Goal: Task Accomplishment & Management: Complete application form

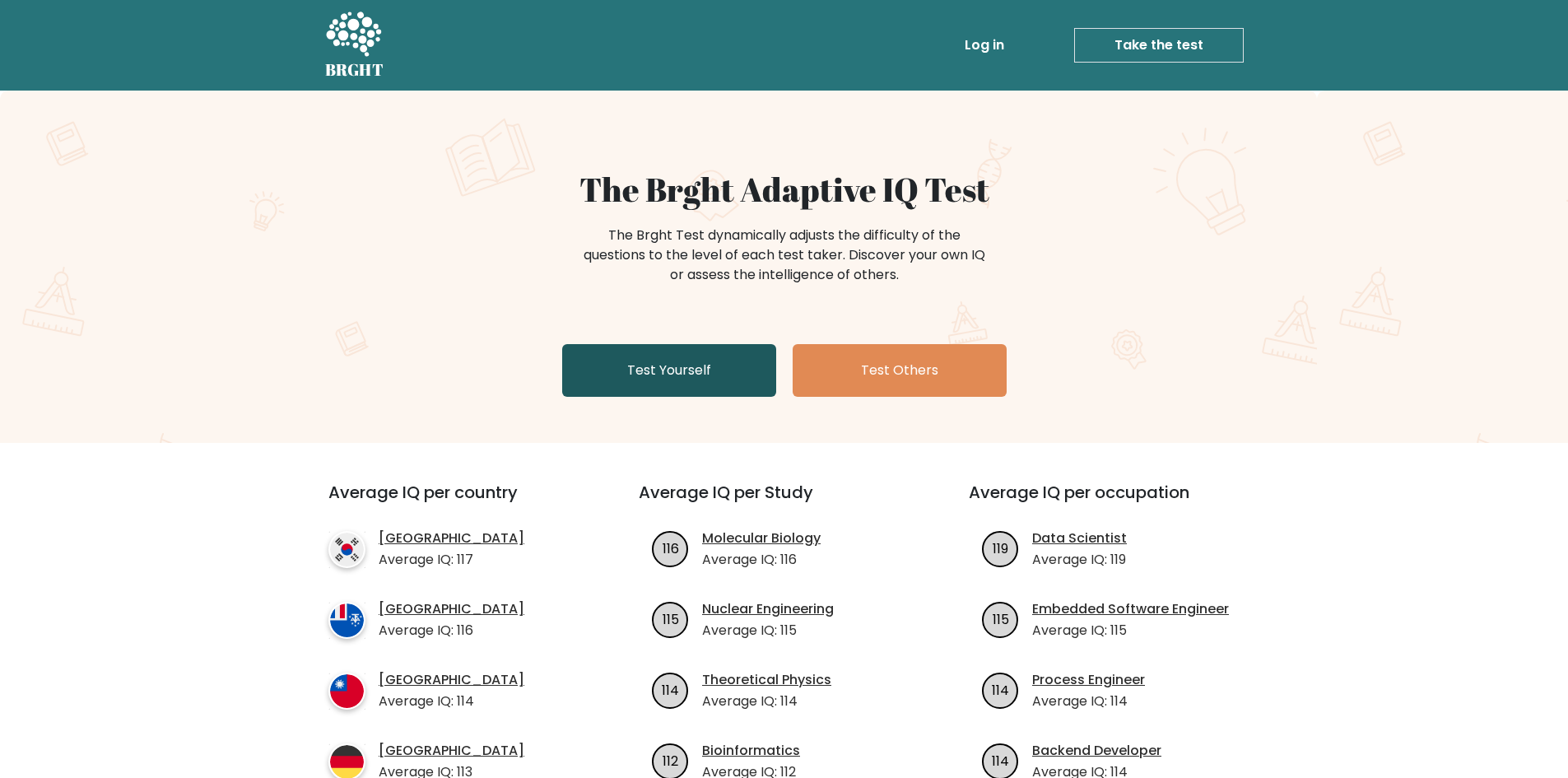
click at [708, 378] on link "Test Yourself" at bounding box center [669, 371] width 214 height 52
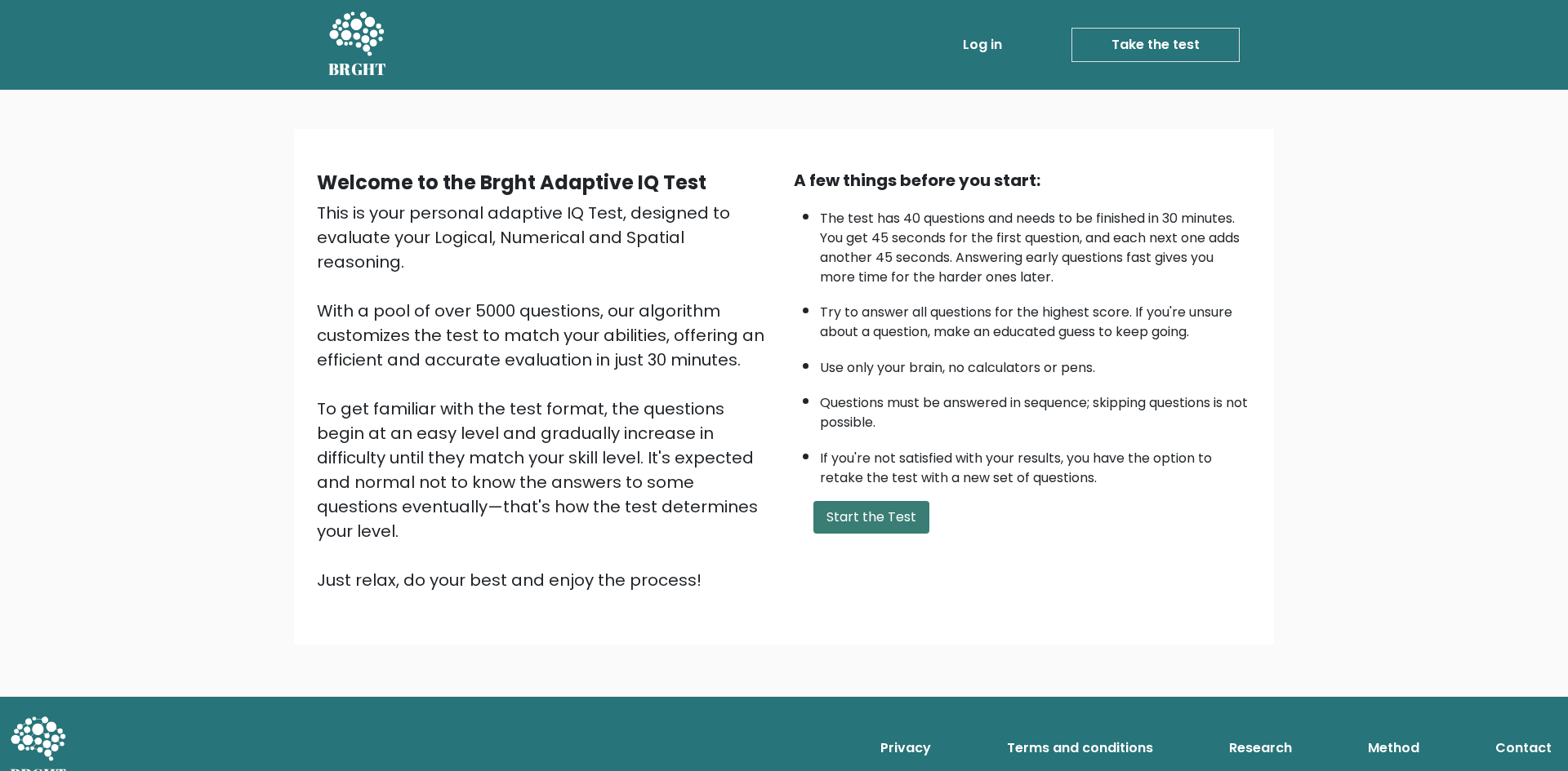
click at [910, 524] on button "Start the Test" at bounding box center [871, 517] width 116 height 33
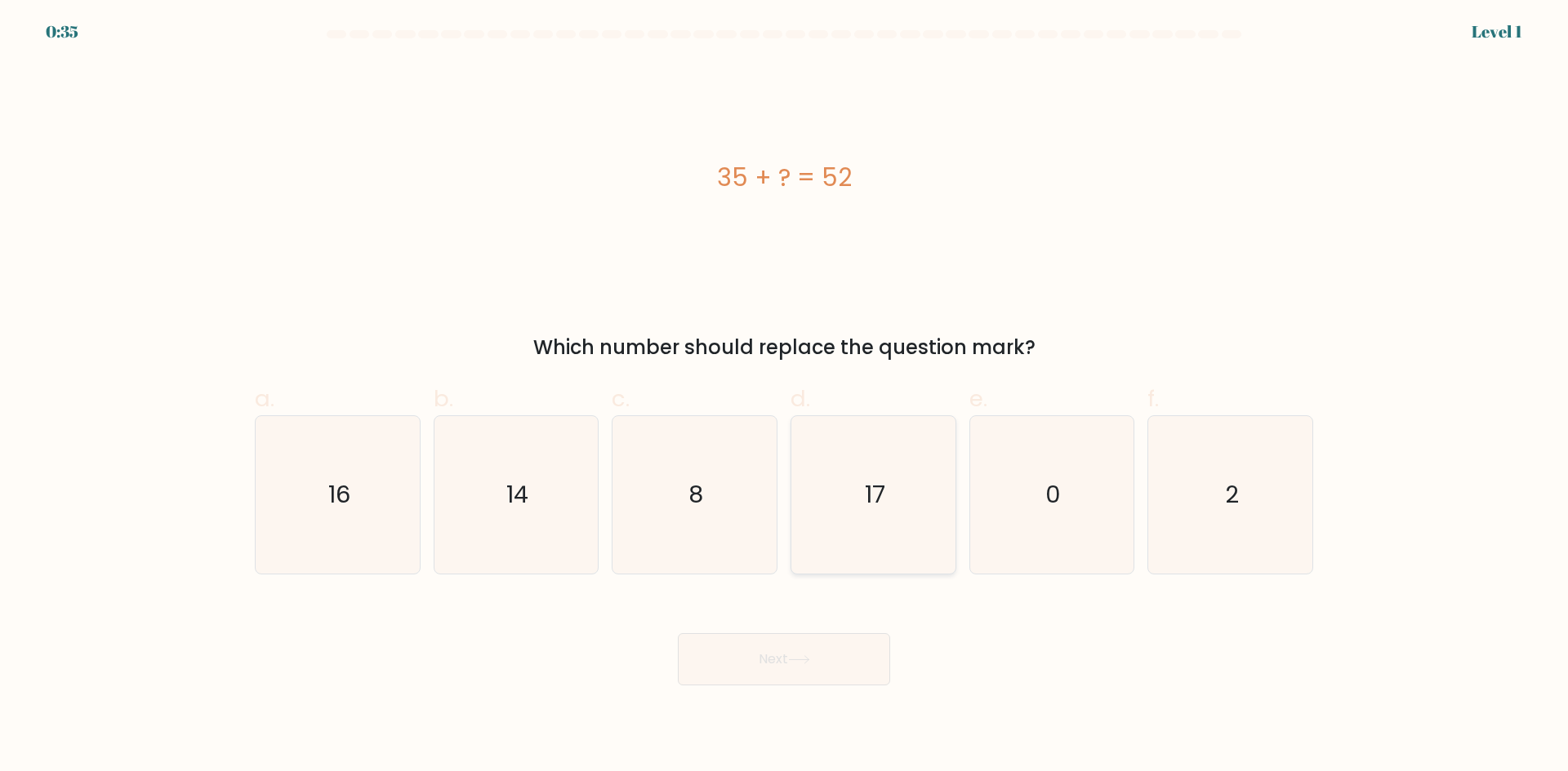
click at [927, 505] on icon "17" at bounding box center [874, 495] width 157 height 157
click at [785, 397] on input "d. 17" at bounding box center [784, 391] width 1 height 11
radio input "true"
click at [844, 655] on button "Next" at bounding box center [783, 660] width 212 height 52
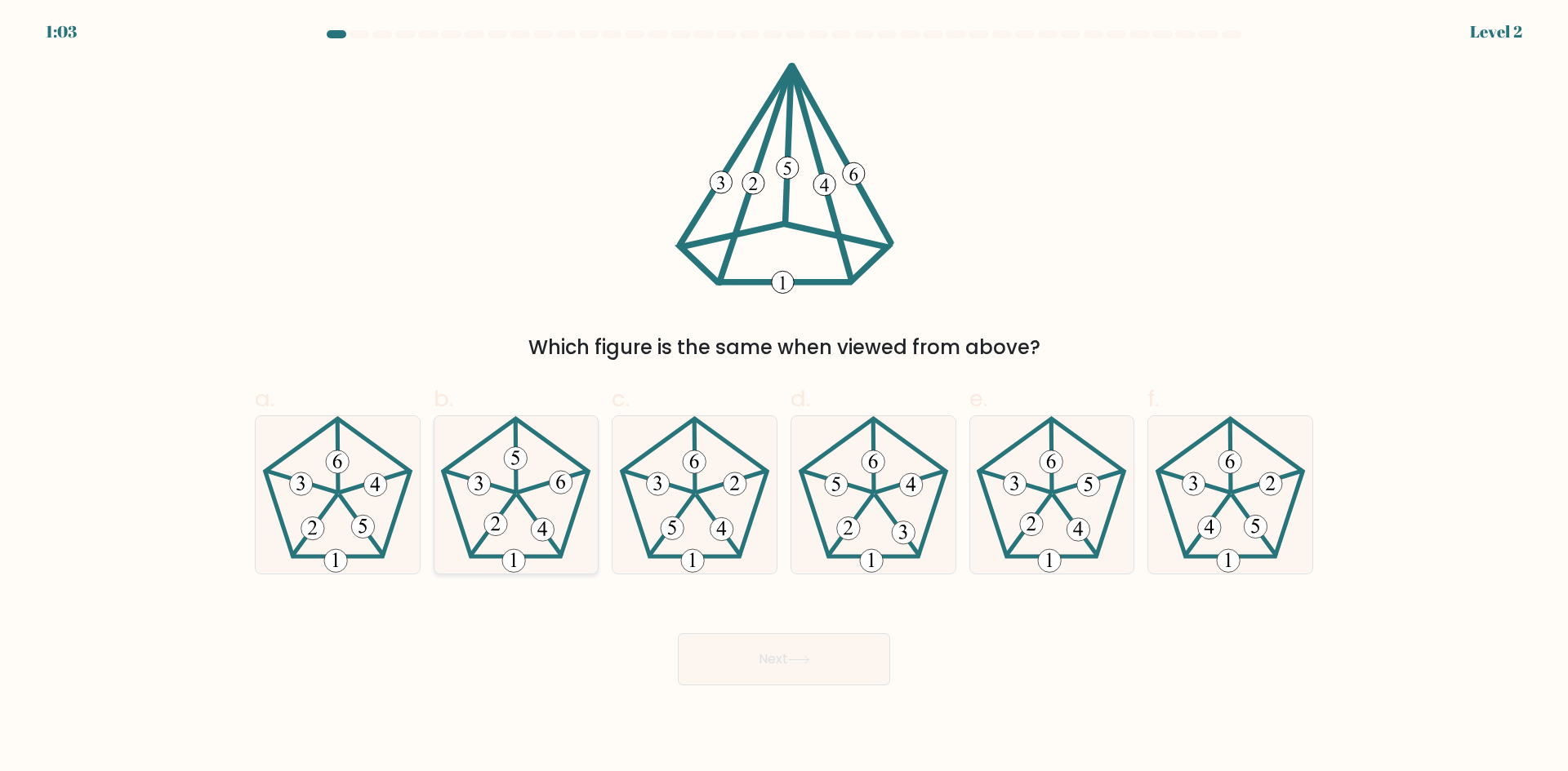
click at [505, 504] on icon at bounding box center [516, 495] width 157 height 157
click at [784, 397] on input "b." at bounding box center [784, 391] width 1 height 11
radio input "true"
click at [774, 661] on button "Next" at bounding box center [783, 660] width 212 height 52
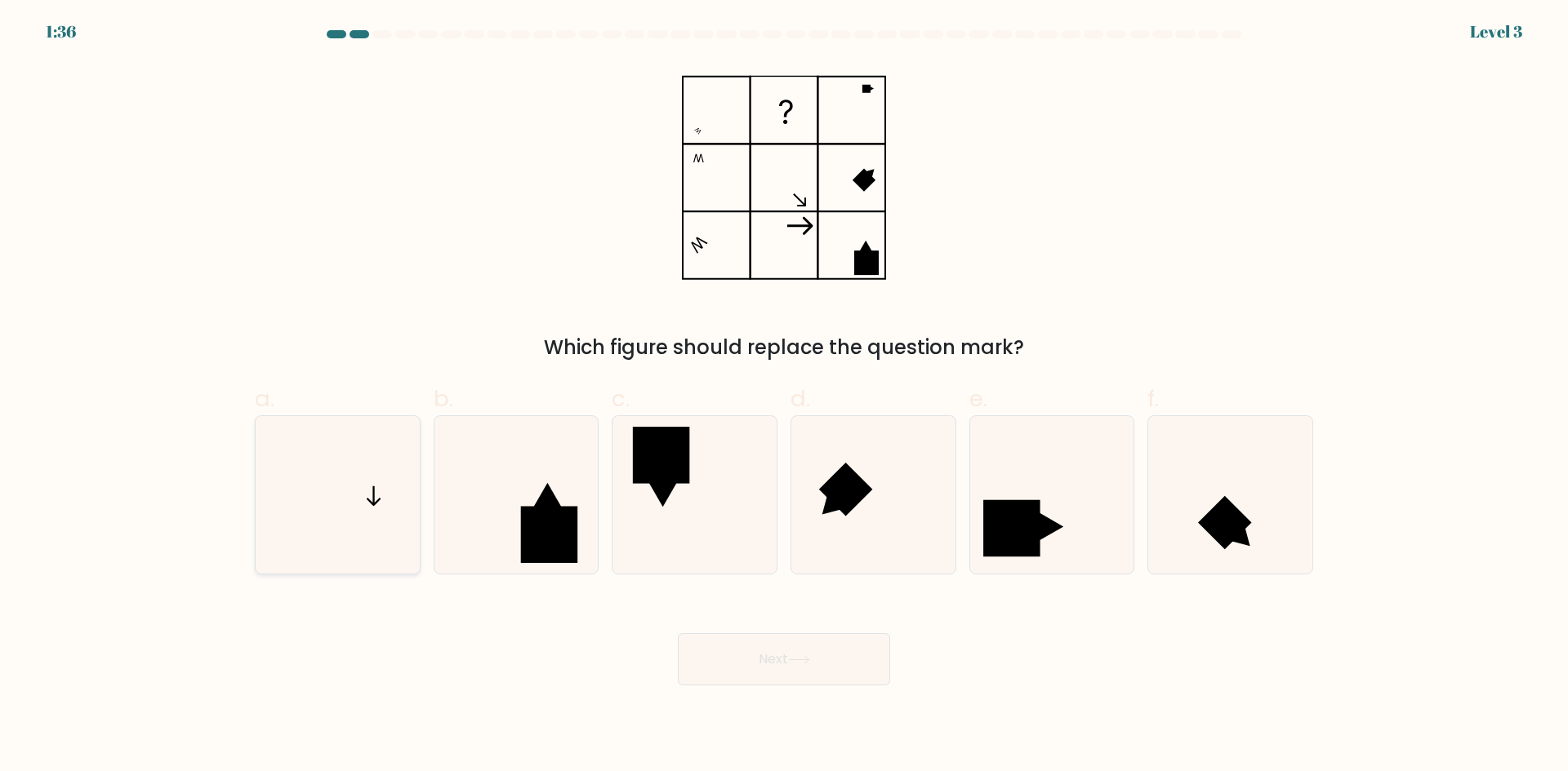
click at [373, 501] on icon at bounding box center [338, 495] width 157 height 157
click at [784, 397] on input "a." at bounding box center [784, 391] width 1 height 11
radio input "true"
click at [751, 663] on button "Next" at bounding box center [783, 660] width 212 height 52
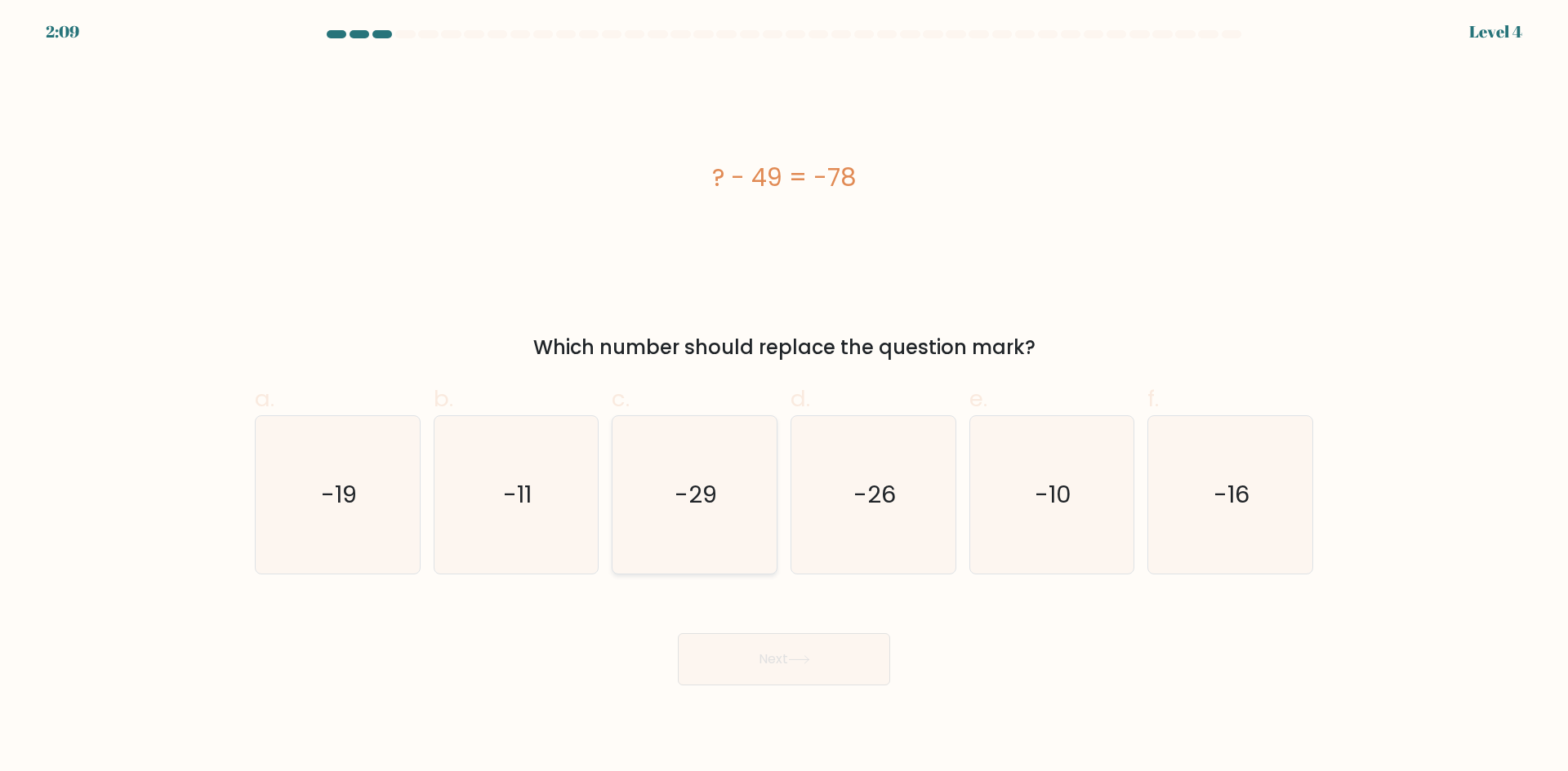
click at [697, 511] on icon "-29" at bounding box center [694, 495] width 157 height 157
click at [784, 397] on input "c. -29" at bounding box center [784, 391] width 1 height 11
radio input "true"
click at [750, 656] on button "Next" at bounding box center [783, 660] width 212 height 52
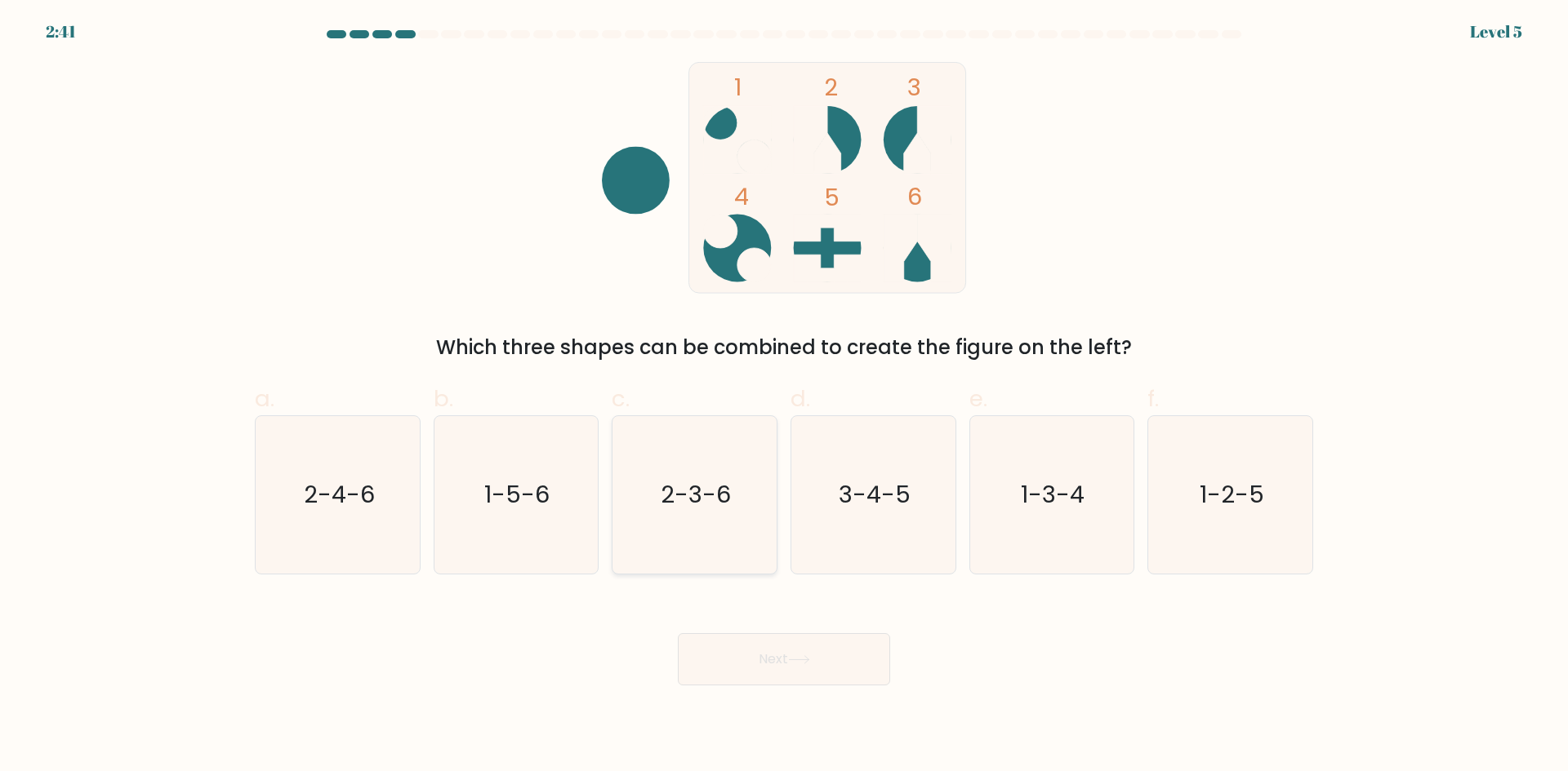
click at [726, 422] on icon "2-3-6" at bounding box center [694, 495] width 157 height 157
click at [784, 397] on input "c. 2-3-6" at bounding box center [784, 391] width 1 height 11
radio input "true"
click at [761, 663] on button "Next" at bounding box center [783, 660] width 212 height 52
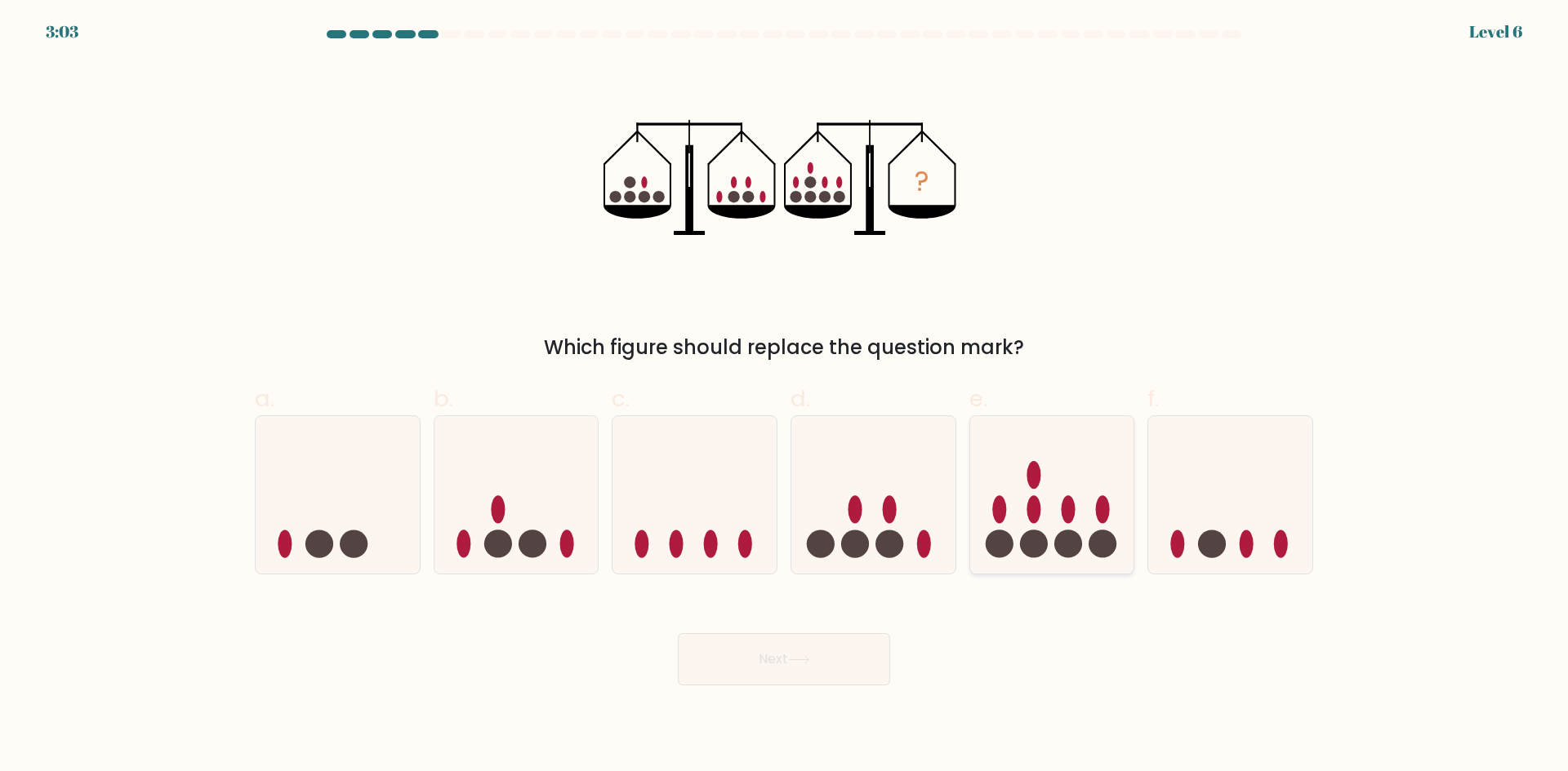
click at [1081, 508] on icon at bounding box center [1052, 495] width 164 height 136
click at [785, 397] on input "e." at bounding box center [784, 391] width 1 height 11
radio input "true"
click at [830, 660] on button "Next" at bounding box center [783, 660] width 212 height 52
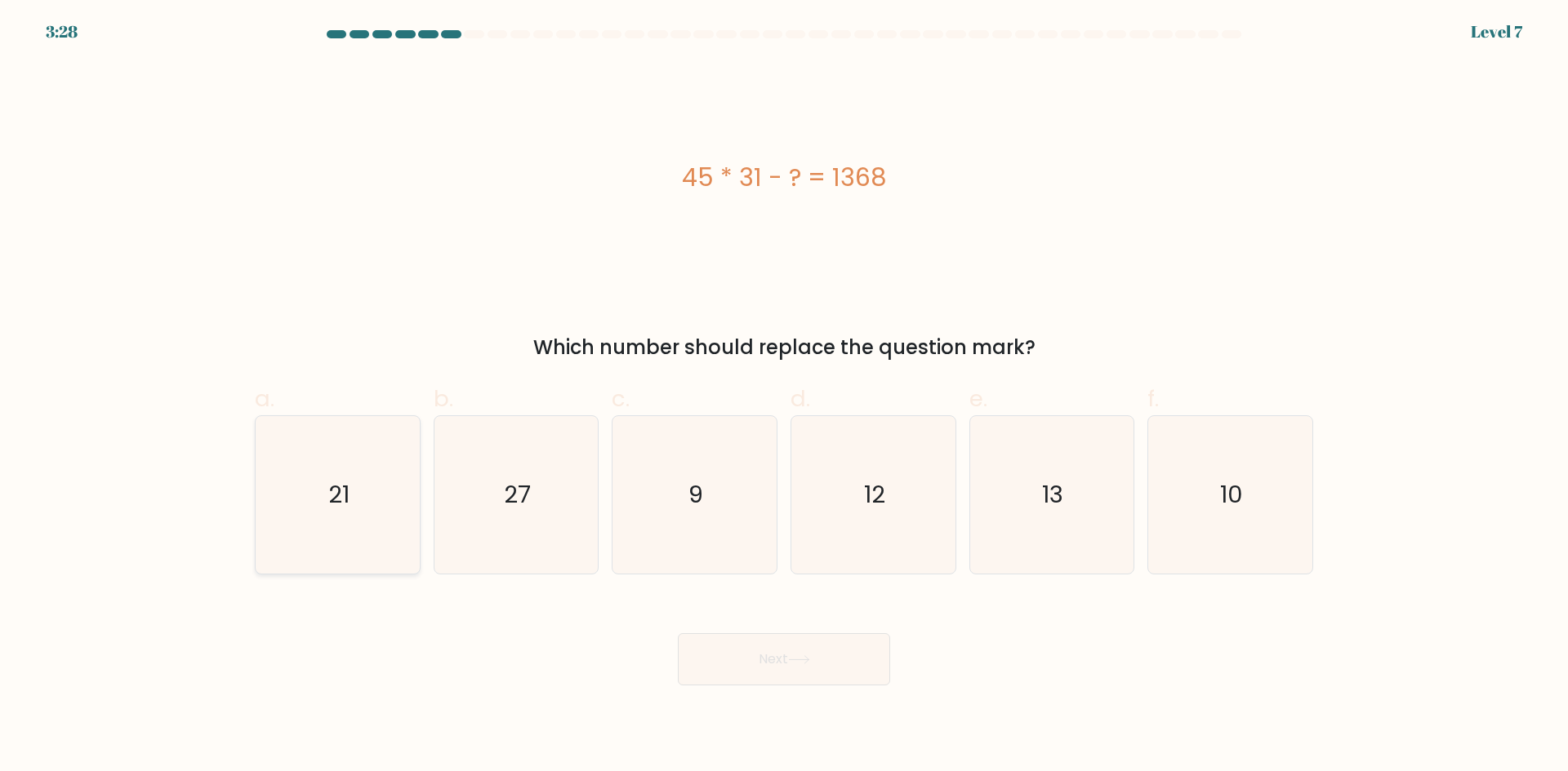
click at [317, 480] on icon "21" at bounding box center [338, 495] width 157 height 157
click at [784, 397] on input "a. 21" at bounding box center [784, 391] width 1 height 11
radio input "true"
drag, startPoint x: 766, startPoint y: 711, endPoint x: 769, endPoint y: 683, distance: 28.2
click at [768, 696] on body "3:27 Level 7 a." at bounding box center [784, 385] width 1568 height 771
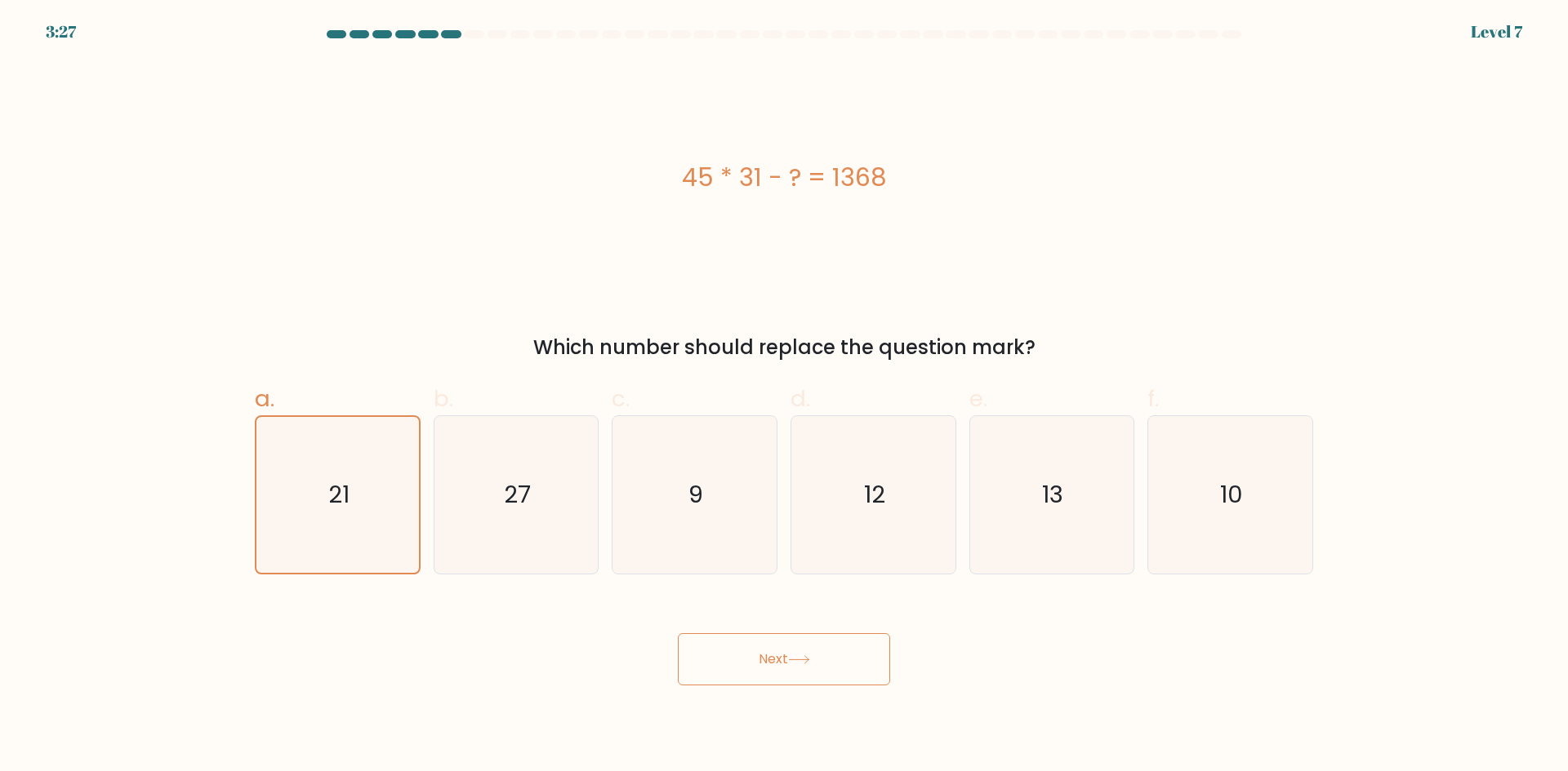
click at [769, 683] on button "Next" at bounding box center [783, 660] width 212 height 52
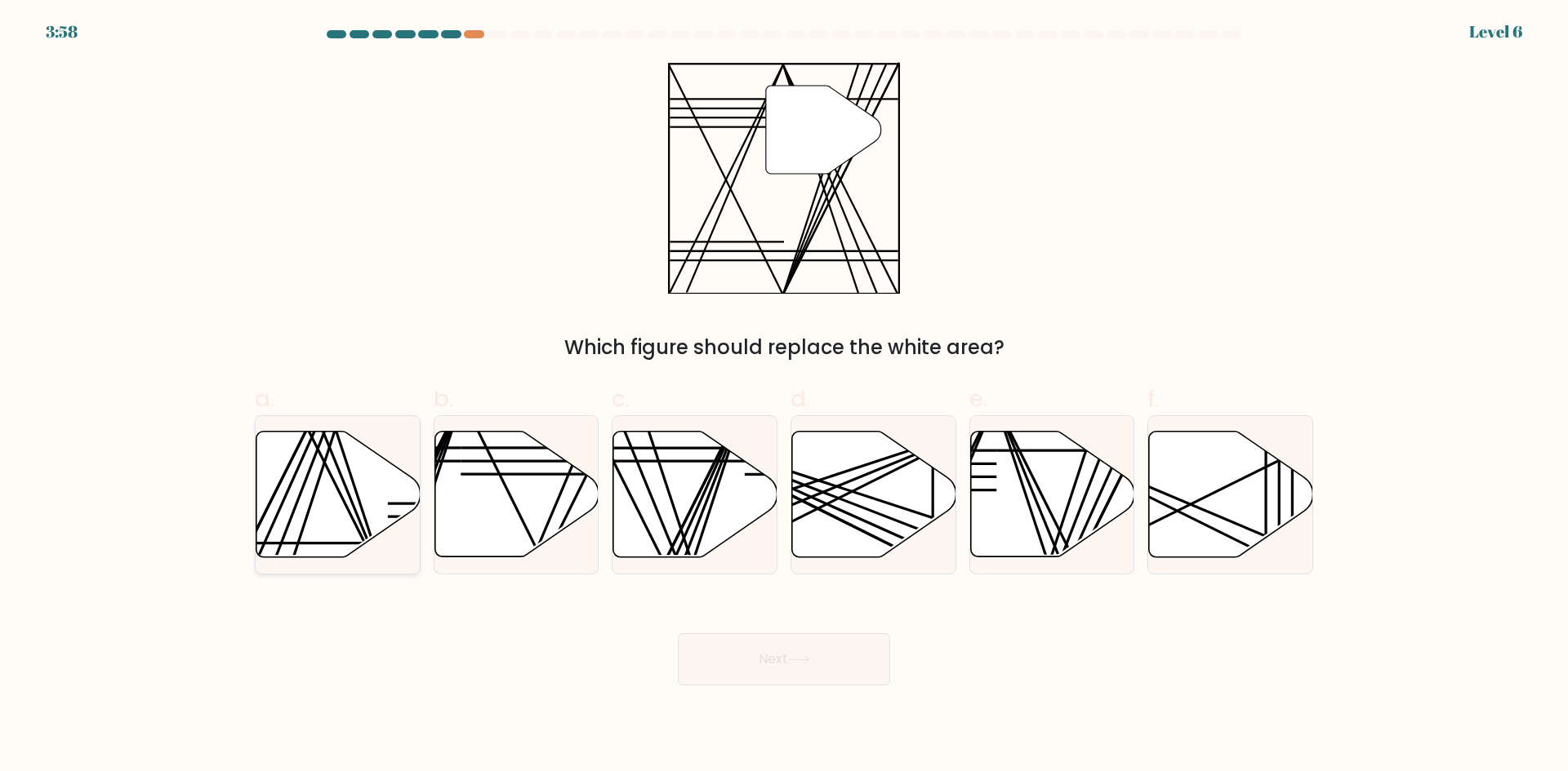
click at [376, 510] on icon at bounding box center [338, 495] width 164 height 126
click at [784, 397] on input "a." at bounding box center [784, 391] width 1 height 11
radio input "true"
click at [1029, 498] on icon at bounding box center [1052, 495] width 164 height 126
click at [785, 397] on input "e." at bounding box center [784, 391] width 1 height 11
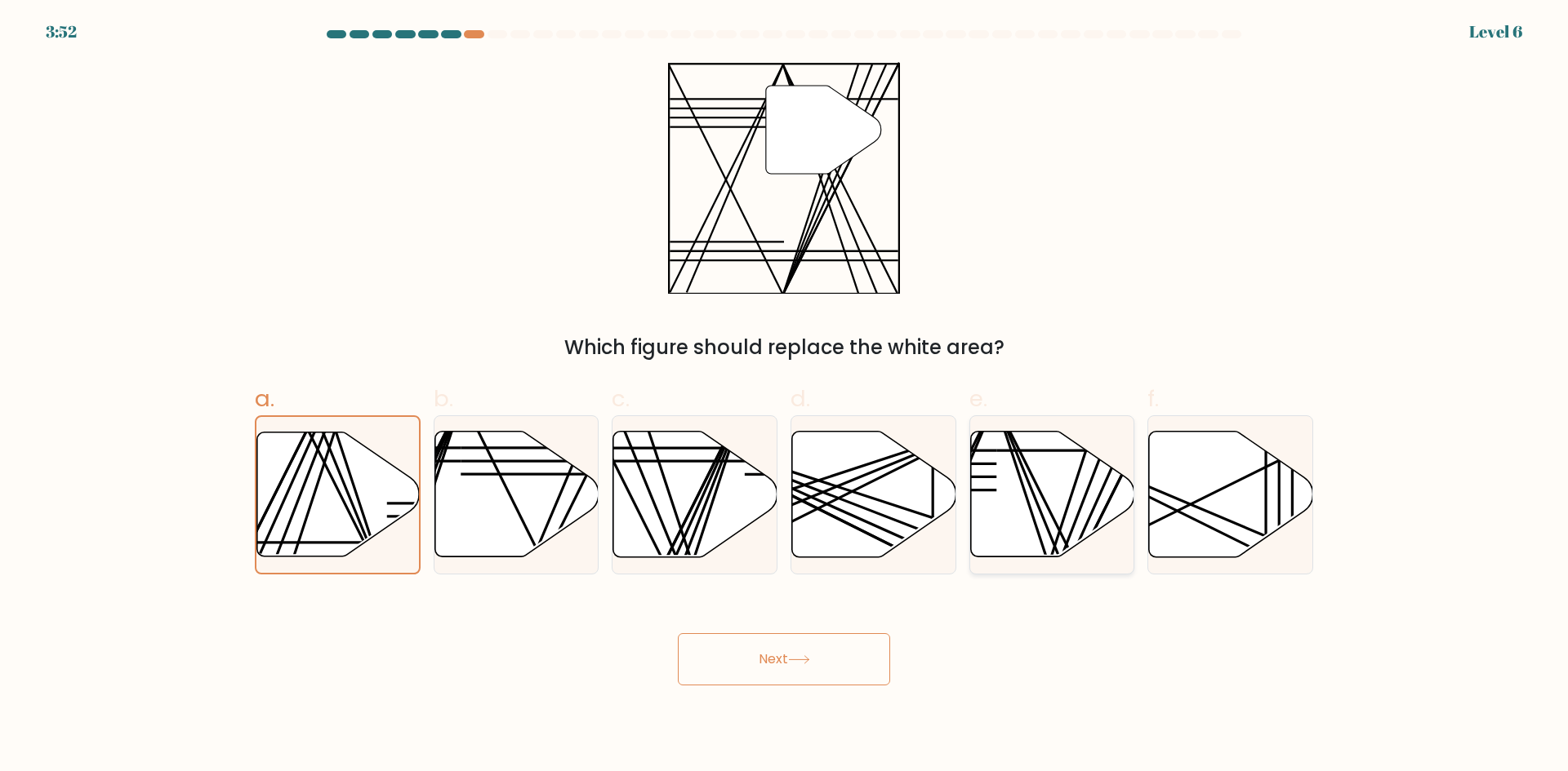
radio input "true"
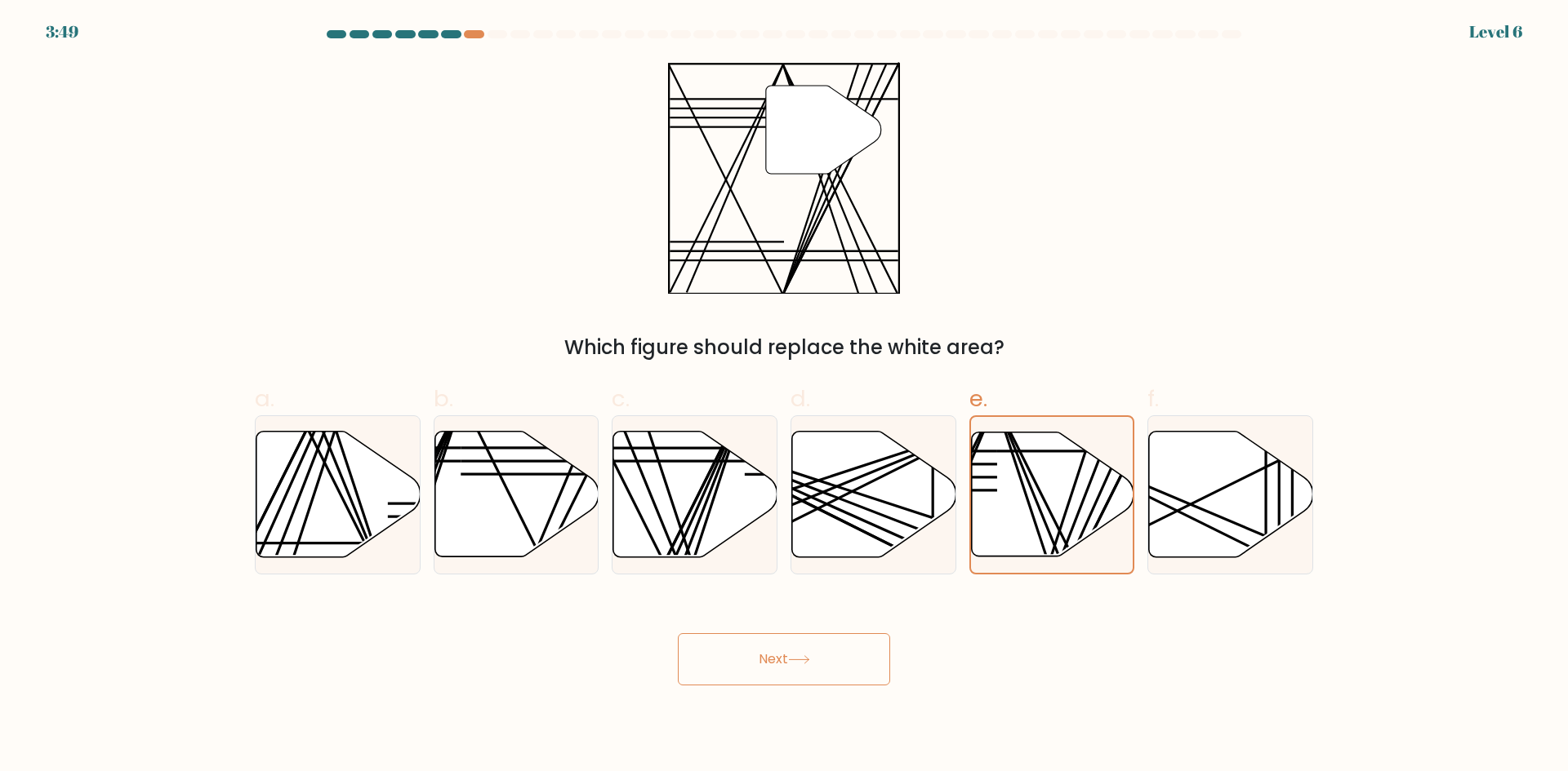
click at [827, 655] on button "Next" at bounding box center [783, 660] width 212 height 52
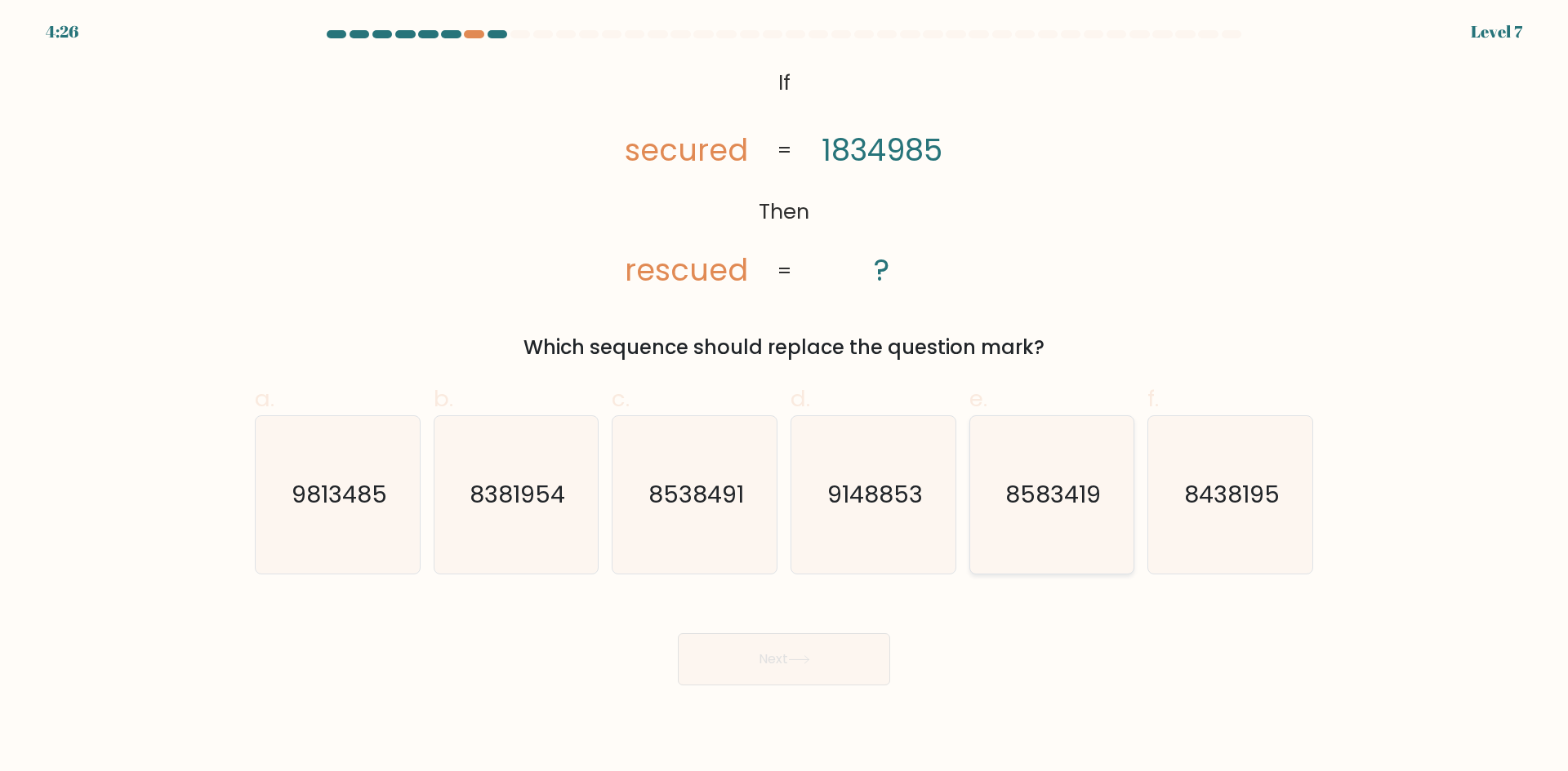
click at [1011, 439] on icon "8583419" at bounding box center [1051, 495] width 157 height 157
click at [785, 397] on input "e. 8583419" at bounding box center [784, 391] width 1 height 11
radio input "true"
click at [756, 685] on button "Next" at bounding box center [783, 660] width 212 height 52
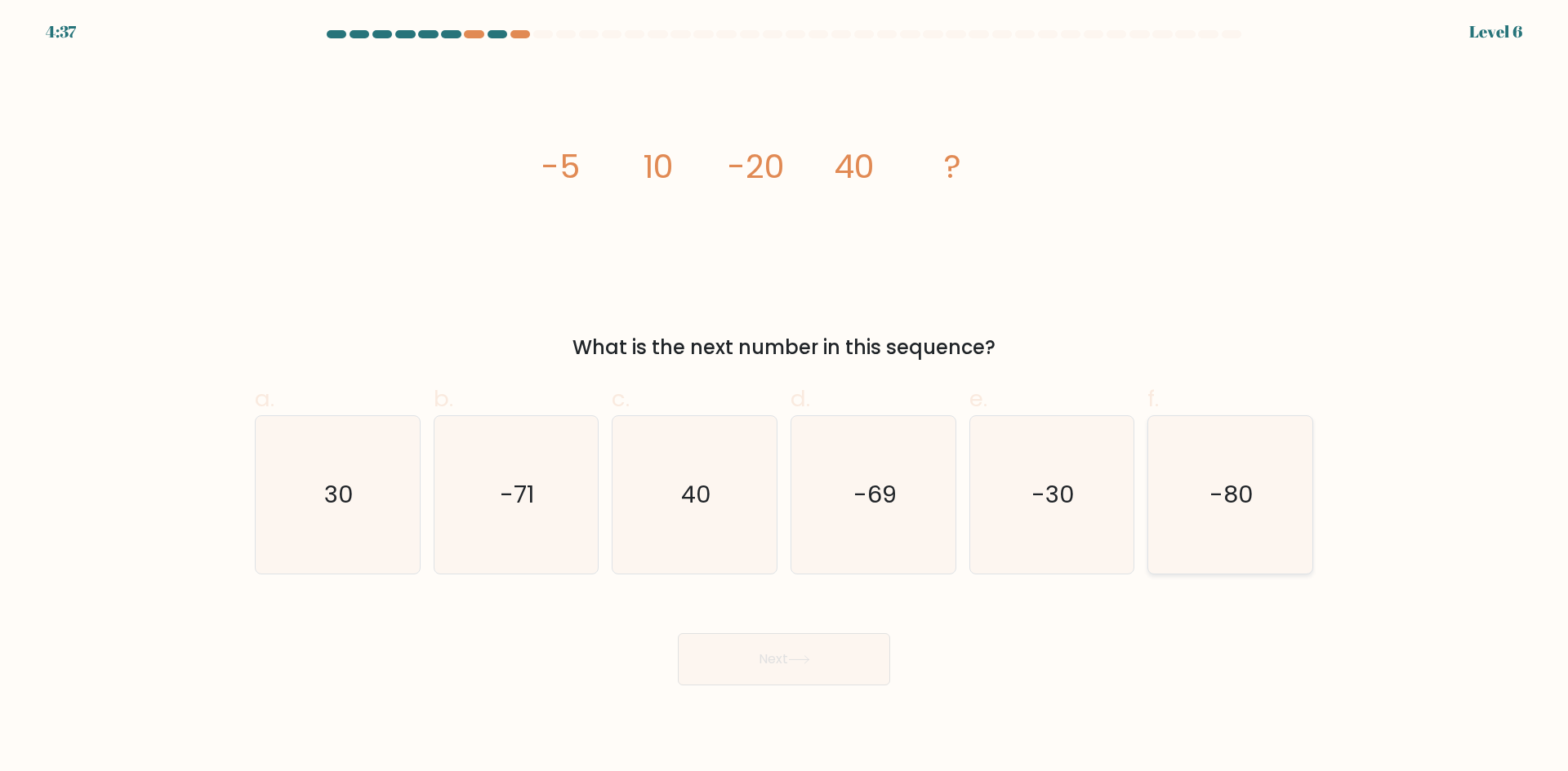
click at [1202, 466] on icon "-80" at bounding box center [1230, 495] width 157 height 157
click at [785, 397] on input "f. -80" at bounding box center [784, 391] width 1 height 11
radio input "true"
click at [833, 672] on button "Next" at bounding box center [783, 660] width 212 height 52
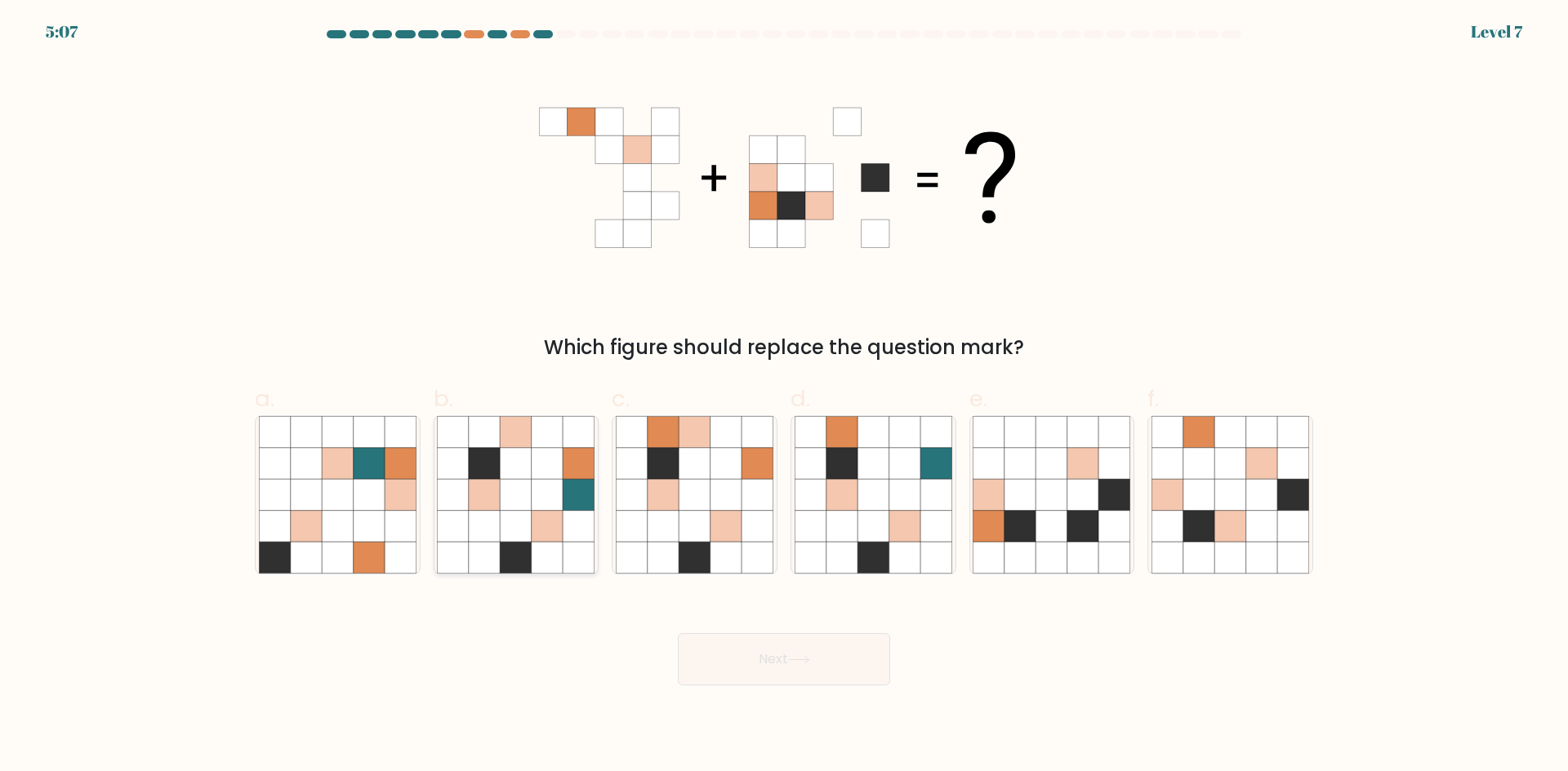
click at [539, 434] on icon at bounding box center [547, 431] width 31 height 31
click at [784, 397] on input "b." at bounding box center [784, 391] width 1 height 11
radio input "true"
click at [820, 648] on button "Next" at bounding box center [783, 660] width 212 height 52
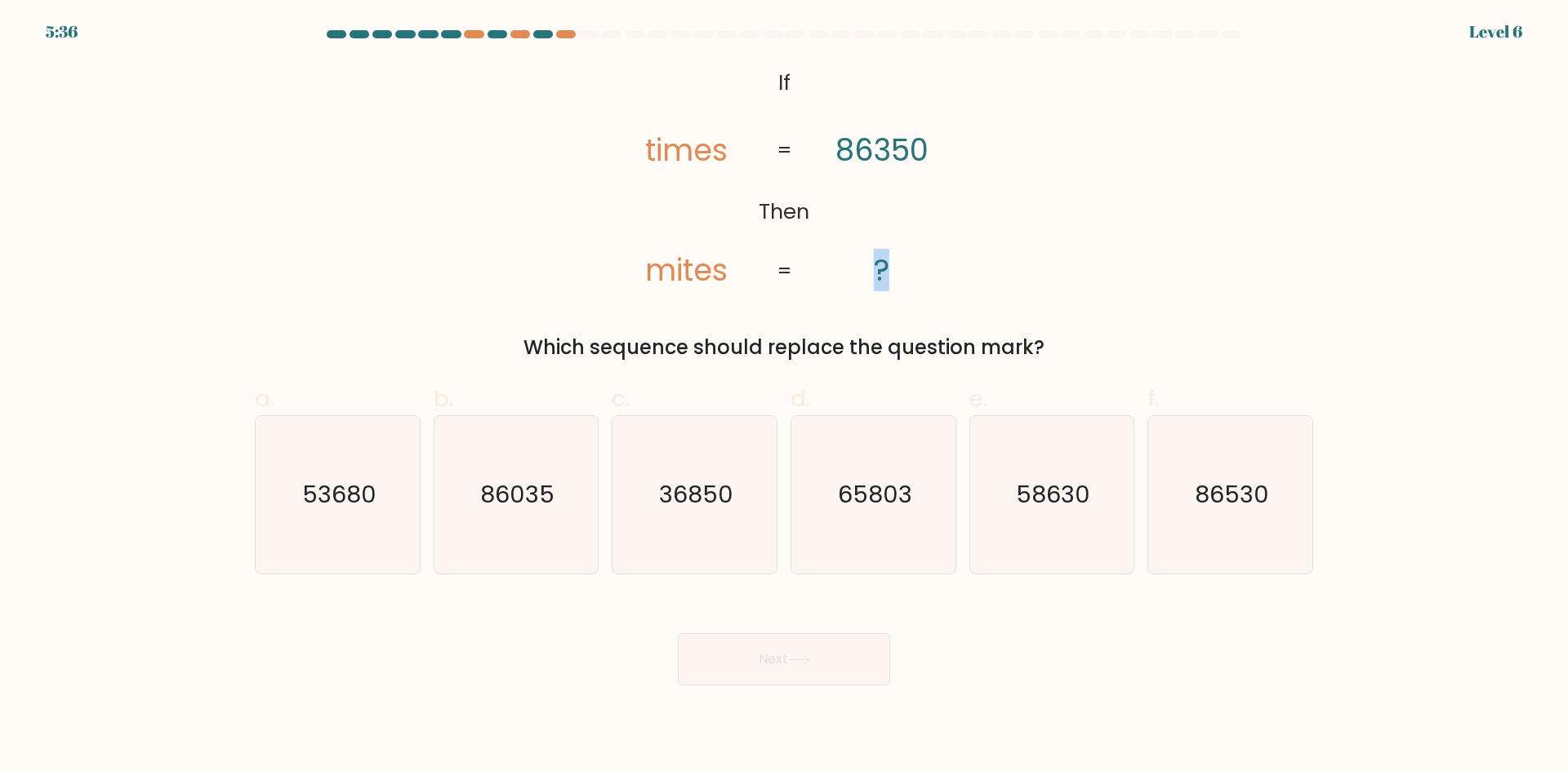
drag, startPoint x: 875, startPoint y: 272, endPoint x: 884, endPoint y: 275, distance: 9.5
click at [884, 275] on tspan "?" at bounding box center [881, 270] width 16 height 43
click at [885, 289] on tspan "?" at bounding box center [881, 270] width 16 height 43
click at [700, 465] on icon "36850" at bounding box center [694, 495] width 157 height 157
click at [784, 397] on input "c. 36850" at bounding box center [784, 391] width 1 height 11
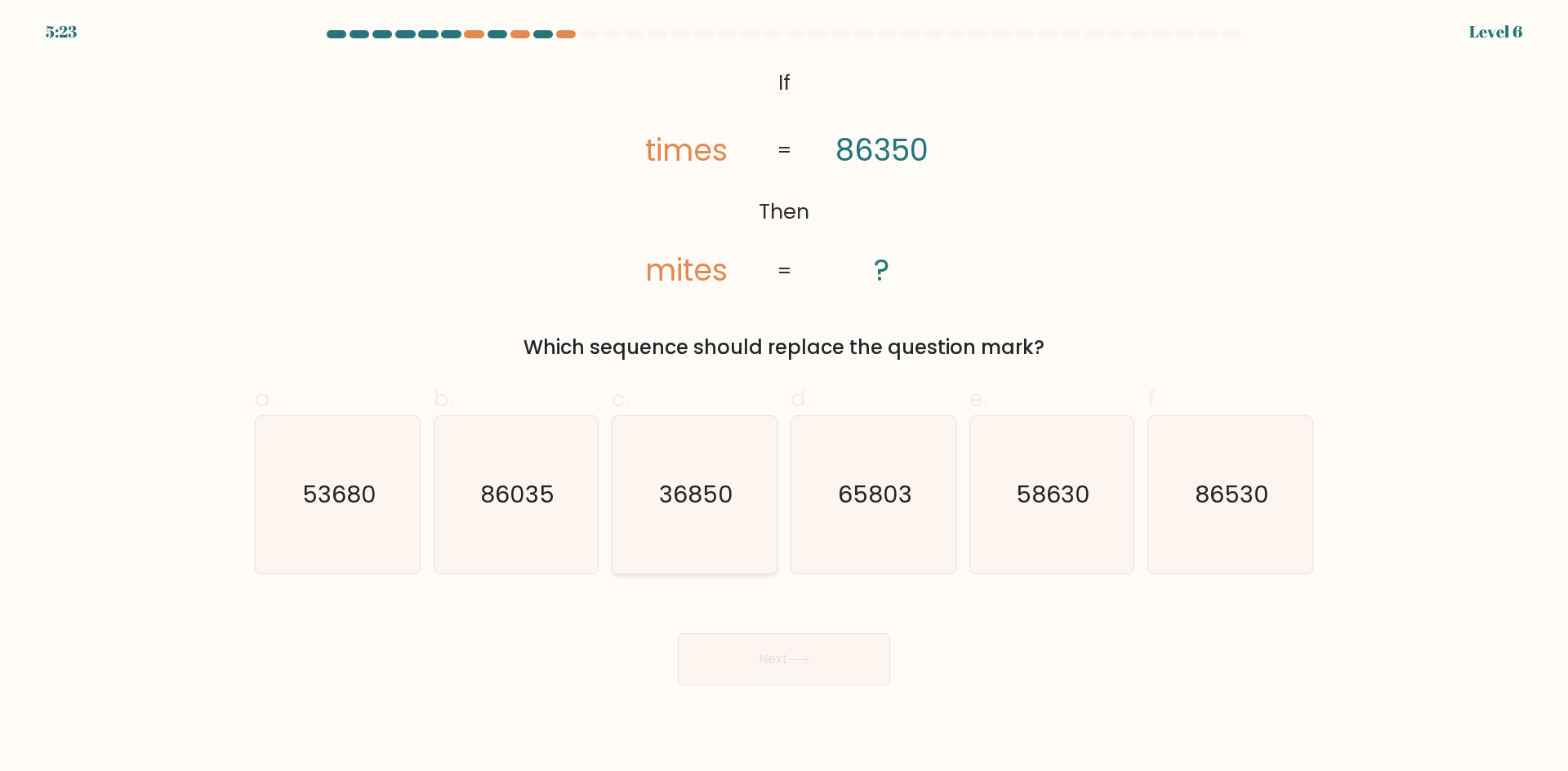
radio input "true"
click at [797, 652] on button "Next" at bounding box center [783, 660] width 212 height 52
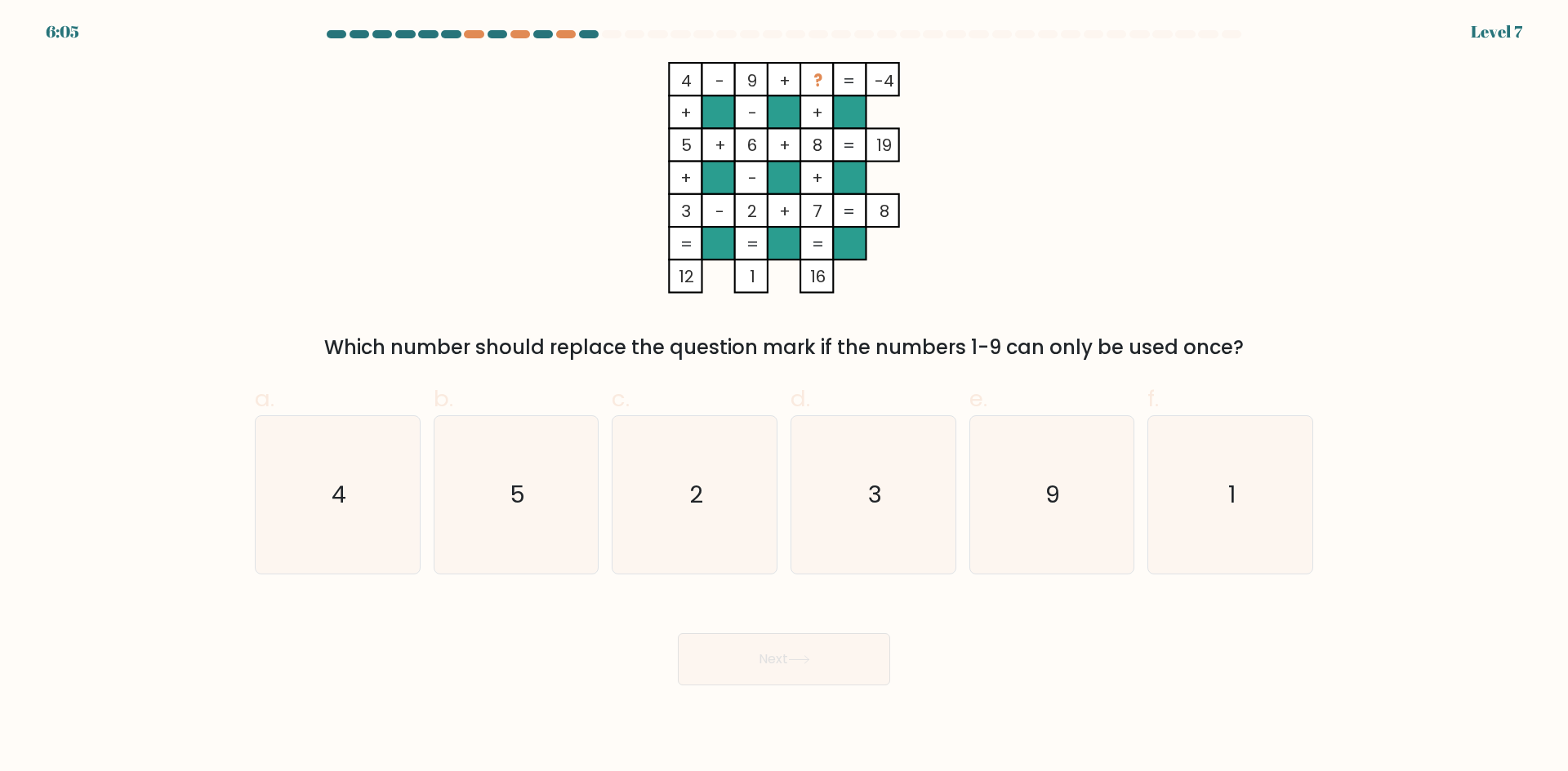
click at [801, 357] on div "Which number should replace the question mark if the numbers 1-9 can only be us…" at bounding box center [784, 347] width 1039 height 29
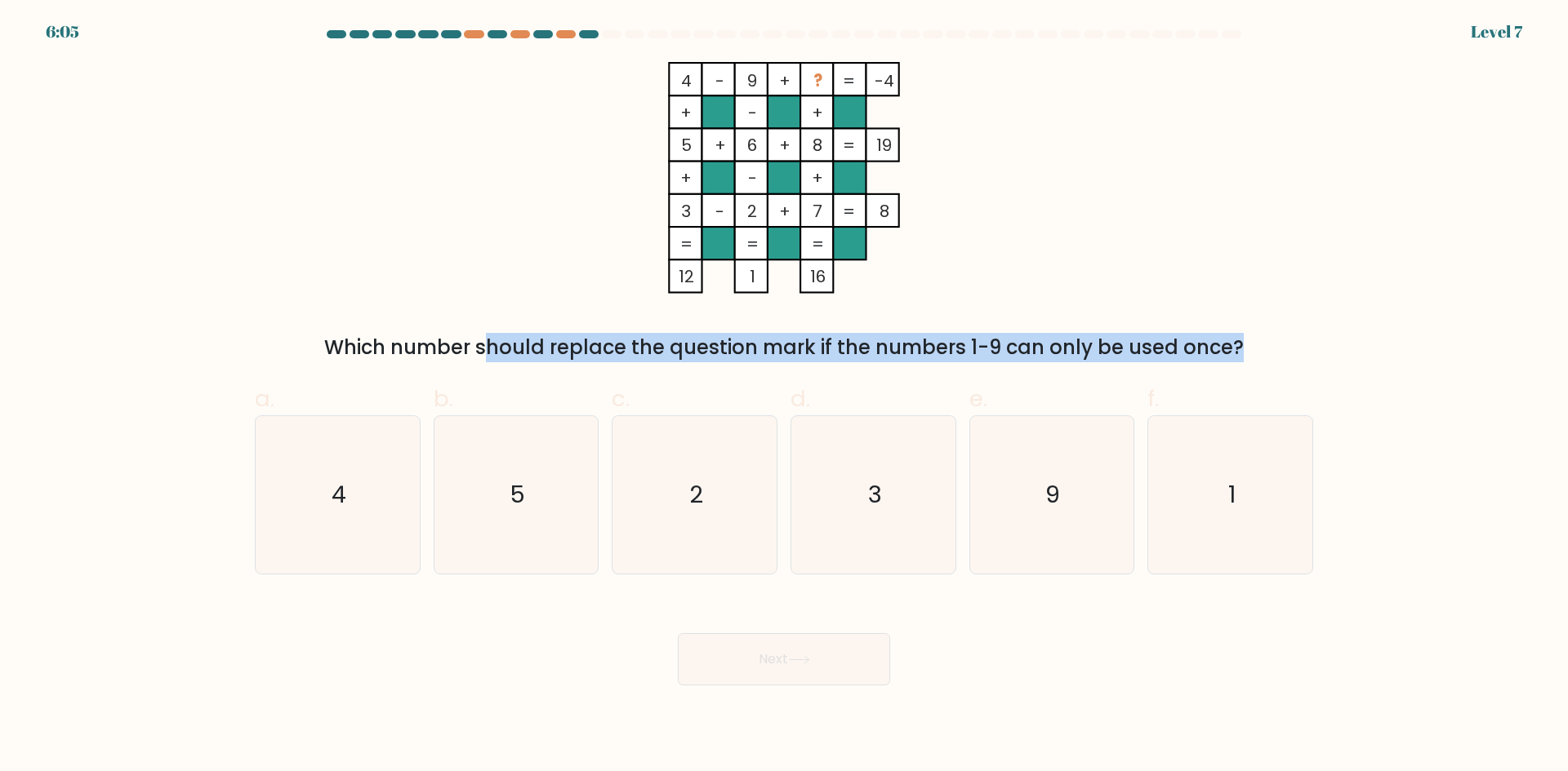
click at [801, 357] on div "Which number should replace the question mark if the numbers 1-9 can only be us…" at bounding box center [784, 347] width 1039 height 29
click at [800, 357] on div "Which number should replace the question mark if the numbers 1-9 can only be us…" at bounding box center [784, 347] width 1039 height 29
click at [800, 357] on div "Which number should replace the question mark if the numbers 1-9 can only be us…" at bounding box center [784, 347] width 1039 height 29
click at [800, 358] on div "Which number should replace the question mark if the numbers 1-9 can only be us…" at bounding box center [784, 347] width 1039 height 29
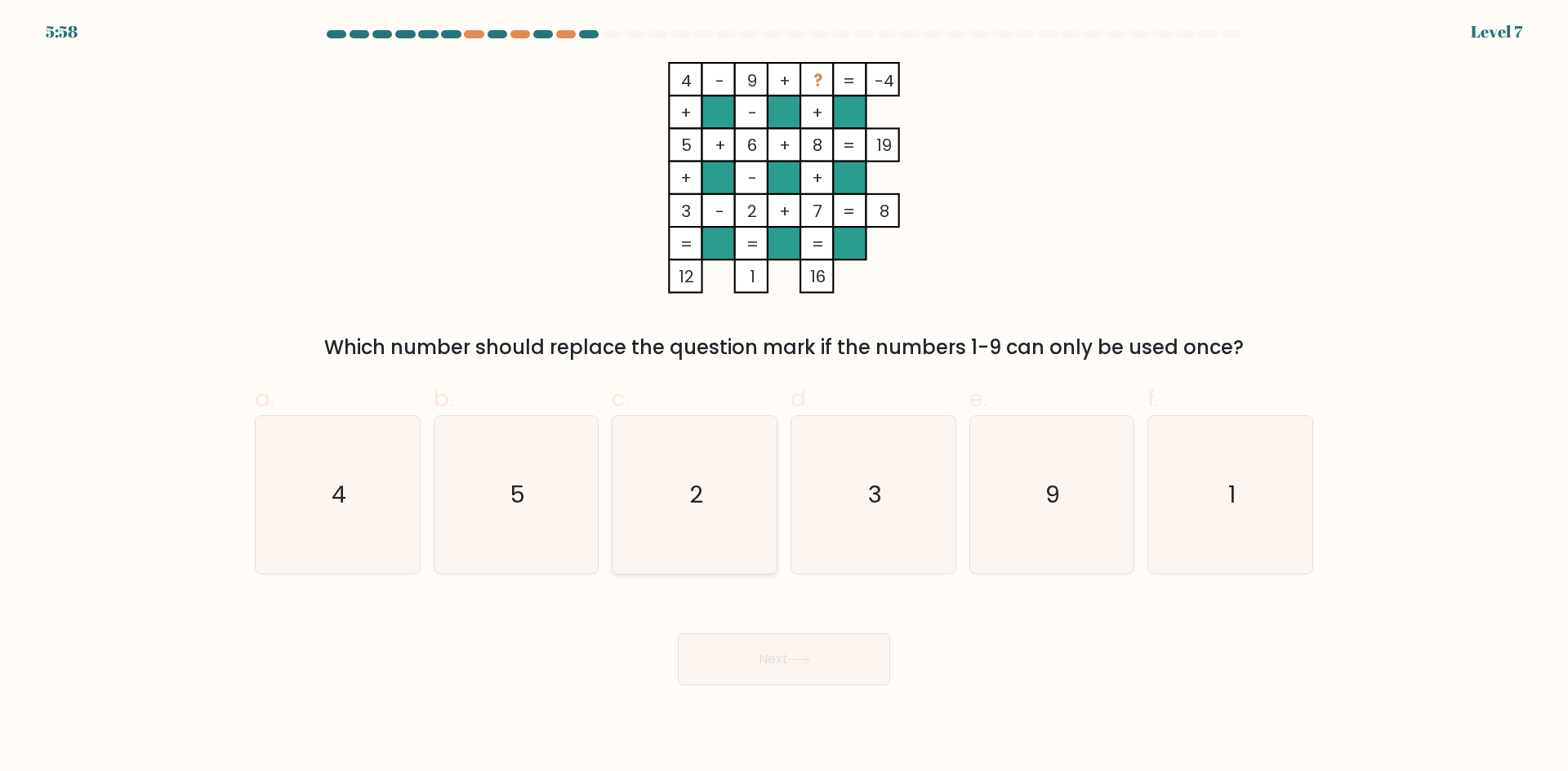
click at [730, 455] on icon "2" at bounding box center [694, 495] width 157 height 157
click at [784, 397] on input "c. 2" at bounding box center [784, 391] width 1 height 11
radio input "true"
click at [730, 679] on button "Next" at bounding box center [783, 660] width 212 height 52
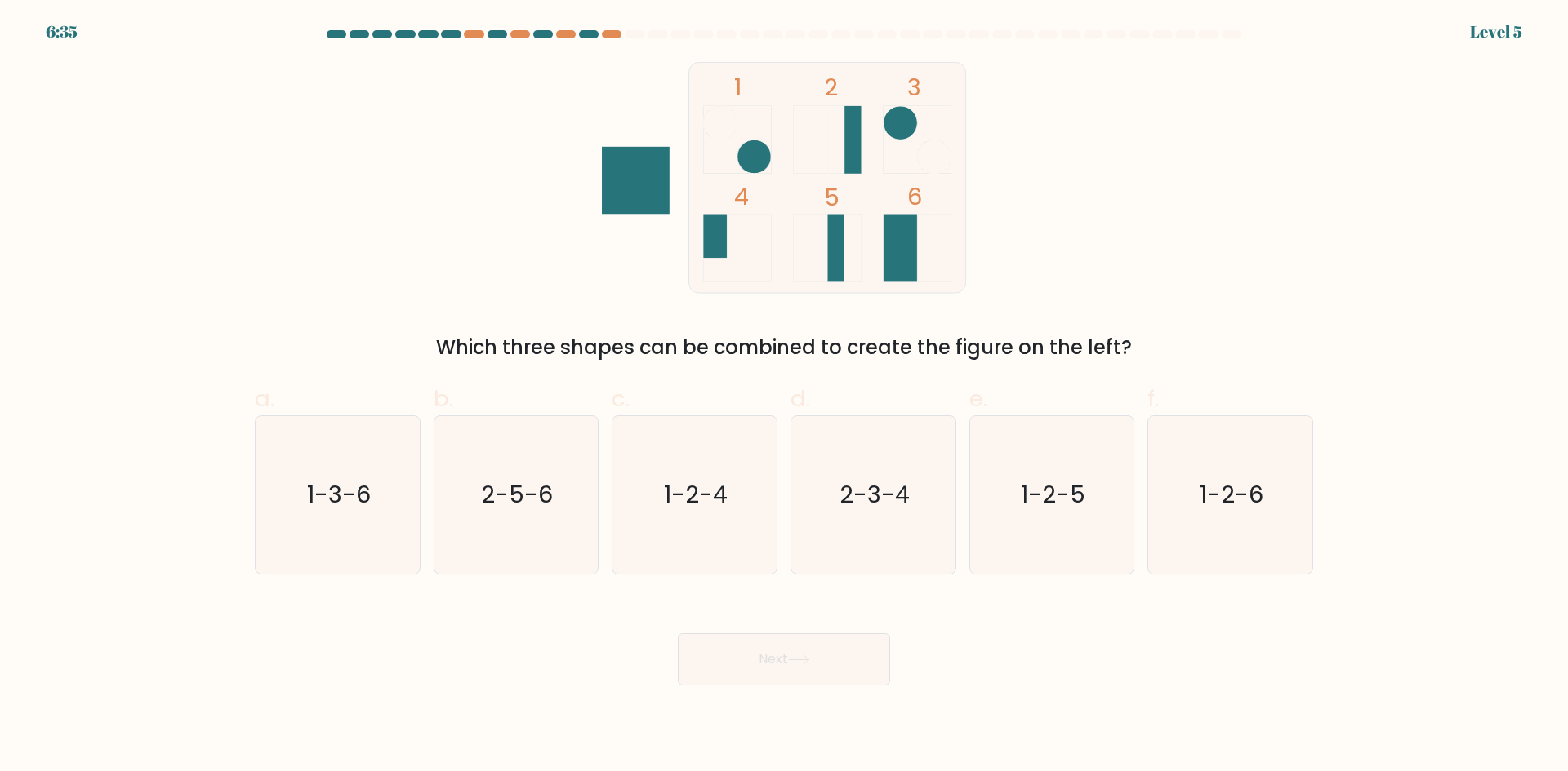
click at [62, 32] on form at bounding box center [784, 357] width 1568 height 655
click at [851, 454] on icon "2-3-4" at bounding box center [874, 495] width 157 height 157
click at [785, 397] on input "d. 2-3-4" at bounding box center [784, 391] width 1 height 11
radio input "true"
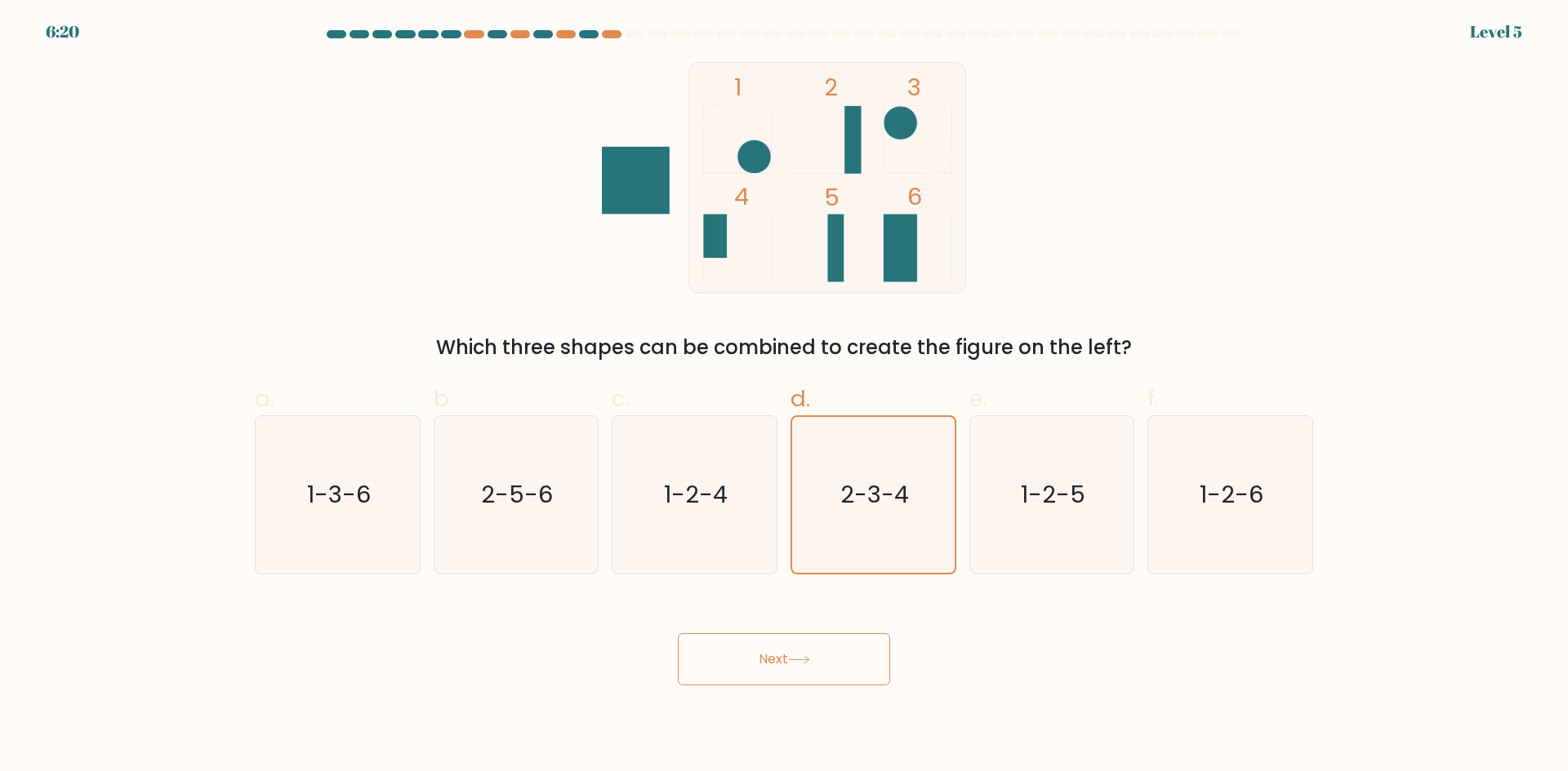
drag, startPoint x: 813, startPoint y: 634, endPoint x: 814, endPoint y: 652, distance: 18.0
click at [813, 634] on button "Next" at bounding box center [783, 660] width 212 height 52
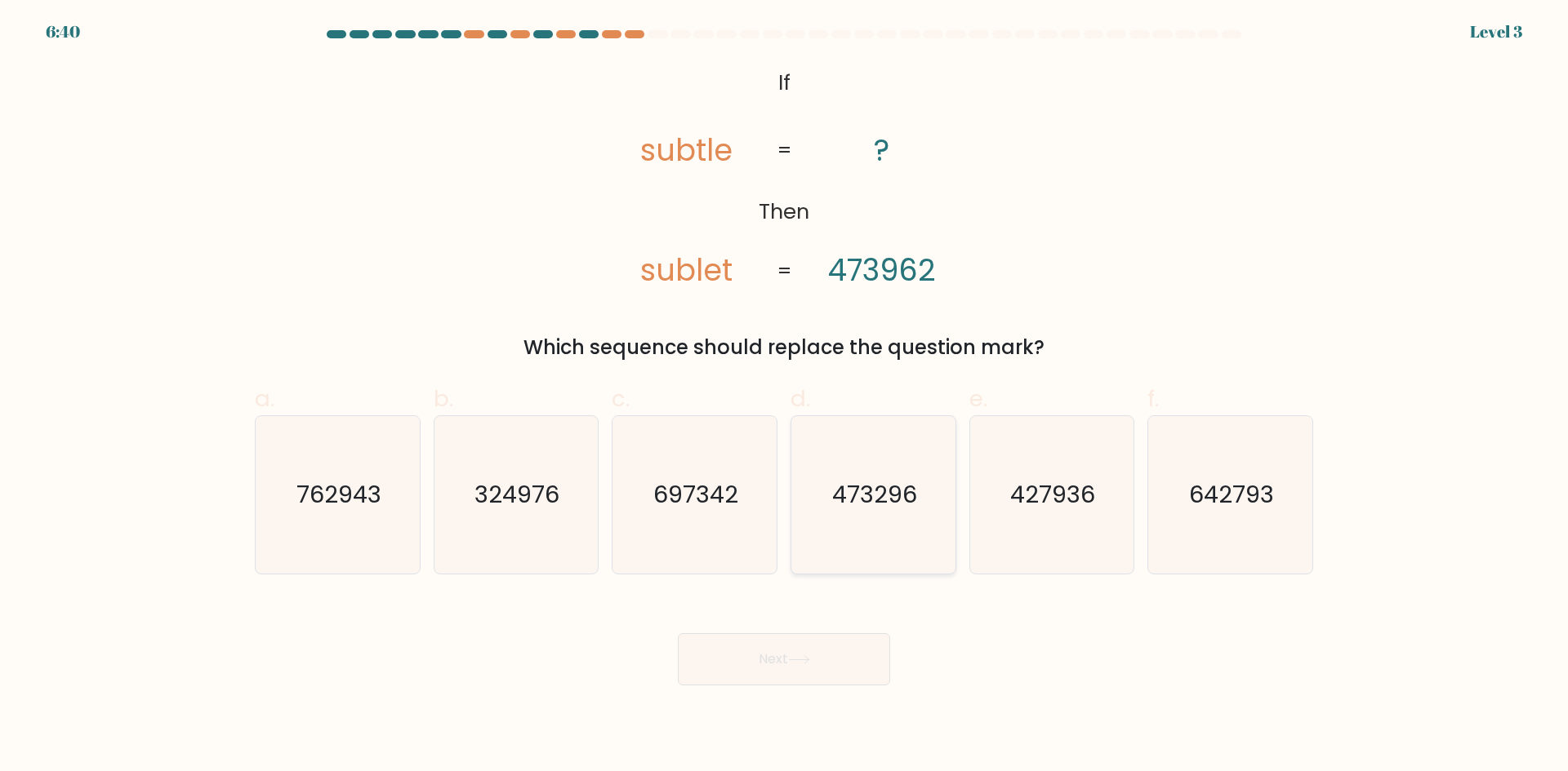
click at [891, 529] on icon "473296" at bounding box center [874, 495] width 157 height 157
click at [785, 397] on input "d. 473296" at bounding box center [784, 391] width 1 height 11
radio input "true"
click at [799, 662] on icon at bounding box center [799, 660] width 22 height 9
drag, startPoint x: 799, startPoint y: 662, endPoint x: 790, endPoint y: 657, distance: 10.3
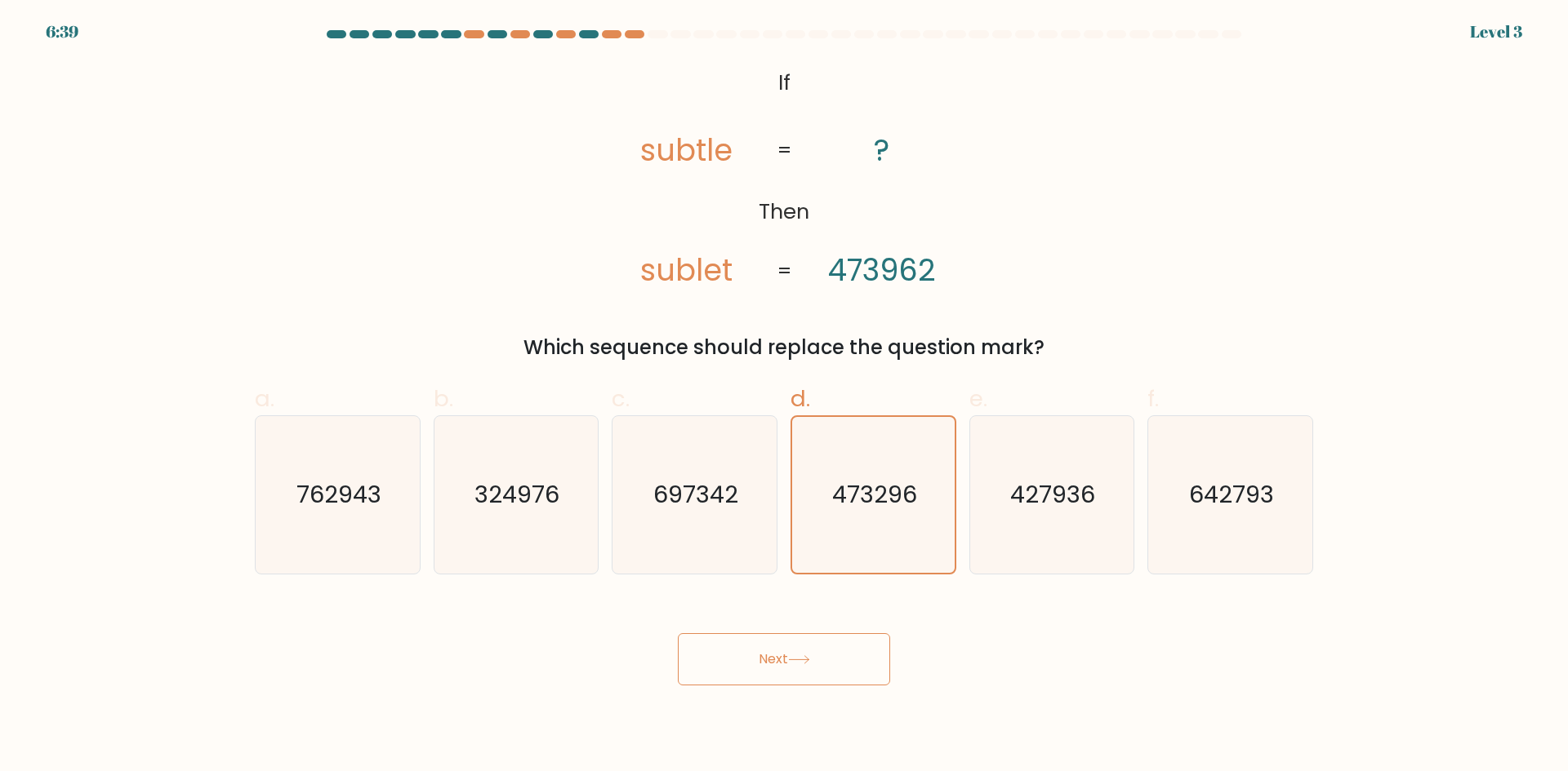
click at [792, 659] on button "Next" at bounding box center [783, 660] width 212 height 52
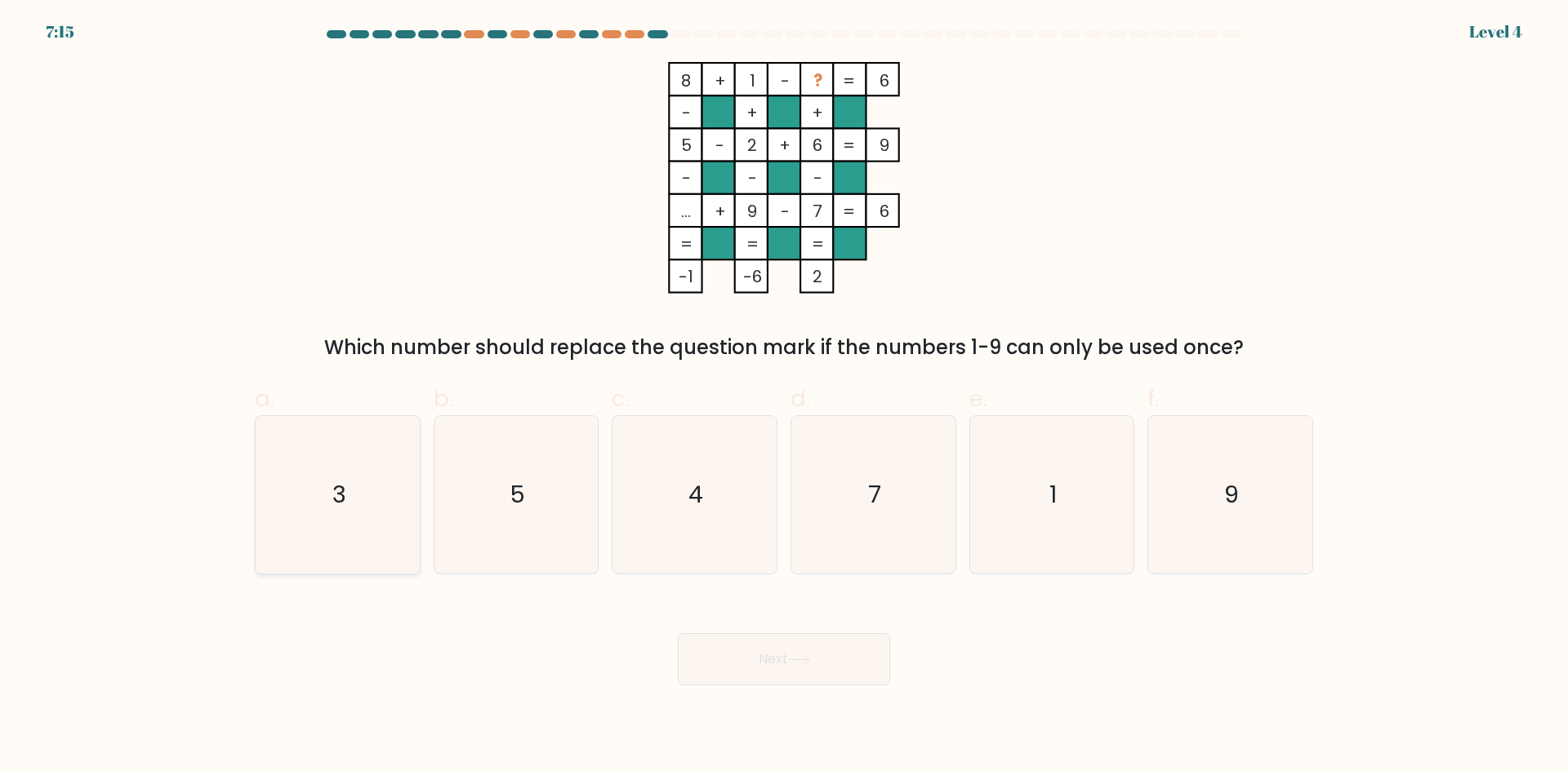
click at [365, 539] on icon "3" at bounding box center [338, 495] width 157 height 157
click at [784, 397] on input "a. 3" at bounding box center [784, 391] width 1 height 11
radio input "true"
click at [766, 672] on button "Next" at bounding box center [783, 660] width 212 height 52
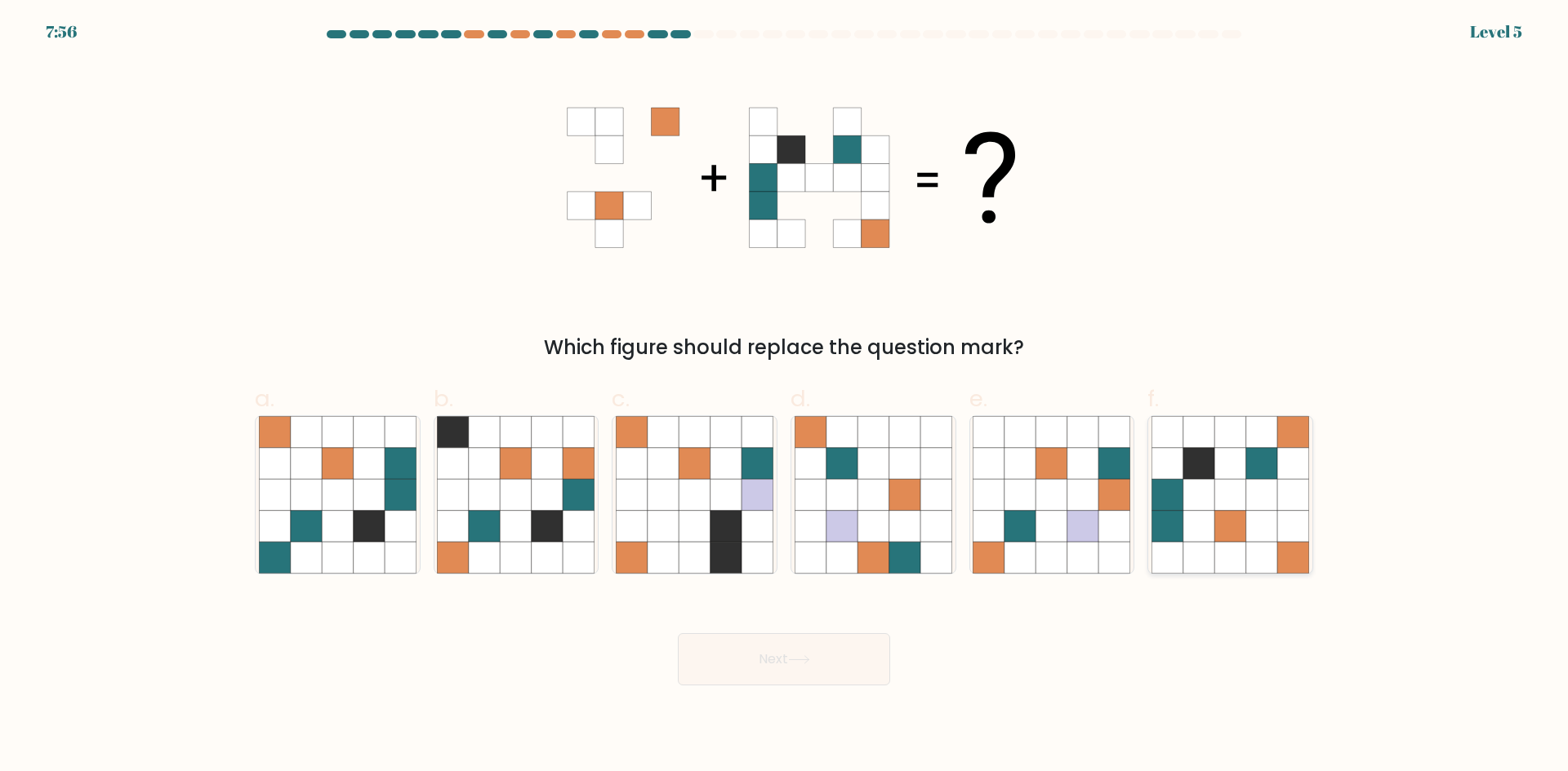
click at [1235, 455] on icon at bounding box center [1230, 463] width 31 height 31
click at [785, 397] on input "f." at bounding box center [784, 391] width 1 height 11
radio input "true"
click at [756, 658] on button "Next" at bounding box center [783, 660] width 212 height 52
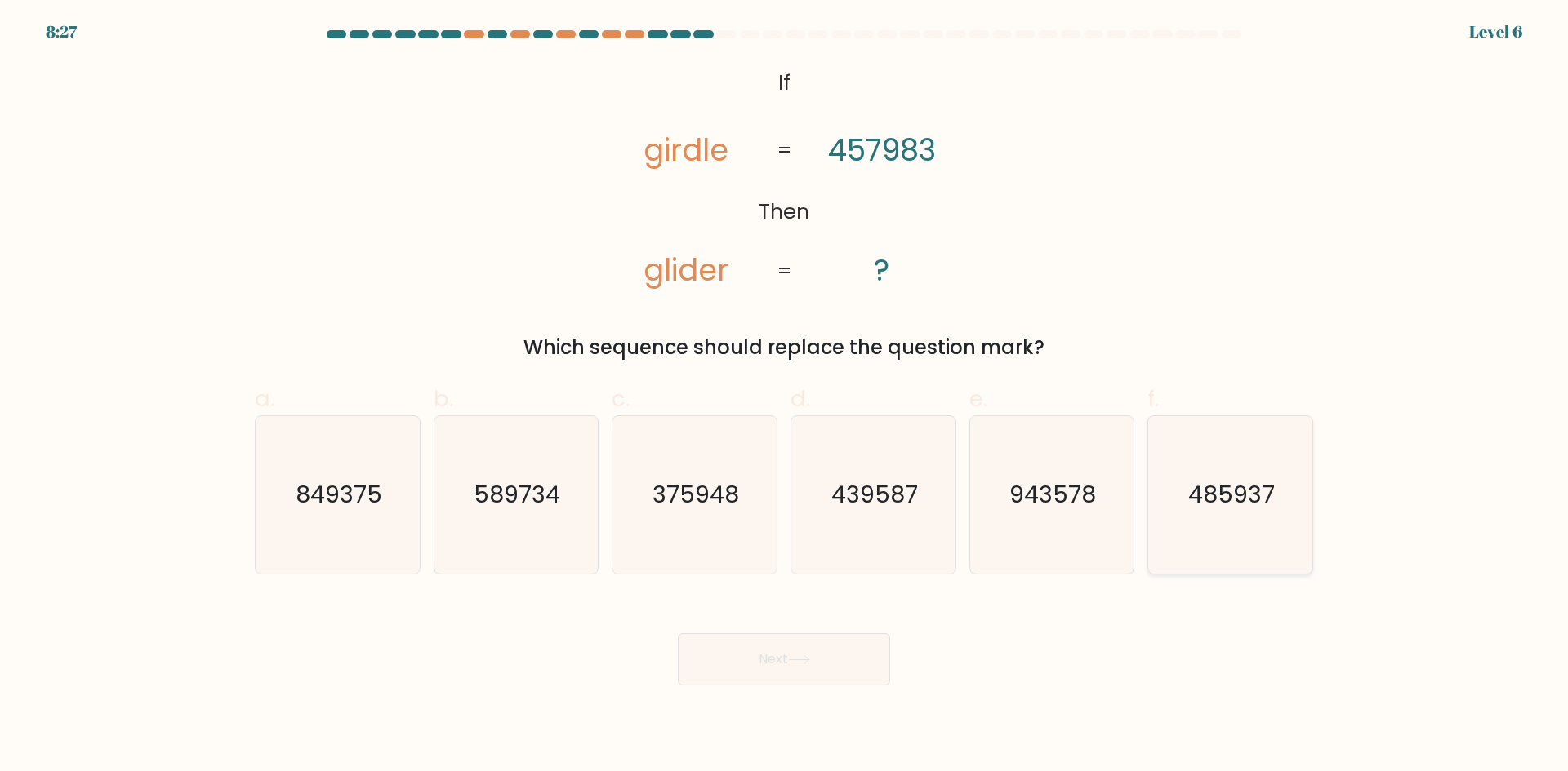
click at [1199, 522] on icon "485937" at bounding box center [1230, 495] width 157 height 157
click at [785, 397] on input "f. 485937" at bounding box center [784, 391] width 1 height 11
radio input "true"
click at [837, 657] on button "Next" at bounding box center [783, 660] width 212 height 52
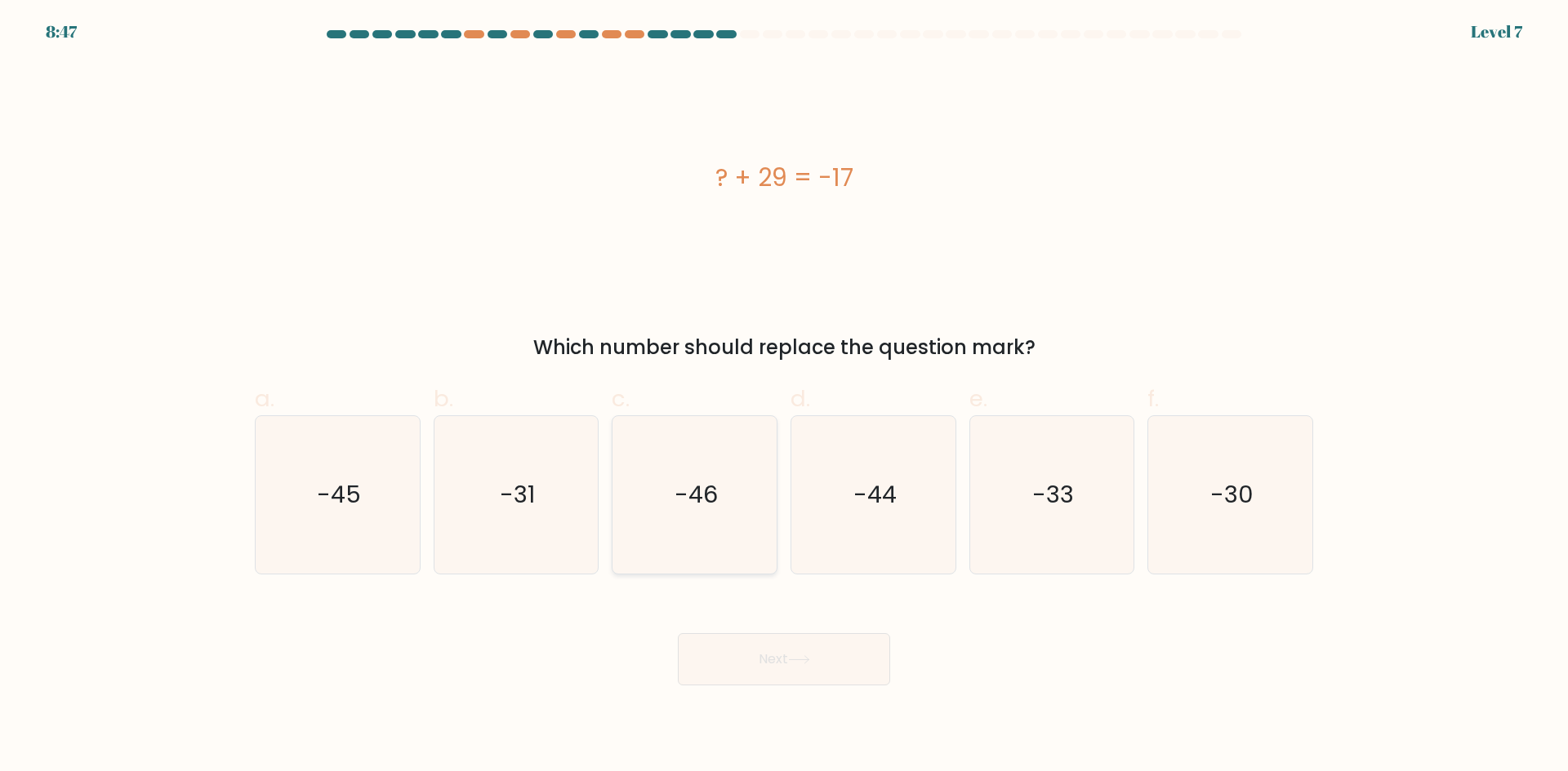
click at [682, 501] on text "-46" at bounding box center [696, 494] width 44 height 33
click at [784, 397] on input "c. -46" at bounding box center [784, 391] width 1 height 11
radio input "true"
click at [819, 655] on button "Next" at bounding box center [783, 660] width 212 height 52
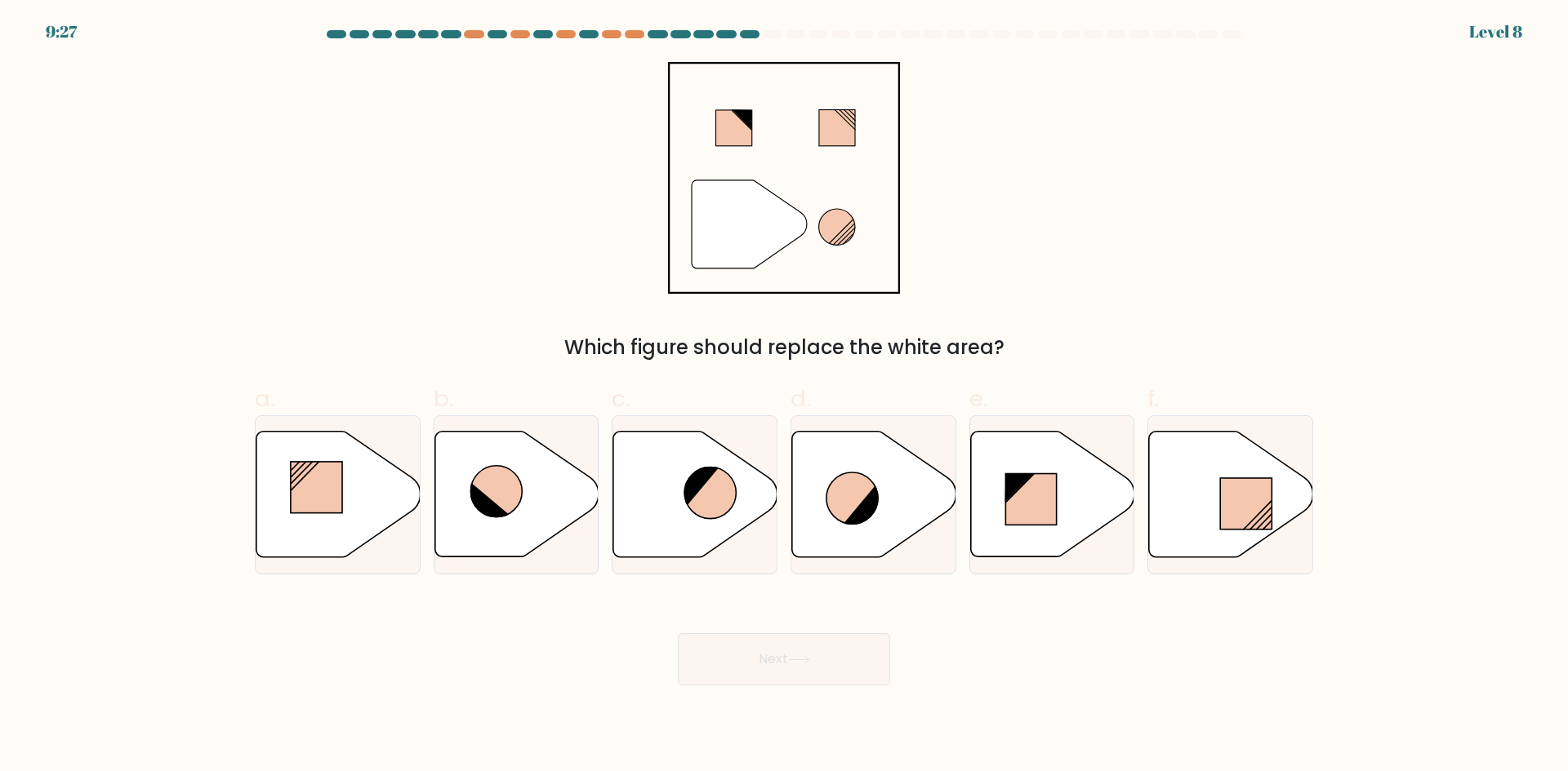
click at [900, 352] on div "Which figure should replace the white area?" at bounding box center [784, 347] width 1039 height 29
click at [888, 389] on label "d." at bounding box center [874, 478] width 166 height 193
click at [785, 389] on input "d." at bounding box center [784, 391] width 1 height 11
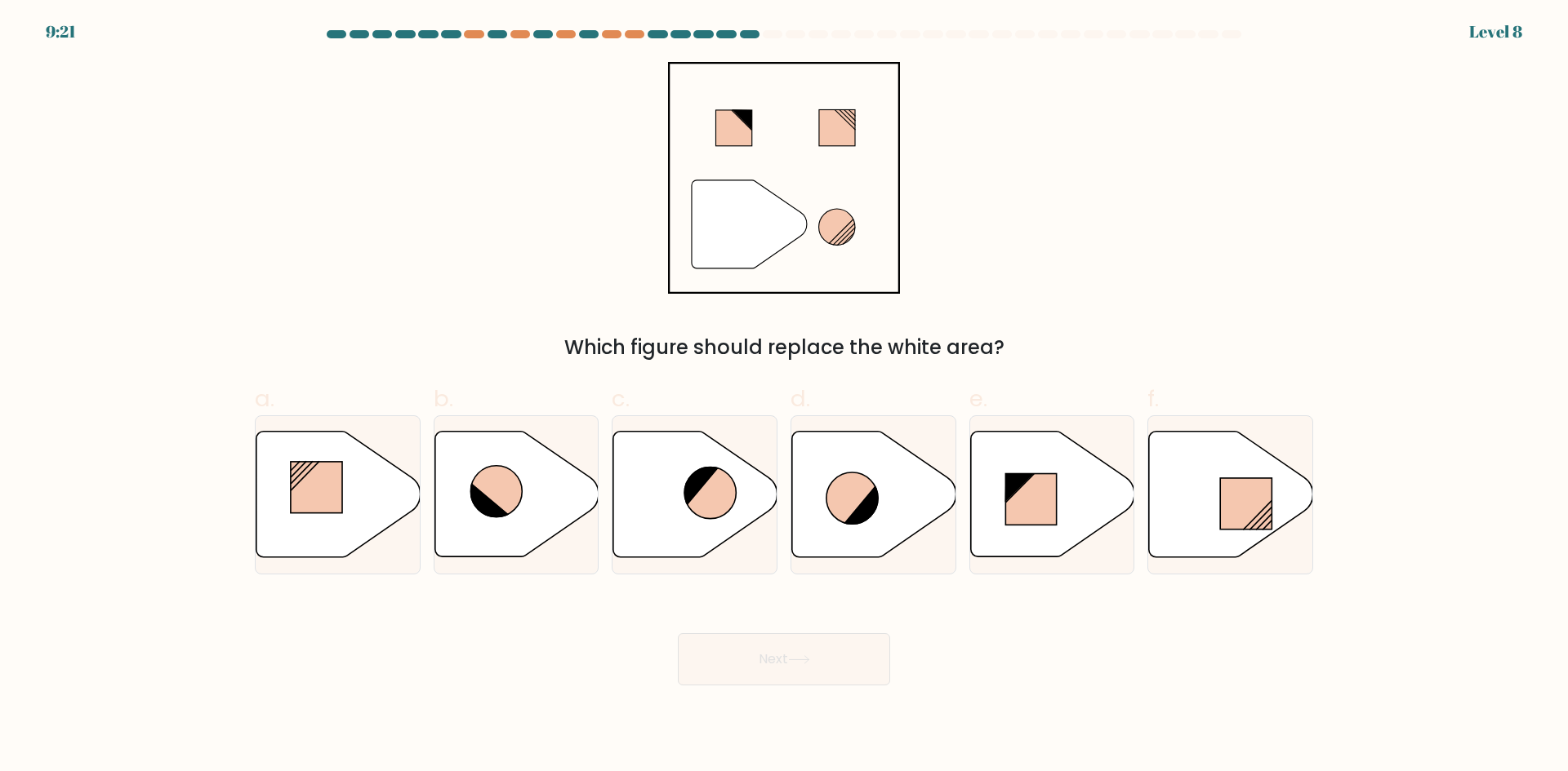
radio input "true"
click at [818, 671] on button "Next" at bounding box center [783, 660] width 212 height 52
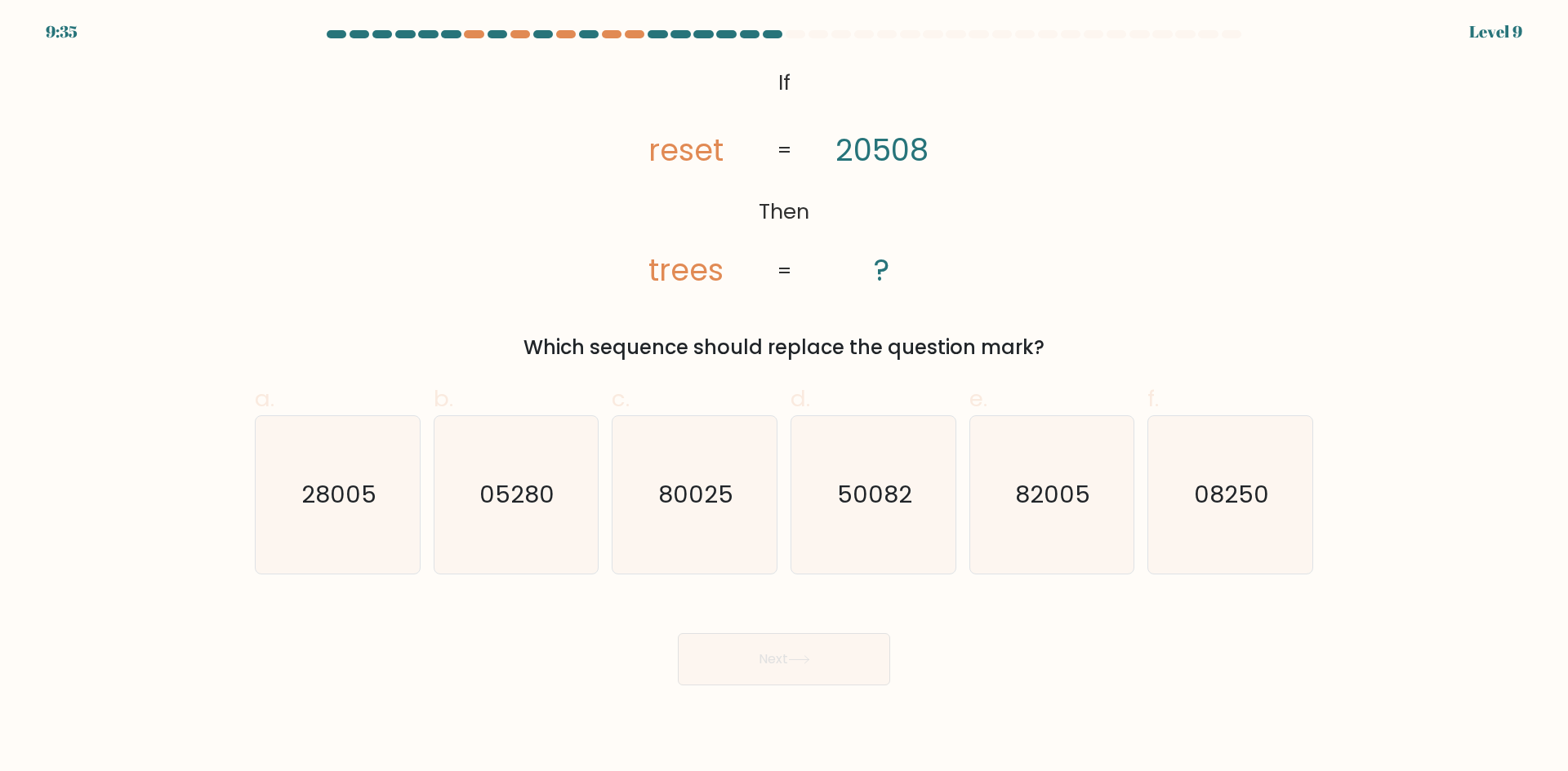
click at [918, 343] on div "Which sequence should replace the question mark?" at bounding box center [784, 347] width 1039 height 29
click at [938, 341] on div "Which sequence should replace the question mark?" at bounding box center [784, 347] width 1039 height 29
click at [1059, 489] on text "82005" at bounding box center [1054, 494] width 75 height 33
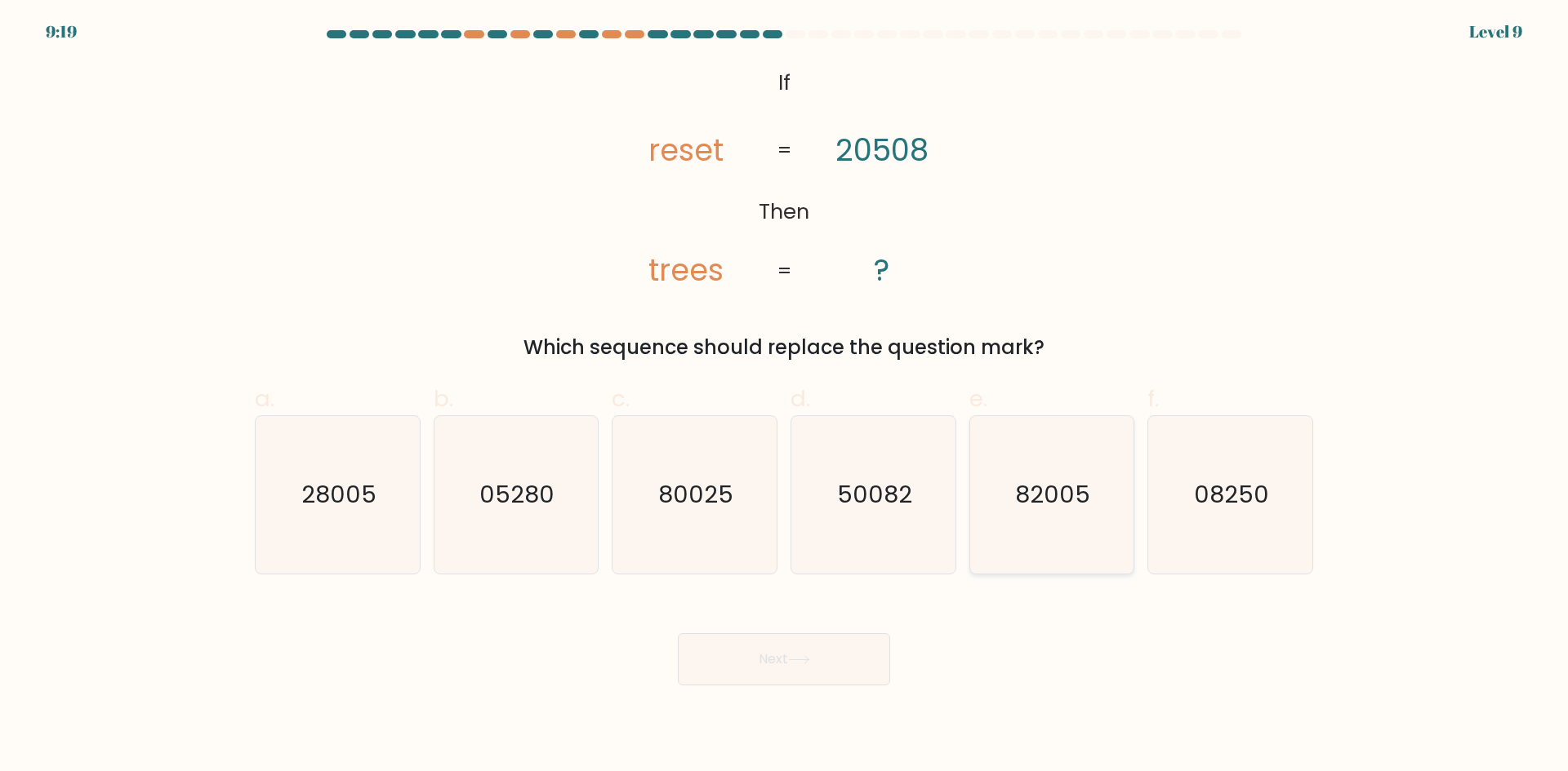
click at [785, 397] on input "e. 82005" at bounding box center [784, 391] width 1 height 11
radio input "true"
click at [842, 671] on button "Next" at bounding box center [783, 660] width 212 height 52
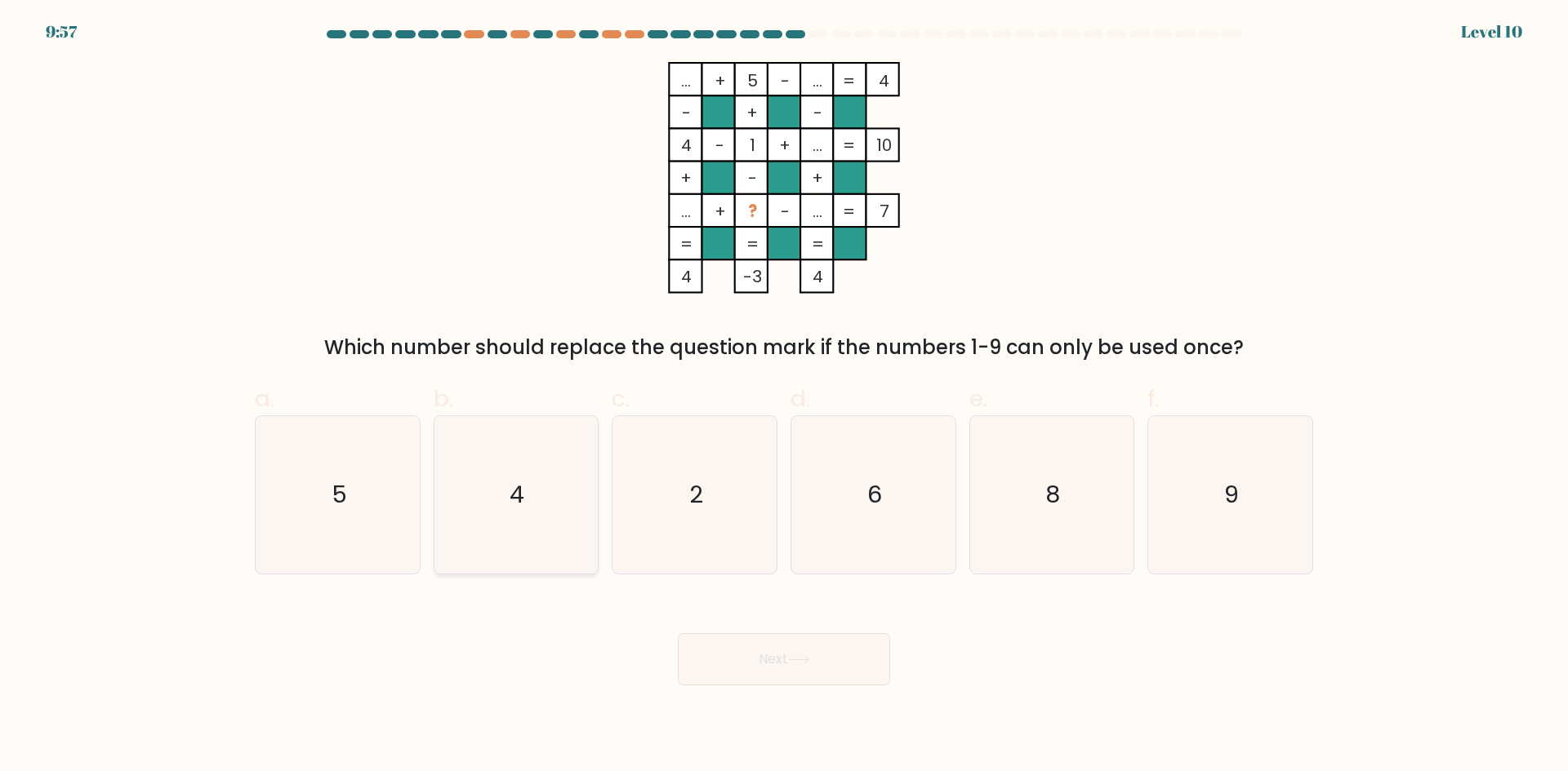
click at [515, 504] on text "4" at bounding box center [518, 494] width 15 height 33
click at [784, 397] on input "b. 4" at bounding box center [784, 391] width 1 height 11
radio input "true"
click at [763, 639] on button "Next" at bounding box center [783, 660] width 212 height 52
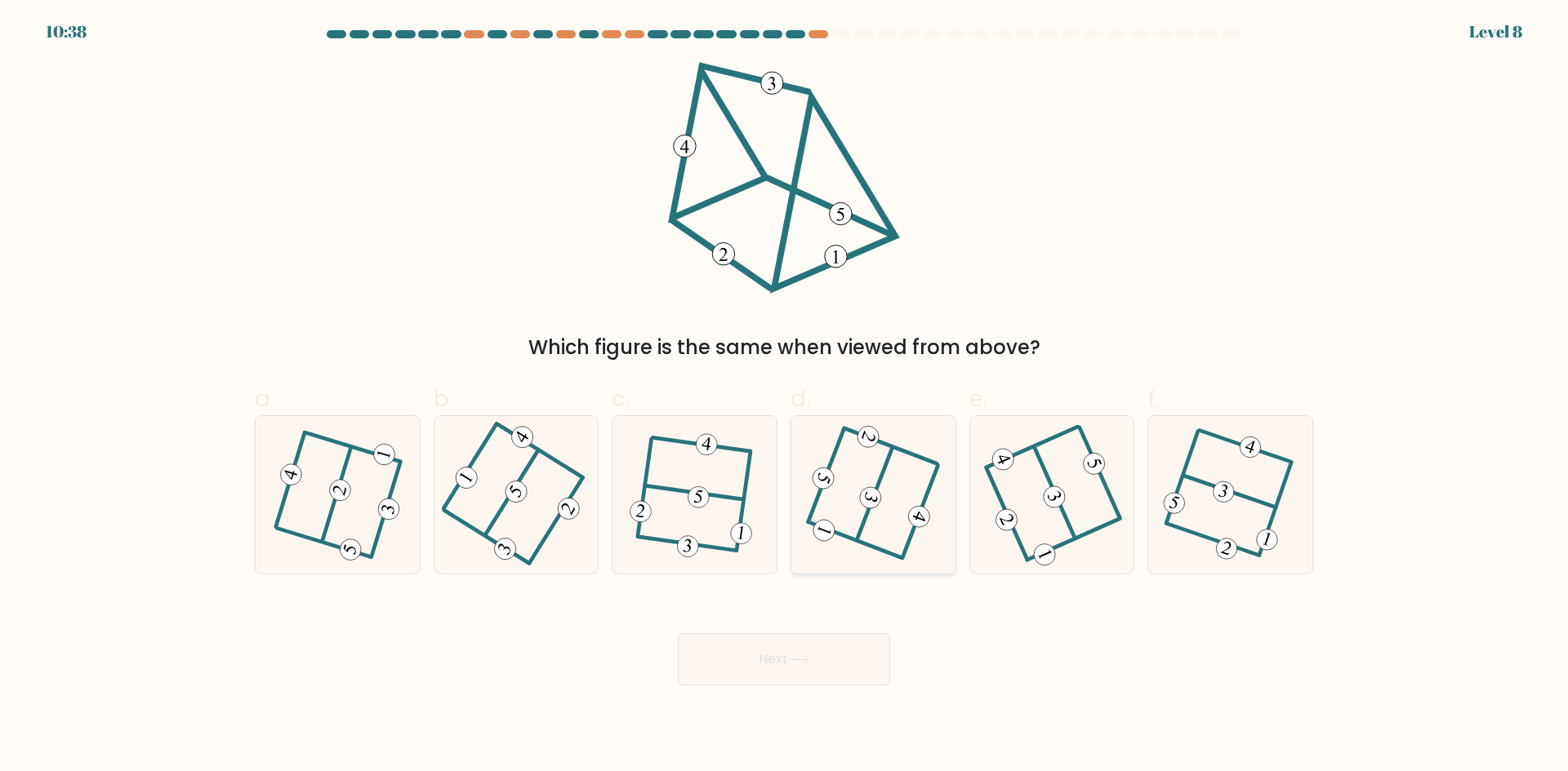
click at [887, 522] on icon at bounding box center [873, 495] width 125 height 126
click at [785, 397] on input "d." at bounding box center [784, 391] width 1 height 11
radio input "true"
click at [855, 640] on button "Next" at bounding box center [783, 660] width 212 height 52
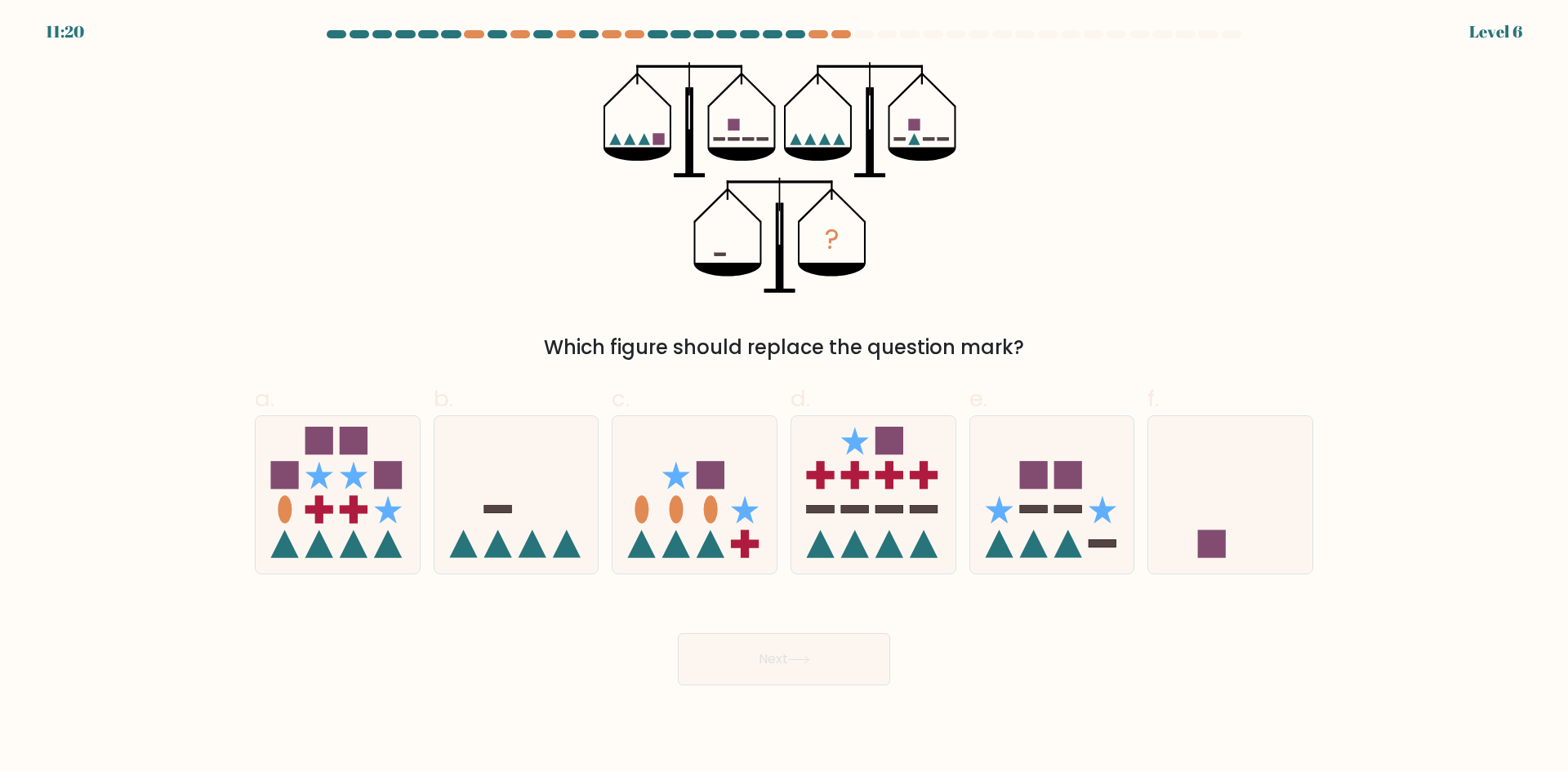
click at [854, 582] on form at bounding box center [784, 357] width 1568 height 655
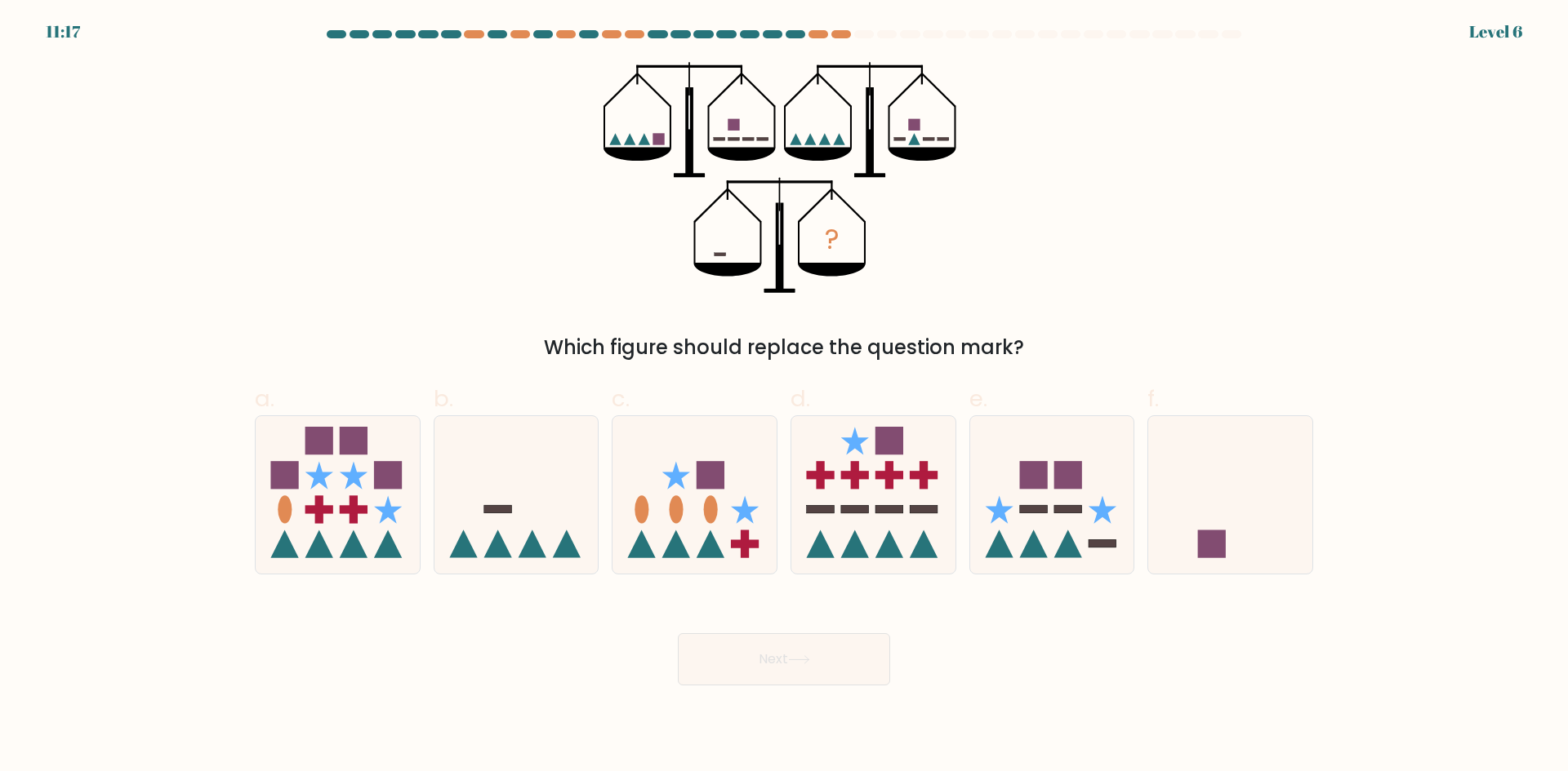
click at [854, 582] on form at bounding box center [784, 357] width 1568 height 655
click at [689, 471] on icon at bounding box center [694, 495] width 164 height 136
click at [784, 397] on input "c." at bounding box center [784, 391] width 1 height 11
radio input "true"
click at [798, 641] on button "Next" at bounding box center [783, 660] width 212 height 52
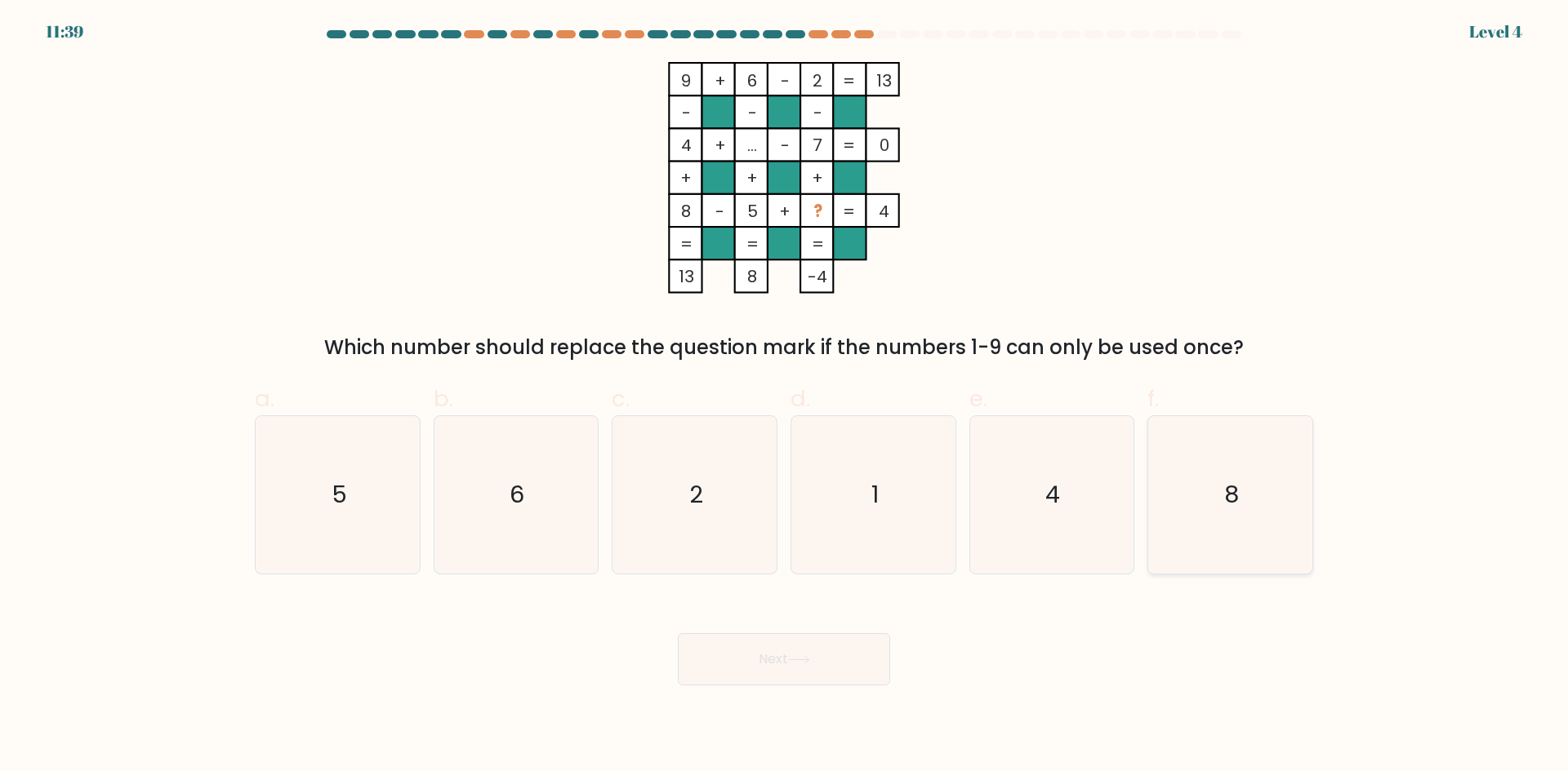
click at [1152, 484] on icon "8" at bounding box center [1230, 495] width 157 height 157
click at [785, 397] on input "f. 8" at bounding box center [784, 391] width 1 height 11
radio input "true"
click at [822, 638] on button "Next" at bounding box center [783, 660] width 212 height 52
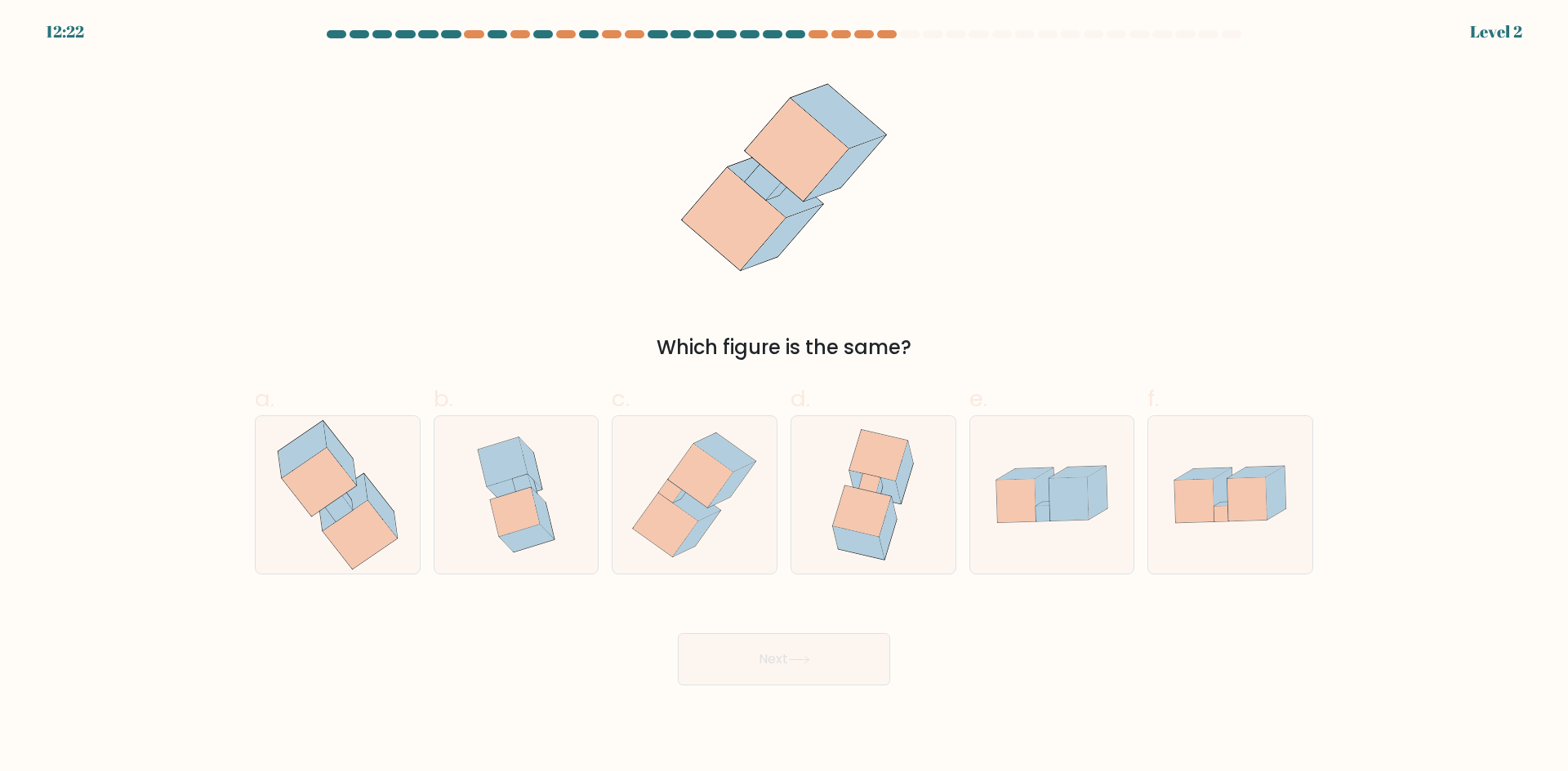
click at [830, 320] on div "Which figure is the same?" at bounding box center [783, 212] width 1078 height 301
click at [827, 349] on div "Which figure is the same?" at bounding box center [784, 347] width 1039 height 29
click at [827, 350] on div "Which figure is the same?" at bounding box center [784, 347] width 1039 height 29
click at [828, 354] on div "Which figure is the same?" at bounding box center [784, 347] width 1039 height 29
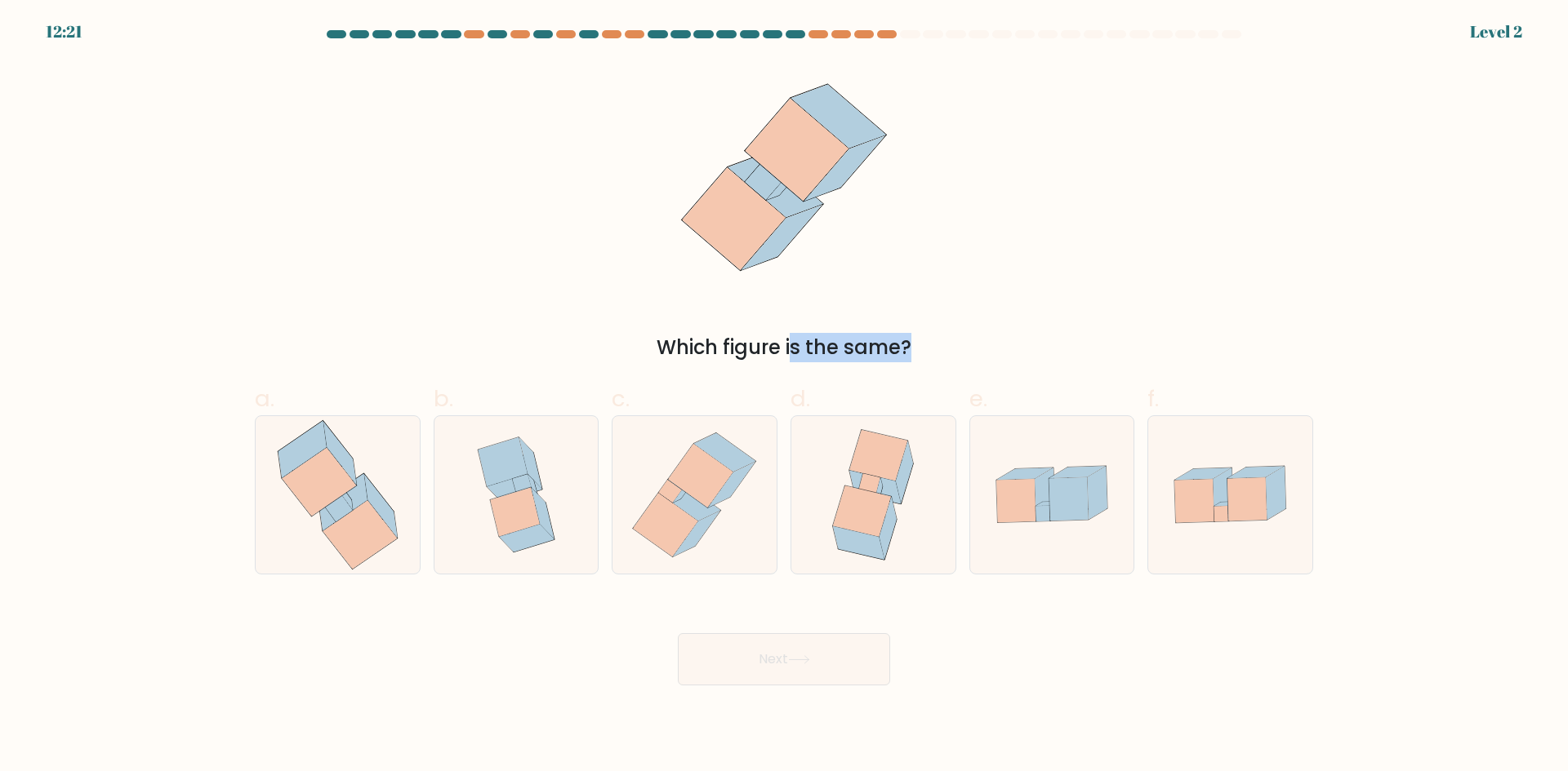
click at [828, 354] on div "Which figure is the same?" at bounding box center [784, 347] width 1039 height 29
click at [735, 520] on icon at bounding box center [694, 495] width 144 height 157
click at [784, 397] on input "c." at bounding box center [784, 391] width 1 height 11
radio input "true"
click at [694, 487] on icon at bounding box center [700, 475] width 64 height 63
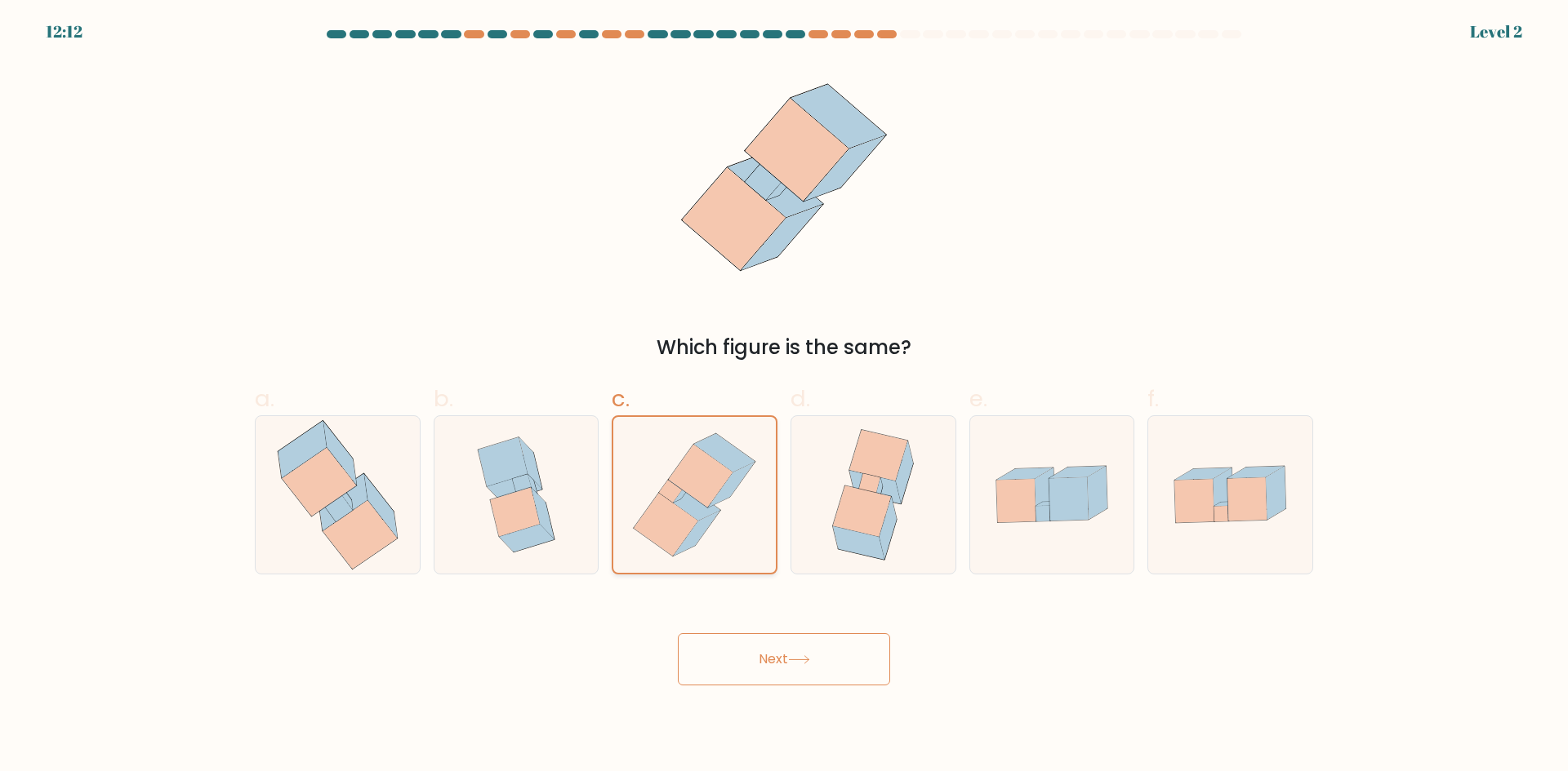
click at [784, 397] on input "c." at bounding box center [784, 391] width 1 height 11
click at [277, 513] on icon at bounding box center [338, 495] width 149 height 157
click at [784, 397] on input "a." at bounding box center [784, 391] width 1 height 11
radio input "true"
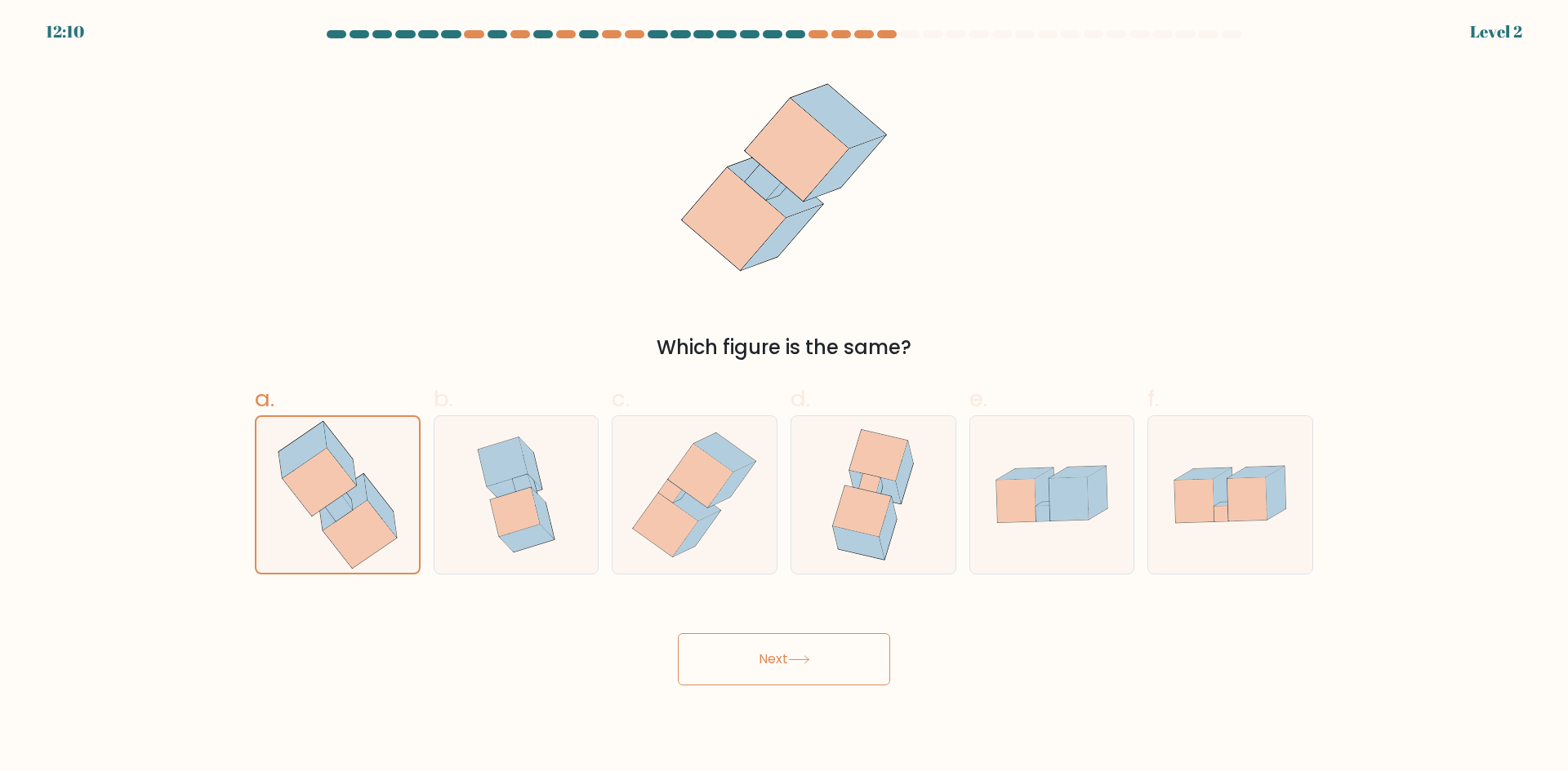
click at [743, 670] on button "Next" at bounding box center [783, 660] width 212 height 52
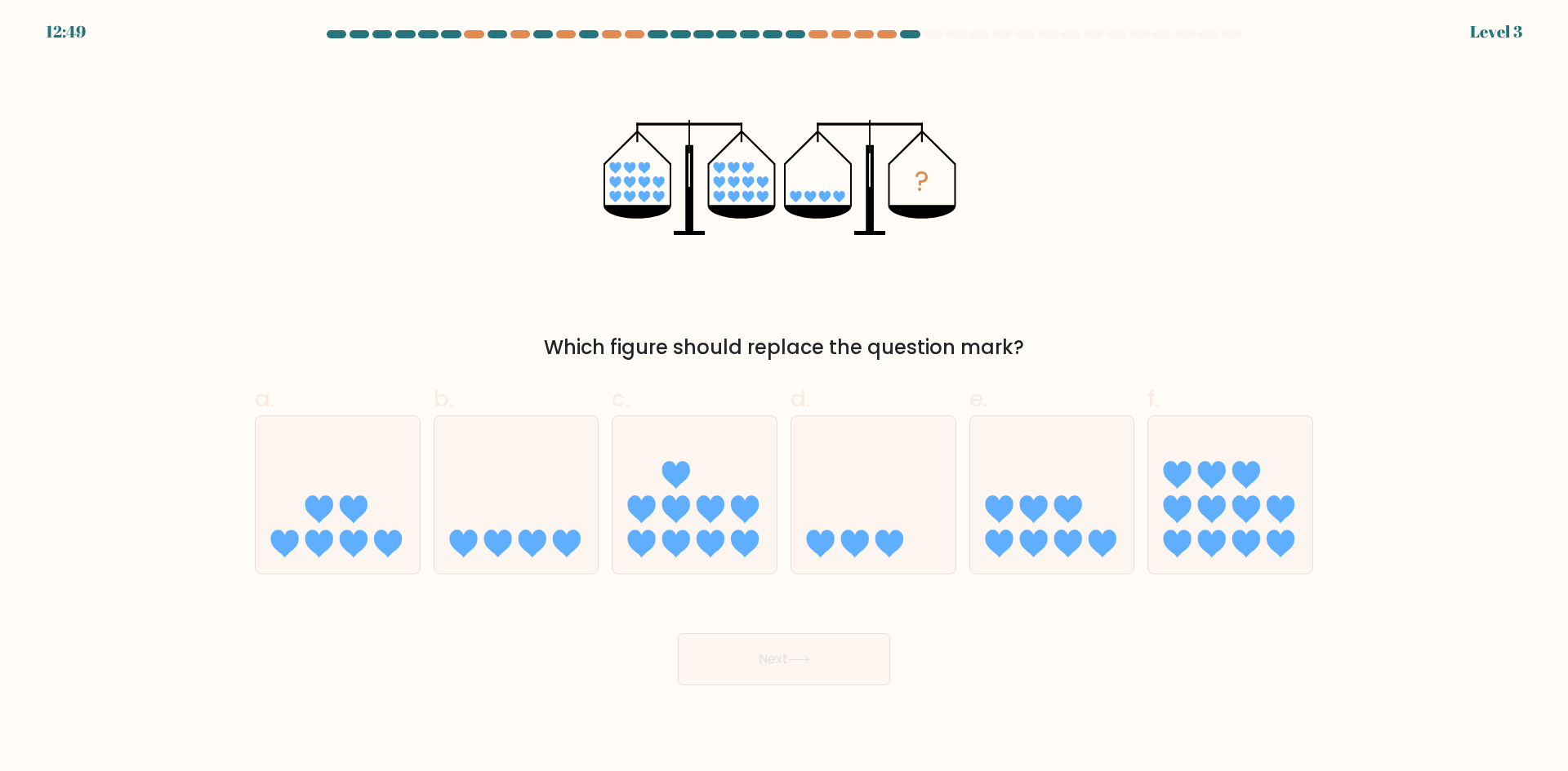
click at [755, 353] on div "Which figure should replace the question mark?" at bounding box center [784, 347] width 1039 height 29
click at [589, 547] on icon at bounding box center [517, 495] width 164 height 136
click at [784, 397] on input "b." at bounding box center [784, 391] width 1 height 11
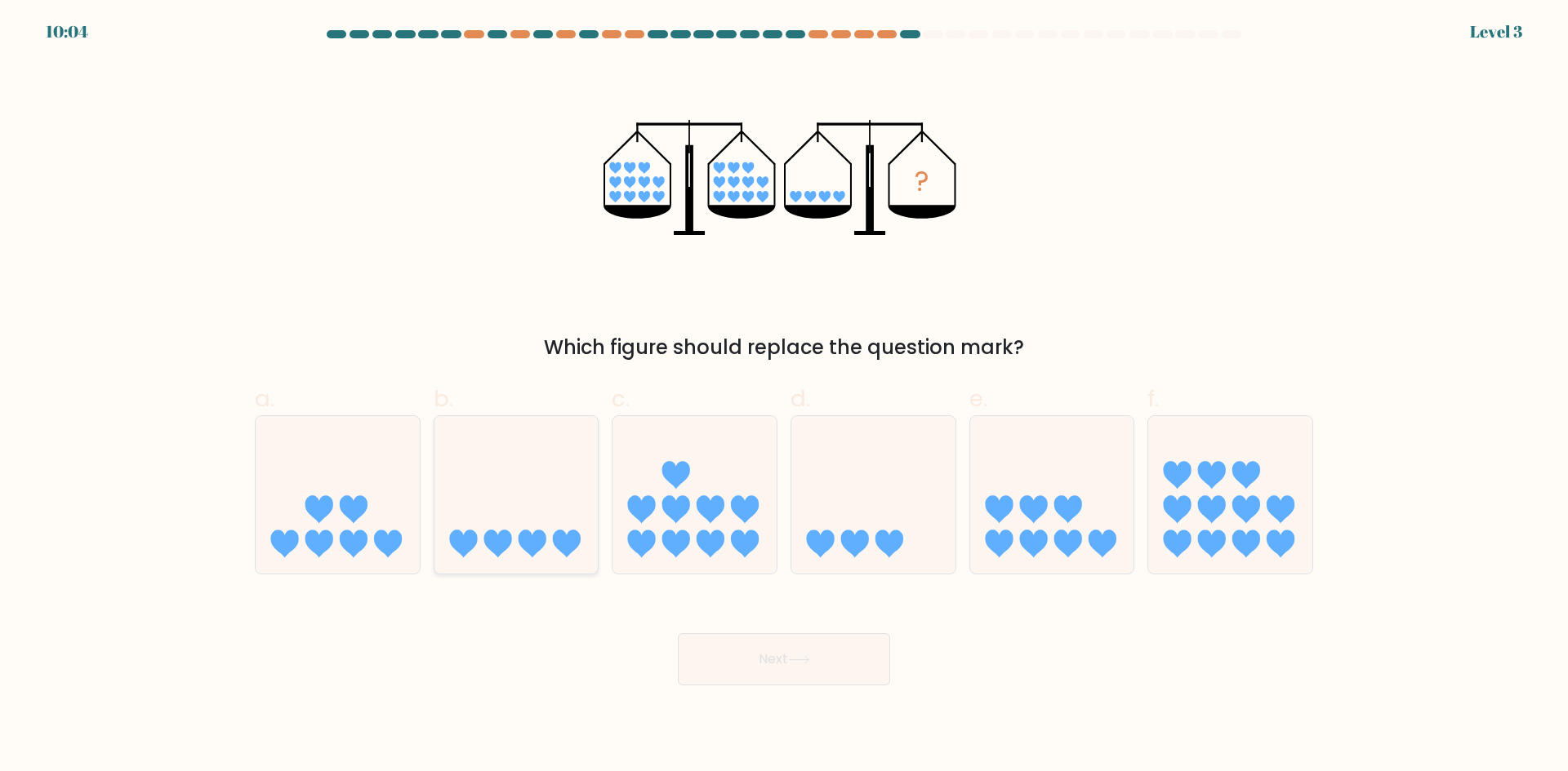
radio input "true"
click at [836, 671] on button "Next" at bounding box center [783, 660] width 212 height 52
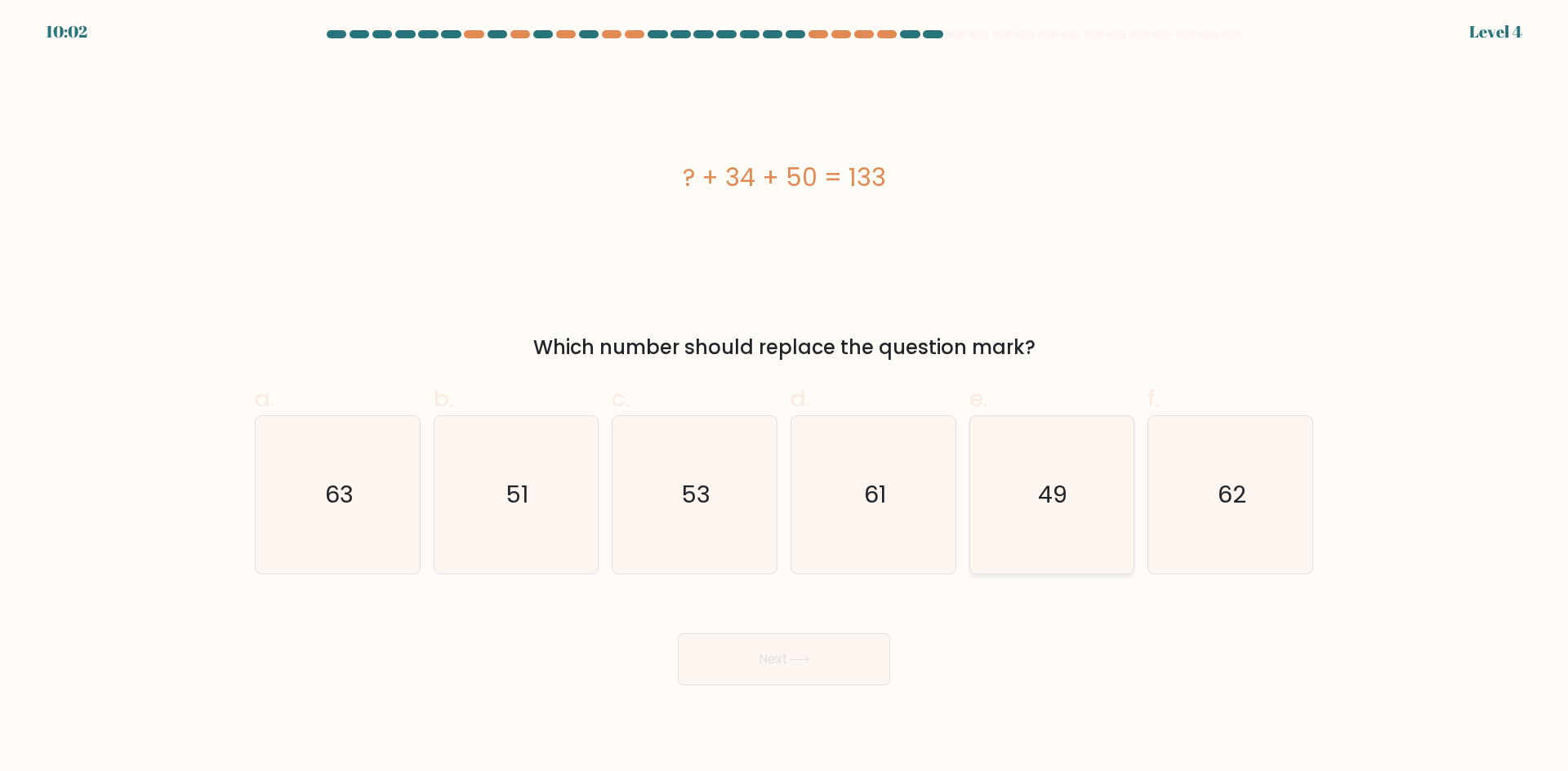
click at [1026, 481] on icon "49" at bounding box center [1051, 495] width 157 height 157
click at [785, 397] on input "e. 49" at bounding box center [784, 391] width 1 height 11
radio input "true"
click at [859, 667] on button "Next" at bounding box center [783, 660] width 212 height 52
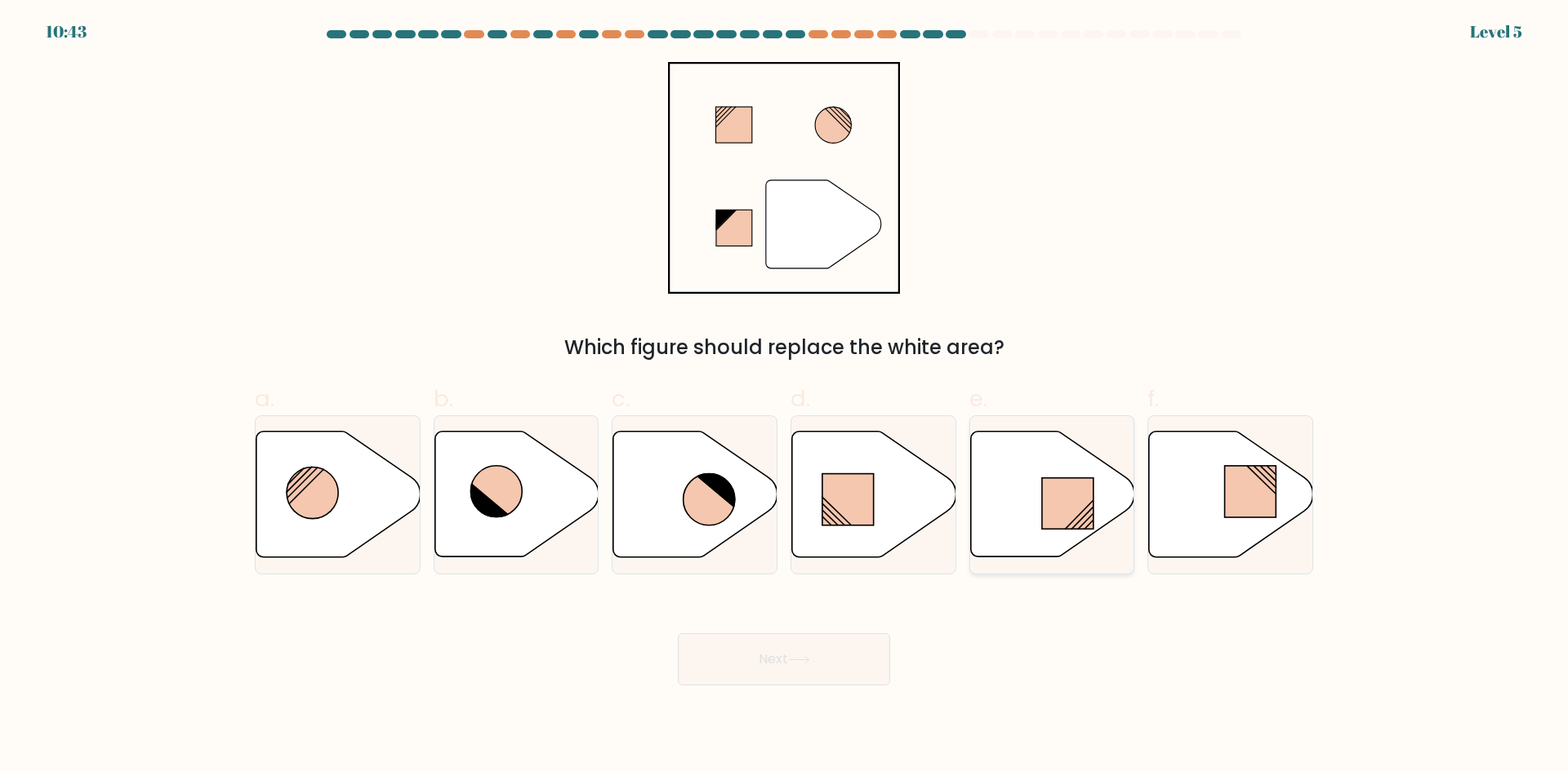
click at [1063, 491] on rect at bounding box center [1067, 503] width 51 height 51
click at [785, 397] on input "e." at bounding box center [784, 391] width 1 height 11
radio input "true"
click at [836, 658] on button "Next" at bounding box center [783, 660] width 212 height 52
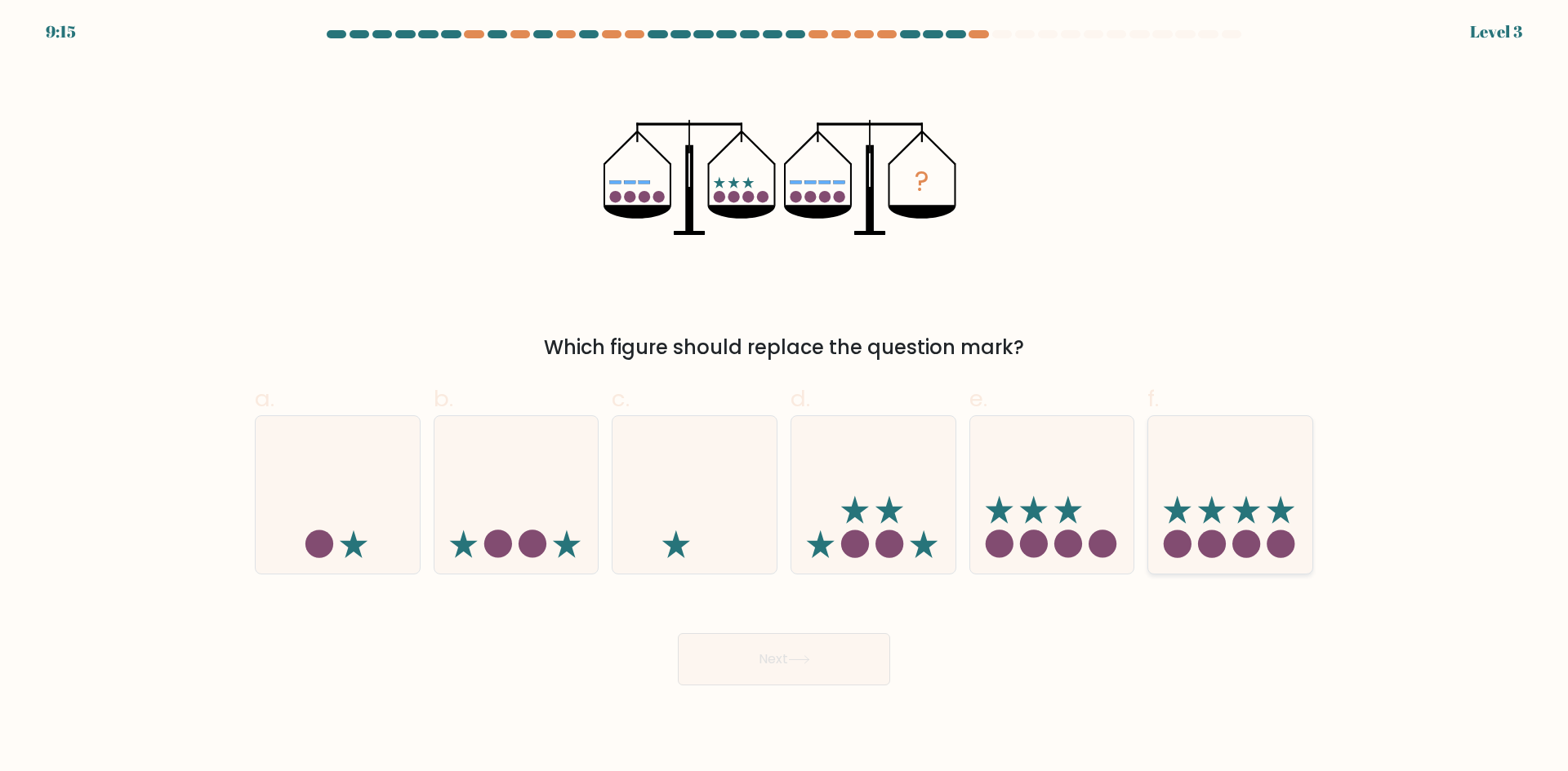
click at [1273, 479] on icon at bounding box center [1230, 495] width 164 height 136
click at [785, 397] on input "f." at bounding box center [784, 391] width 1 height 11
radio input "true"
click at [820, 667] on button "Next" at bounding box center [783, 660] width 212 height 52
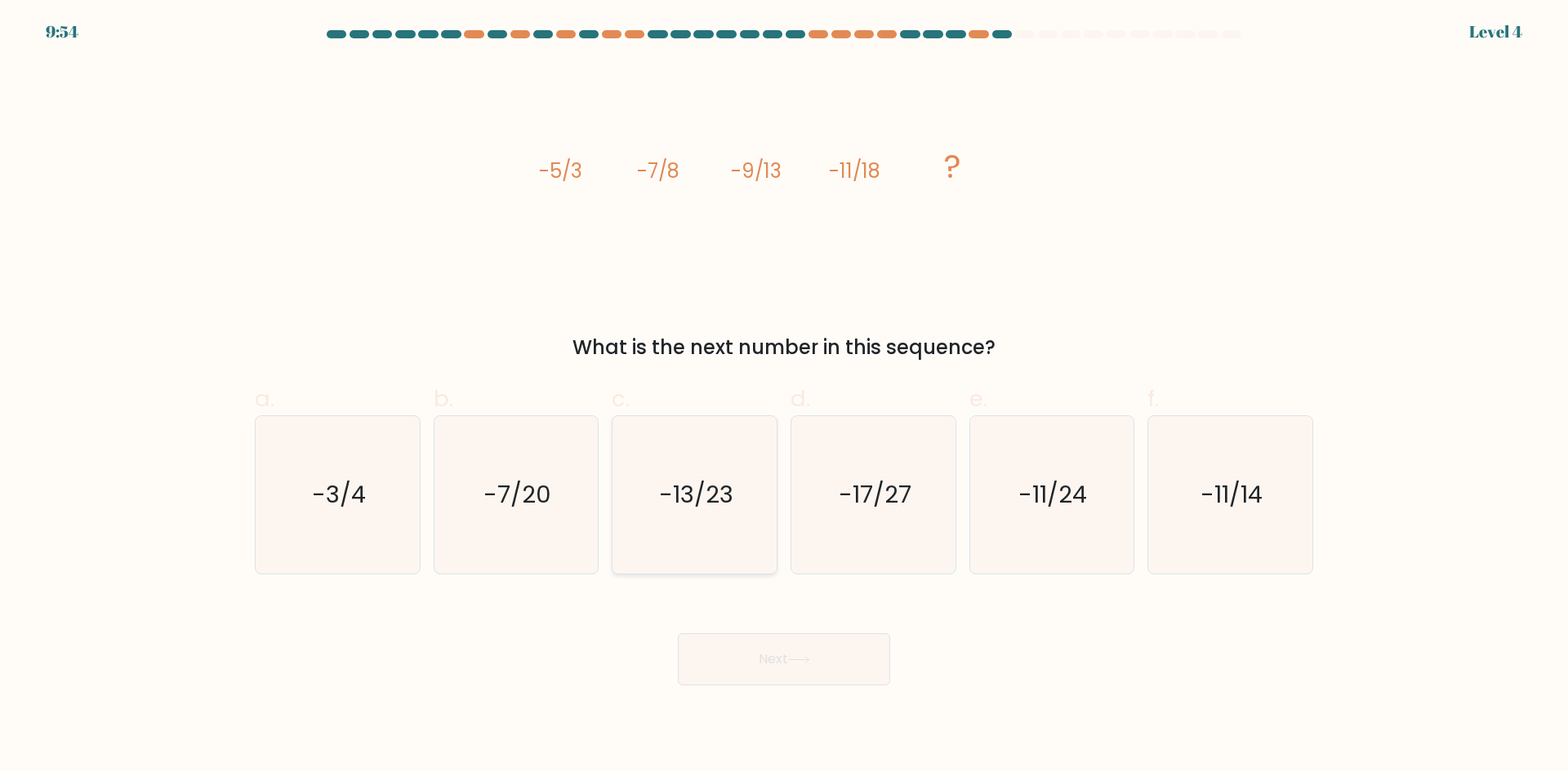
click at [696, 484] on text "-13/23" at bounding box center [696, 494] width 75 height 33
click at [784, 397] on input "c. -13/23" at bounding box center [784, 391] width 1 height 11
radio input "true"
click at [923, 484] on icon "-17/27" at bounding box center [874, 495] width 157 height 157
click at [785, 397] on input "d. -17/27" at bounding box center [784, 391] width 1 height 11
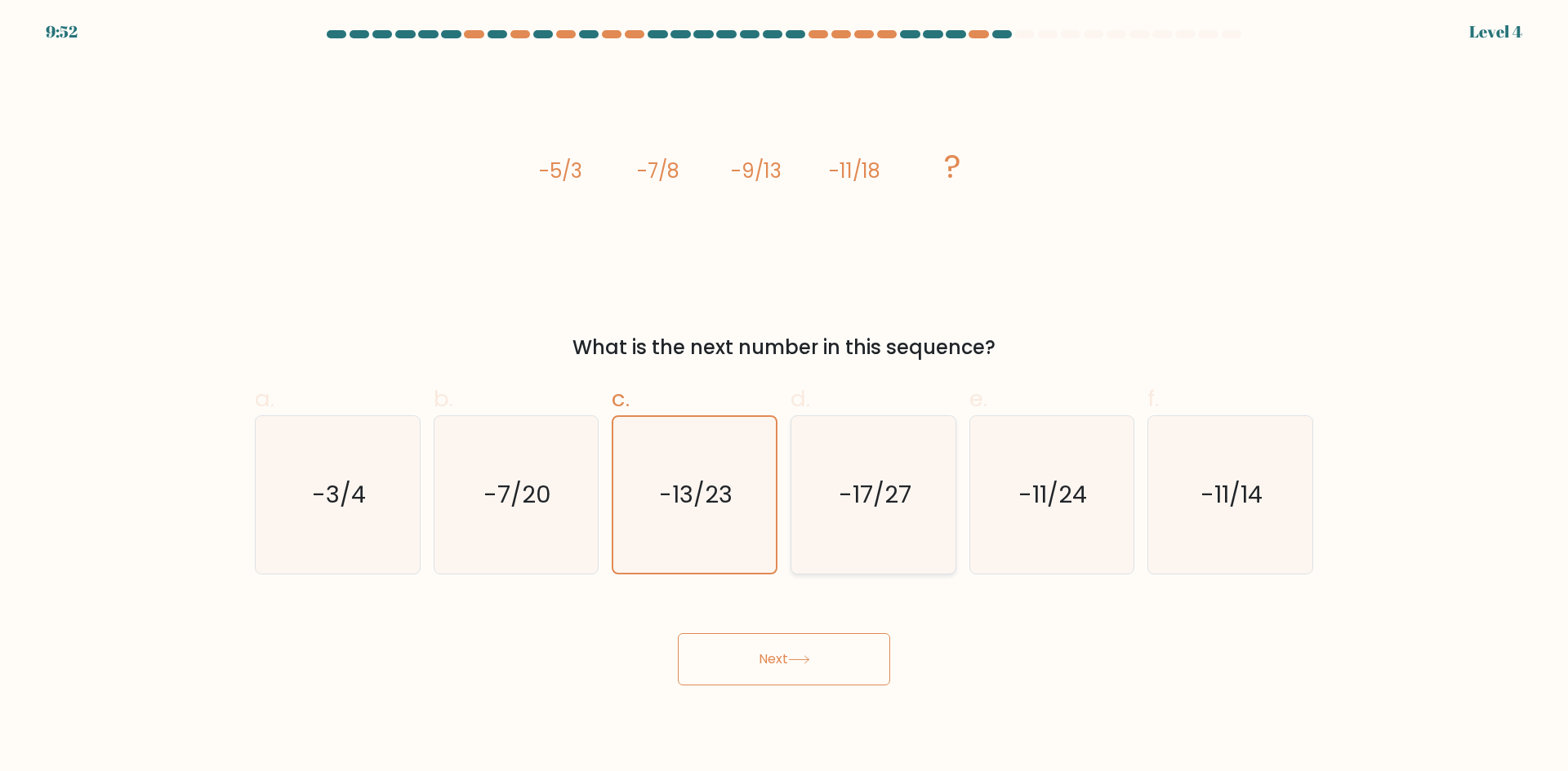
radio input "true"
click at [936, 507] on icon "-17/27" at bounding box center [874, 495] width 156 height 156
click at [785, 397] on input "d. -17/27" at bounding box center [784, 391] width 1 height 11
click at [827, 671] on button "Next" at bounding box center [783, 660] width 212 height 52
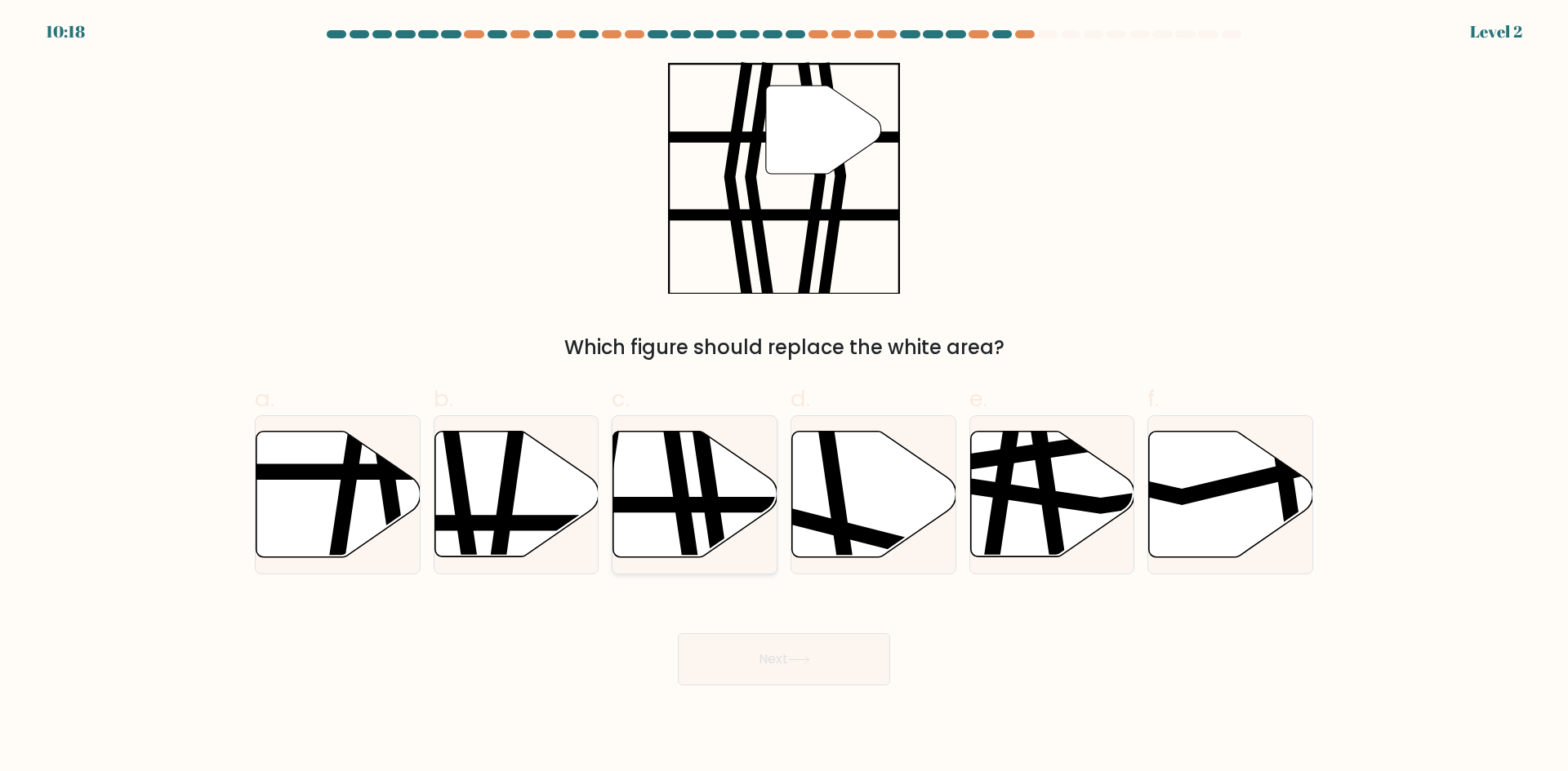
click at [690, 504] on line at bounding box center [638, 504] width 331 height 0
click at [784, 397] on input "c." at bounding box center [784, 391] width 1 height 11
radio input "true"
click at [806, 665] on button "Next" at bounding box center [783, 660] width 212 height 52
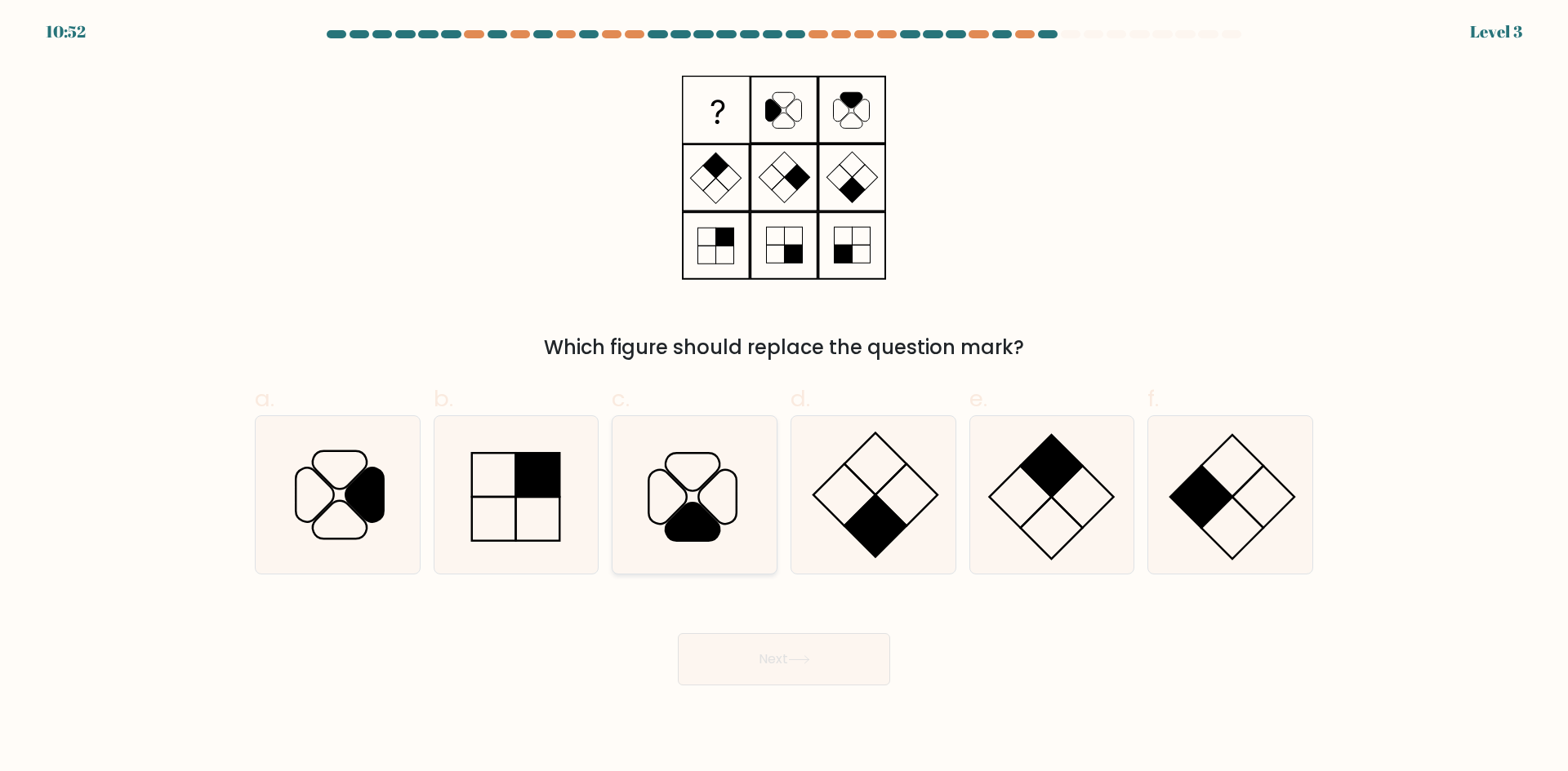
click at [718, 501] on icon at bounding box center [694, 495] width 157 height 157
click at [784, 397] on input "c." at bounding box center [784, 391] width 1 height 11
radio input "true"
click at [814, 648] on button "Next" at bounding box center [783, 660] width 212 height 52
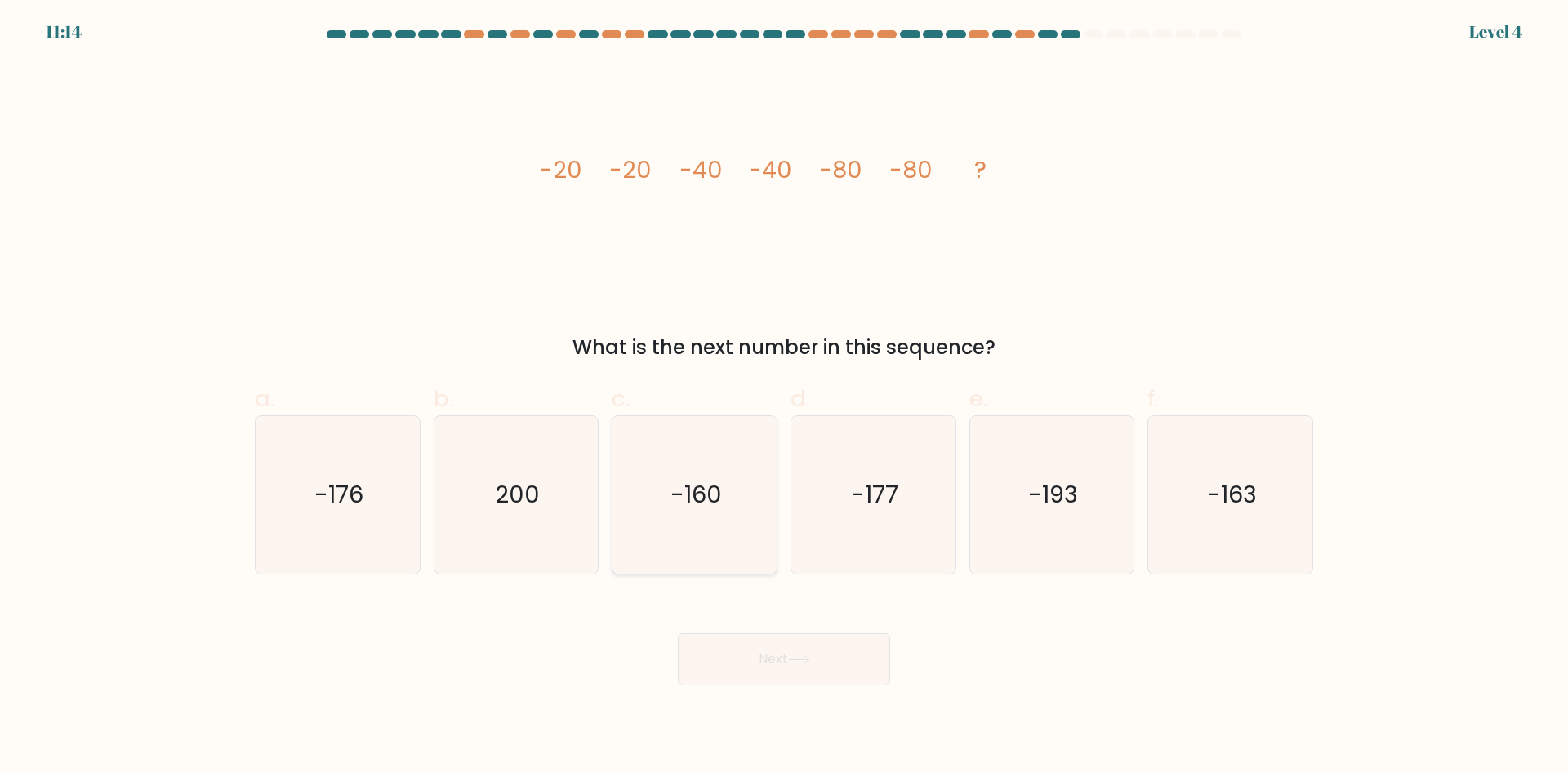
click at [715, 533] on icon "-160" at bounding box center [694, 495] width 157 height 157
click at [784, 397] on input "c. -160" at bounding box center [784, 391] width 1 height 11
radio input "true"
click at [754, 658] on button "Next" at bounding box center [783, 660] width 212 height 52
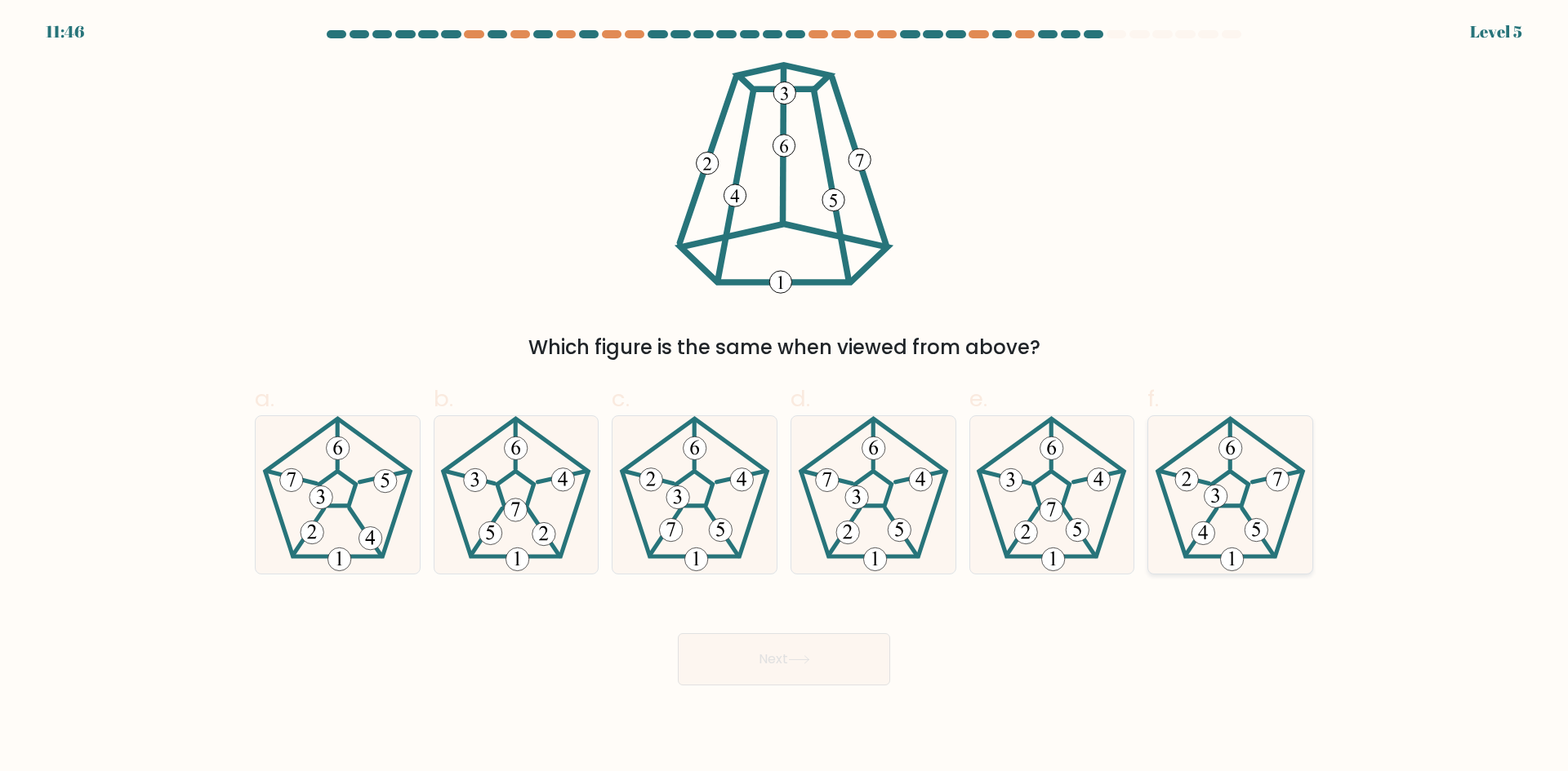
click at [1236, 483] on icon at bounding box center [1230, 495] width 157 height 157
click at [785, 397] on input "f." at bounding box center [784, 391] width 1 height 11
radio input "true"
click at [765, 650] on button "Next" at bounding box center [783, 660] width 212 height 52
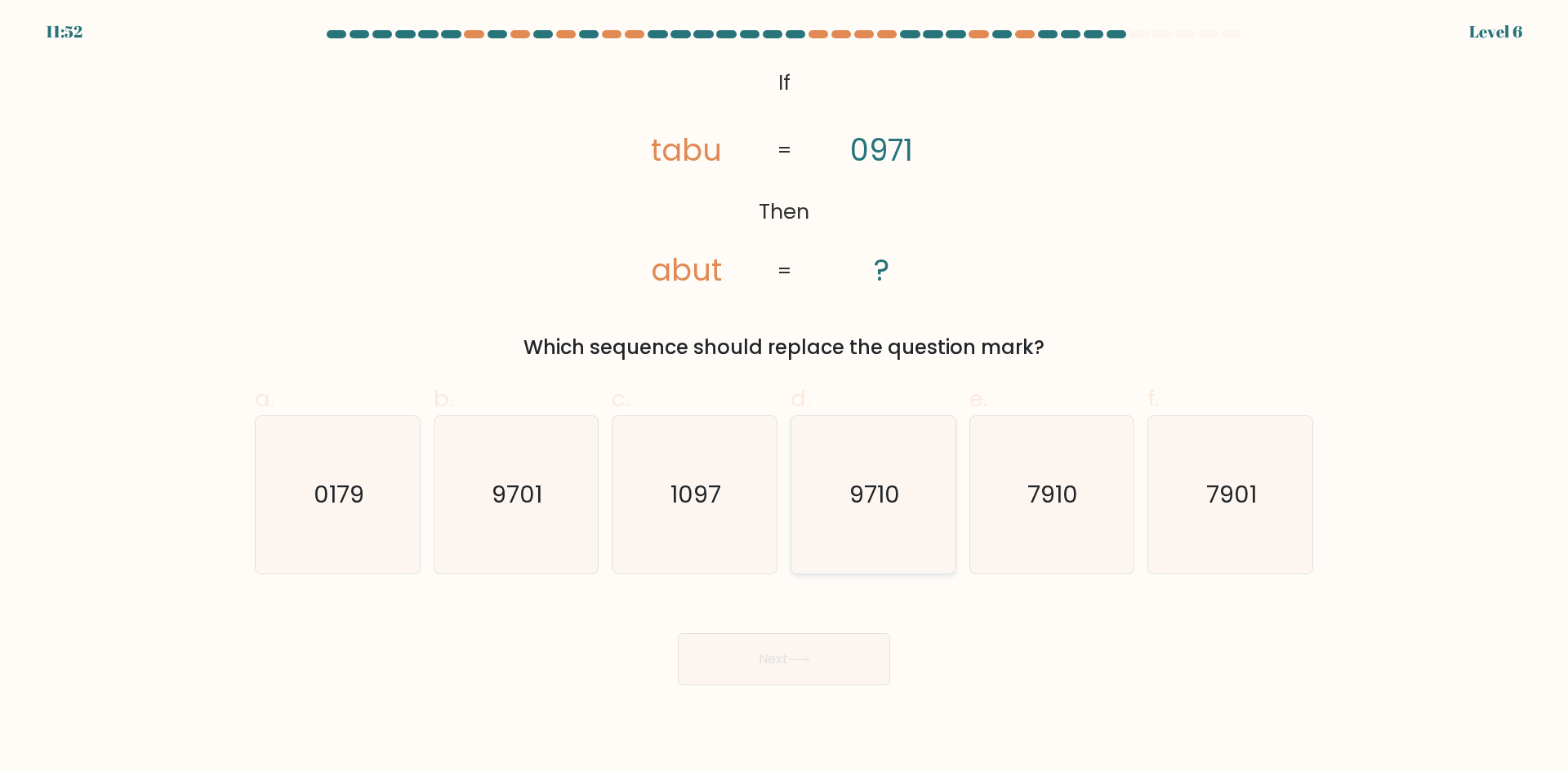
click at [932, 524] on icon "9710" at bounding box center [874, 495] width 157 height 157
click at [785, 397] on input "d. 9710" at bounding box center [784, 391] width 1 height 11
radio input "true"
click at [795, 664] on icon at bounding box center [799, 660] width 22 height 9
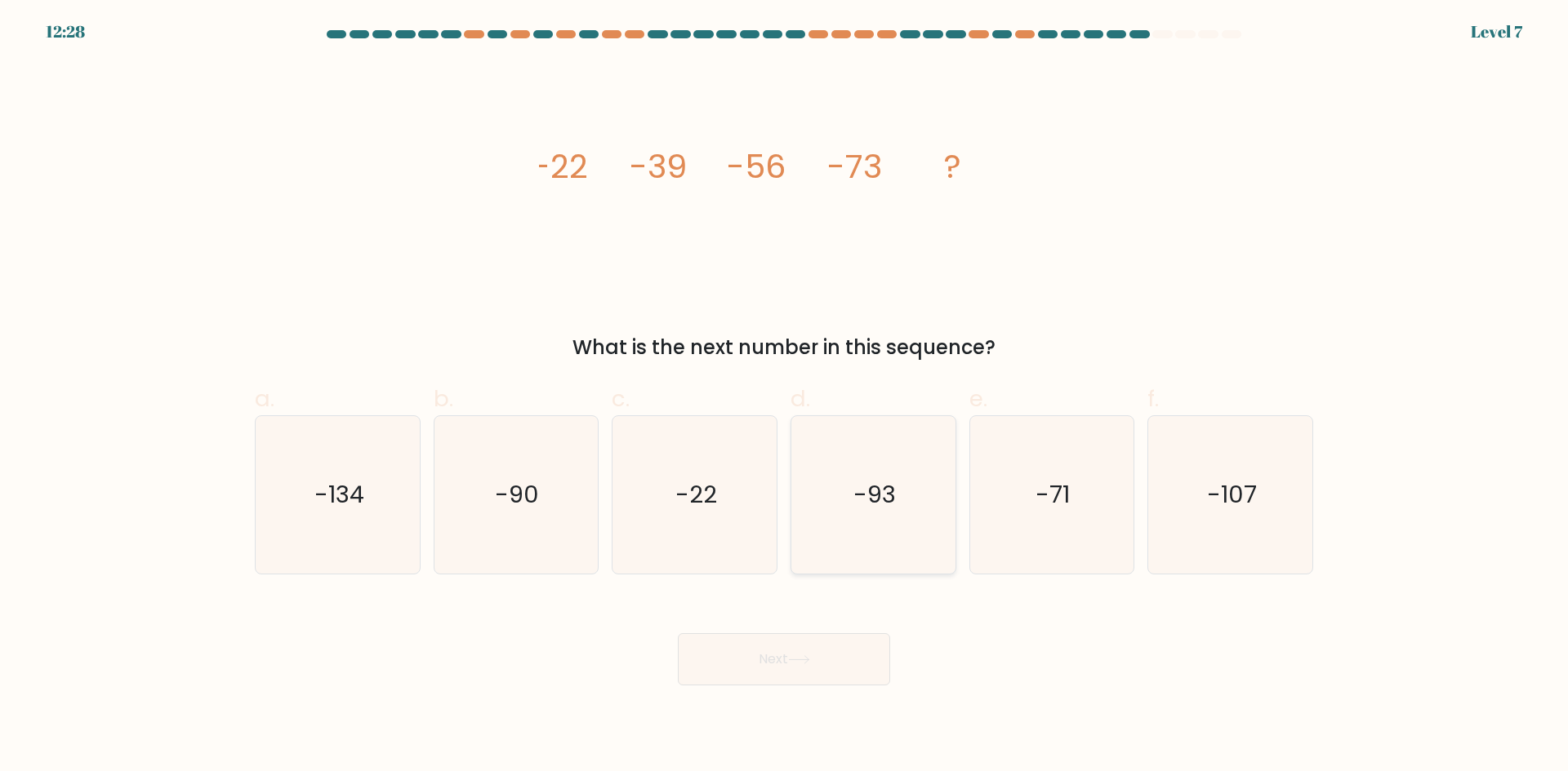
click at [912, 523] on icon "-93" at bounding box center [874, 495] width 157 height 157
click at [785, 397] on input "d. -93" at bounding box center [784, 391] width 1 height 11
radio input "true"
click at [410, 522] on icon "-134" at bounding box center [338, 495] width 157 height 157
click at [784, 397] on input "a. -134" at bounding box center [784, 391] width 1 height 11
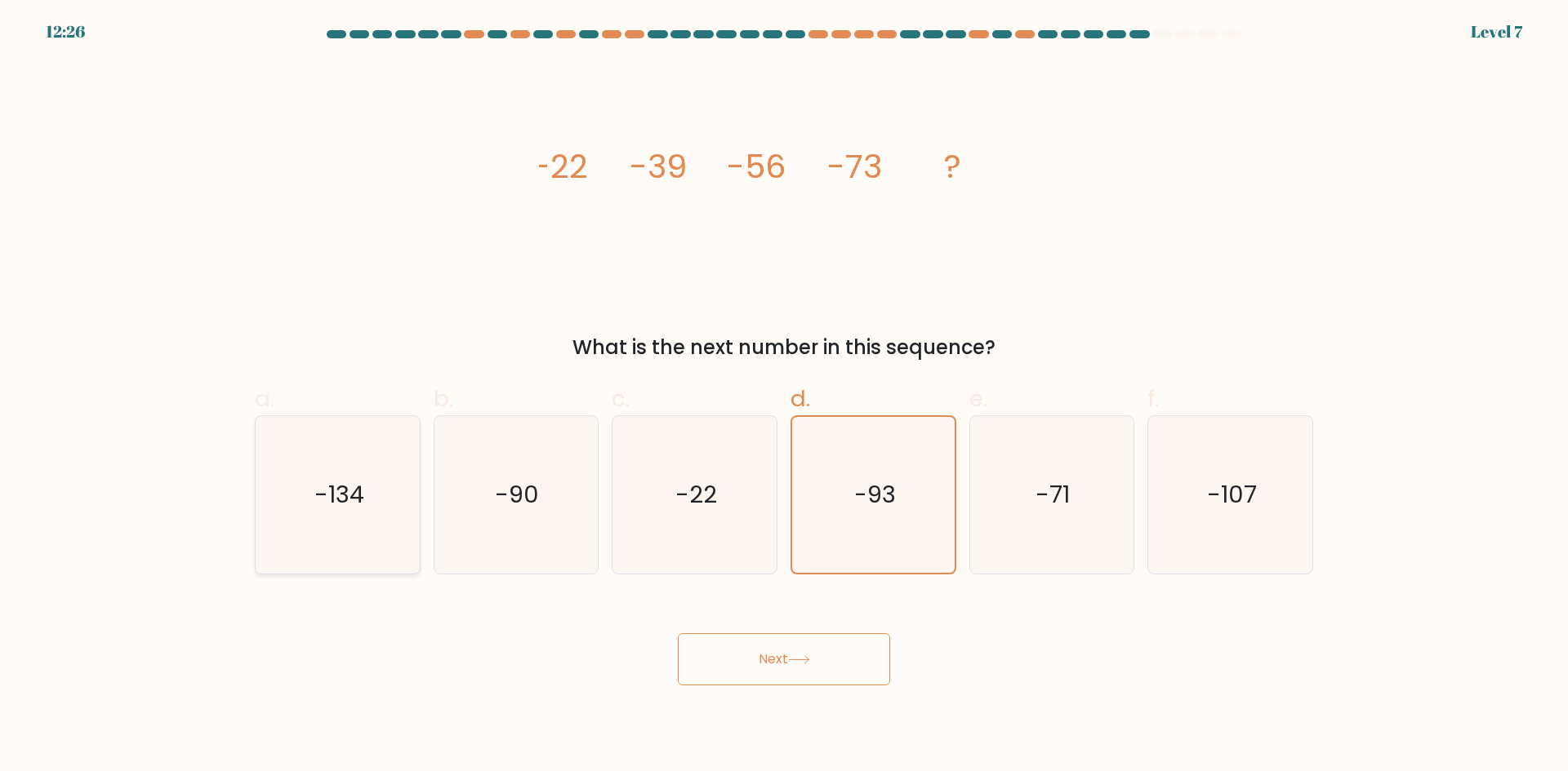
radio input "true"
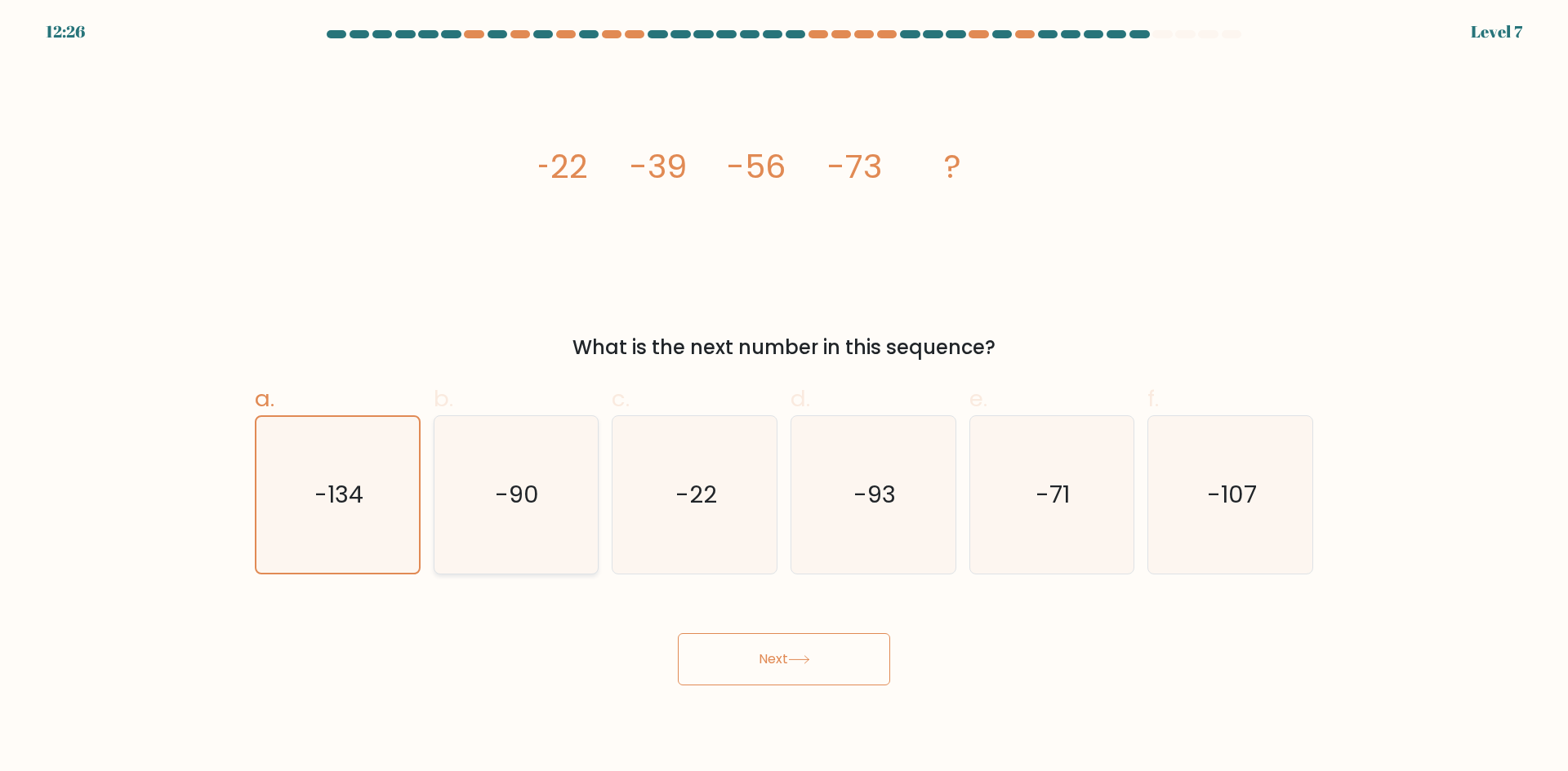
click at [477, 519] on icon "-90" at bounding box center [516, 495] width 157 height 157
click at [784, 397] on input "b. -90" at bounding box center [784, 391] width 1 height 11
radio input "true"
click at [711, 637] on button "Next" at bounding box center [783, 660] width 212 height 52
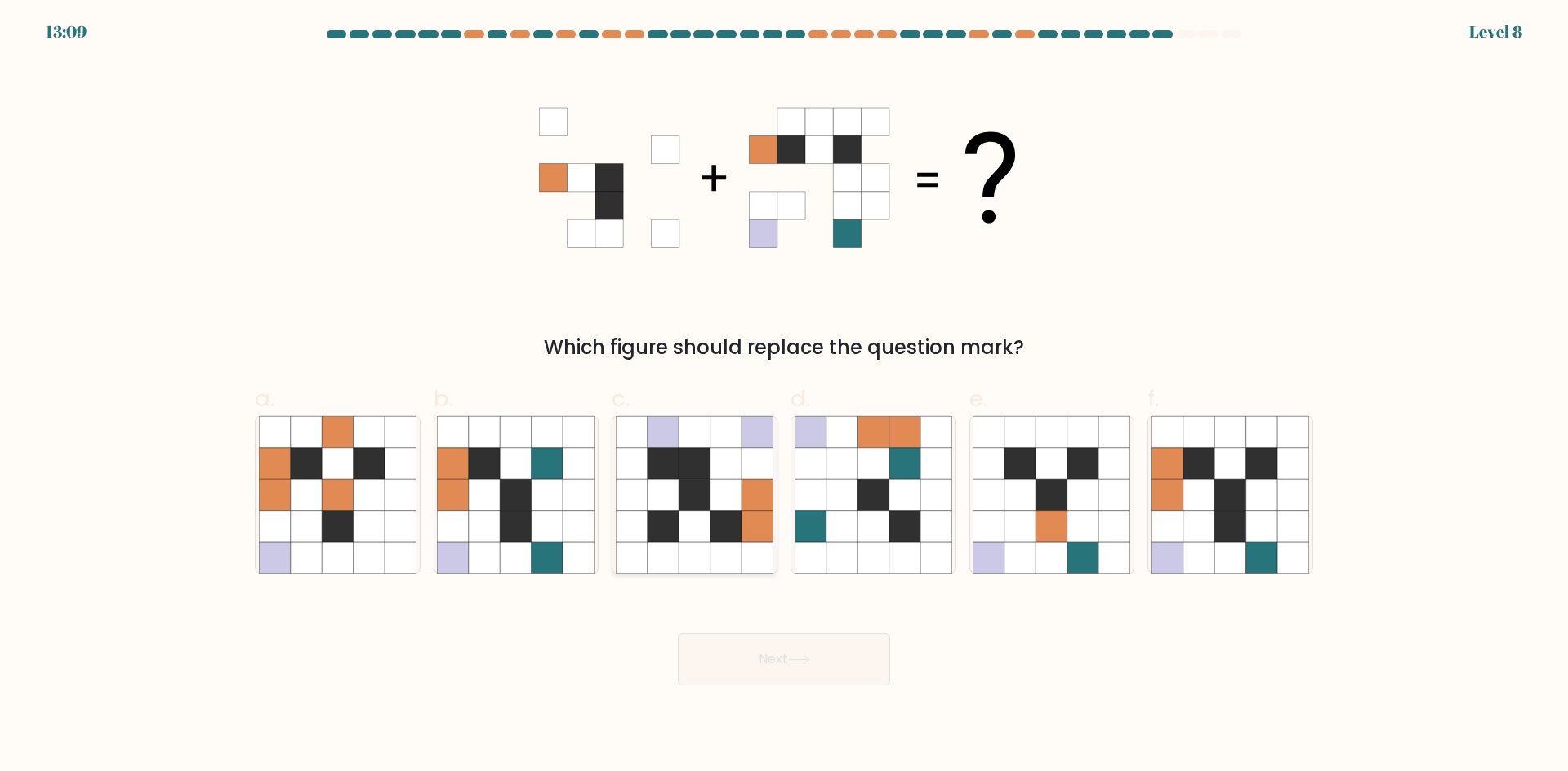
click at [700, 547] on icon at bounding box center [694, 557] width 31 height 31
click at [784, 397] on input "c." at bounding box center [784, 391] width 1 height 11
radio input "true"
click at [759, 661] on button "Next" at bounding box center [783, 660] width 212 height 52
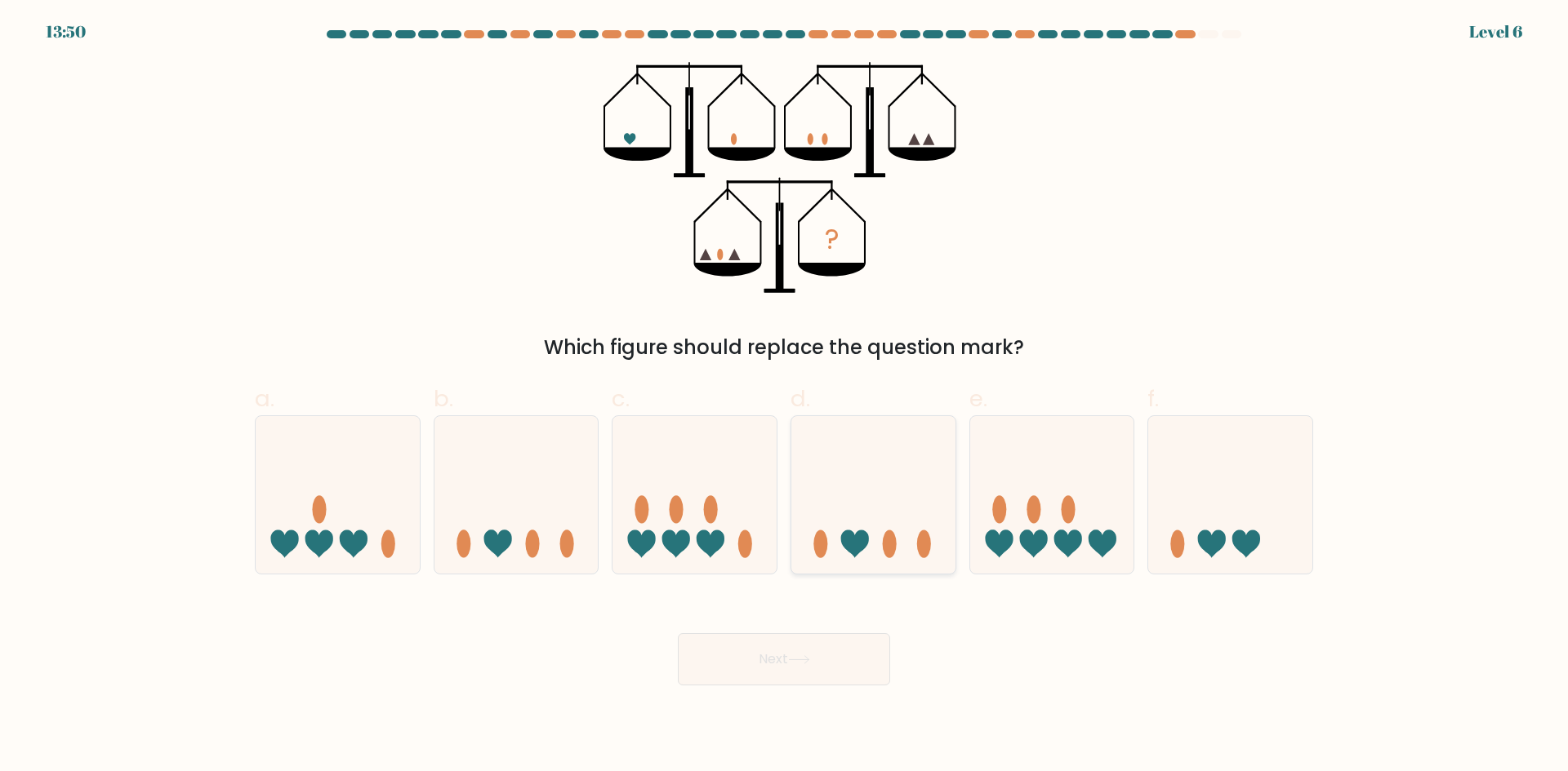
click at [823, 535] on ellipse at bounding box center [820, 544] width 14 height 28
click at [785, 397] on input "d." at bounding box center [784, 391] width 1 height 11
radio input "true"
click at [810, 655] on icon at bounding box center [799, 660] width 22 height 9
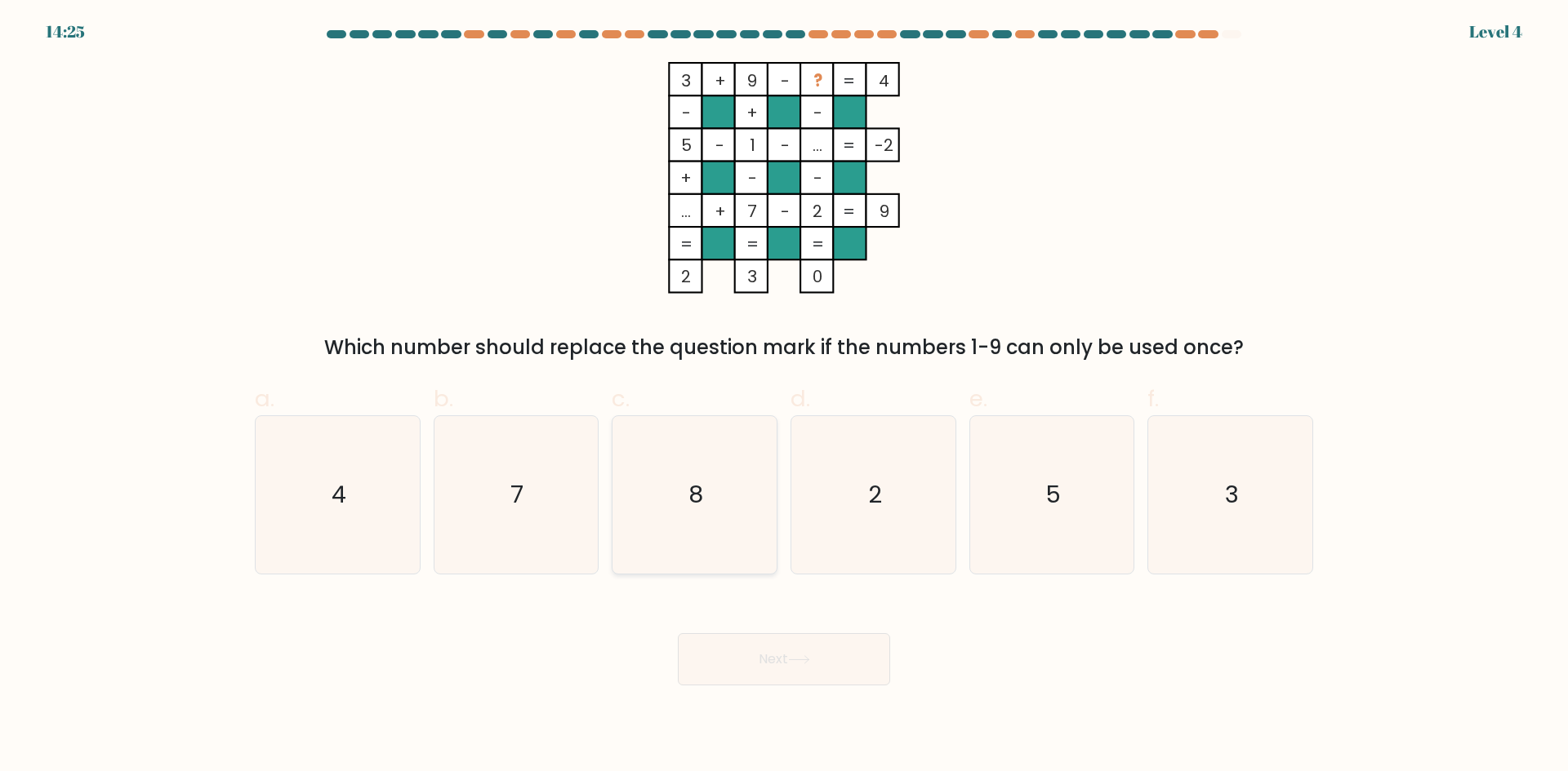
click at [699, 497] on text "8" at bounding box center [697, 494] width 15 height 33
click at [784, 397] on input "c. 8" at bounding box center [784, 391] width 1 height 11
radio input "true"
click at [767, 657] on button "Next" at bounding box center [783, 660] width 212 height 52
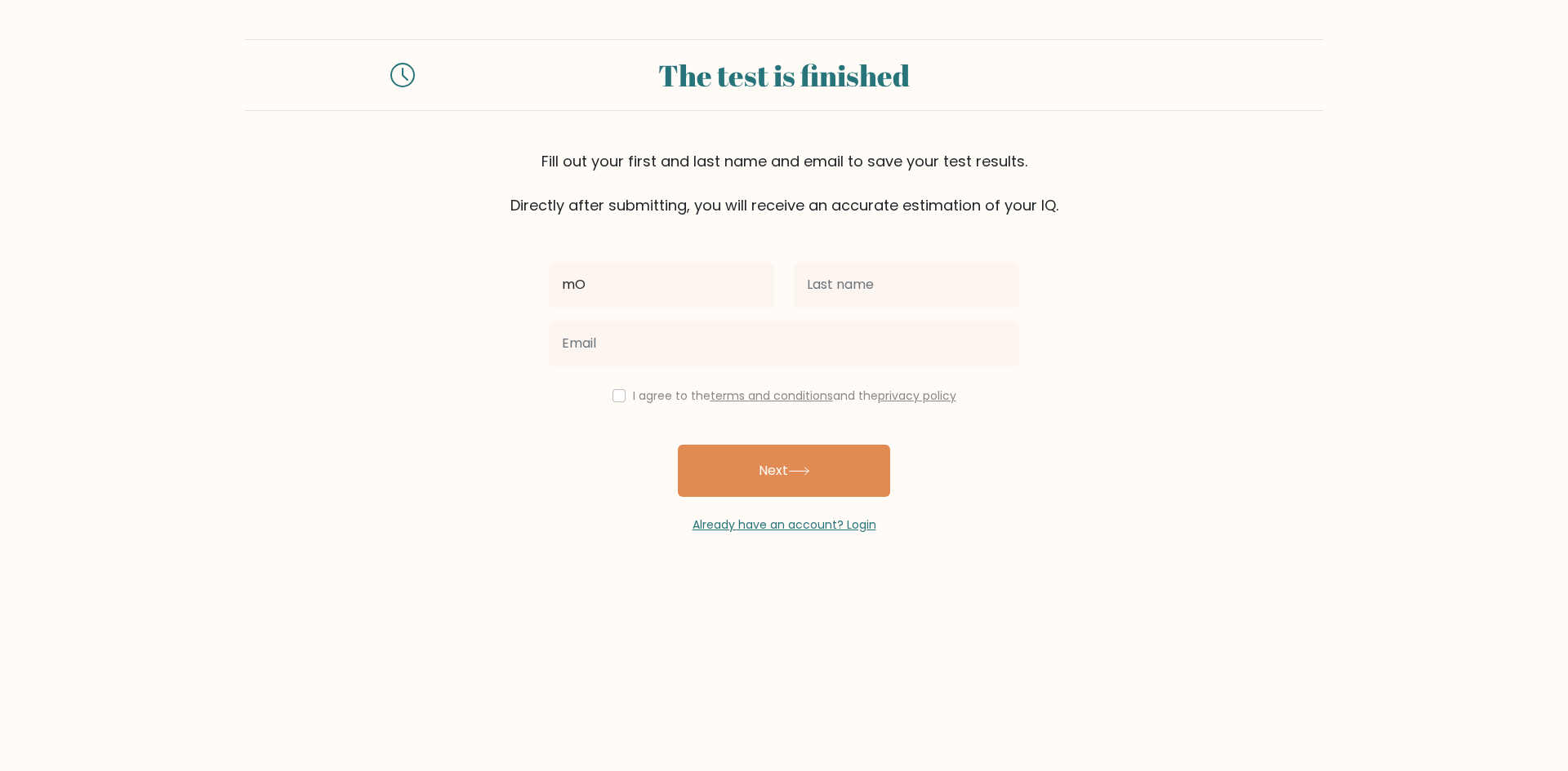
type input "m"
type input "mohammed"
click at [802, 296] on input "text" at bounding box center [906, 285] width 225 height 46
type input "alotaibi"
click at [745, 370] on div at bounding box center [783, 343] width 490 height 59
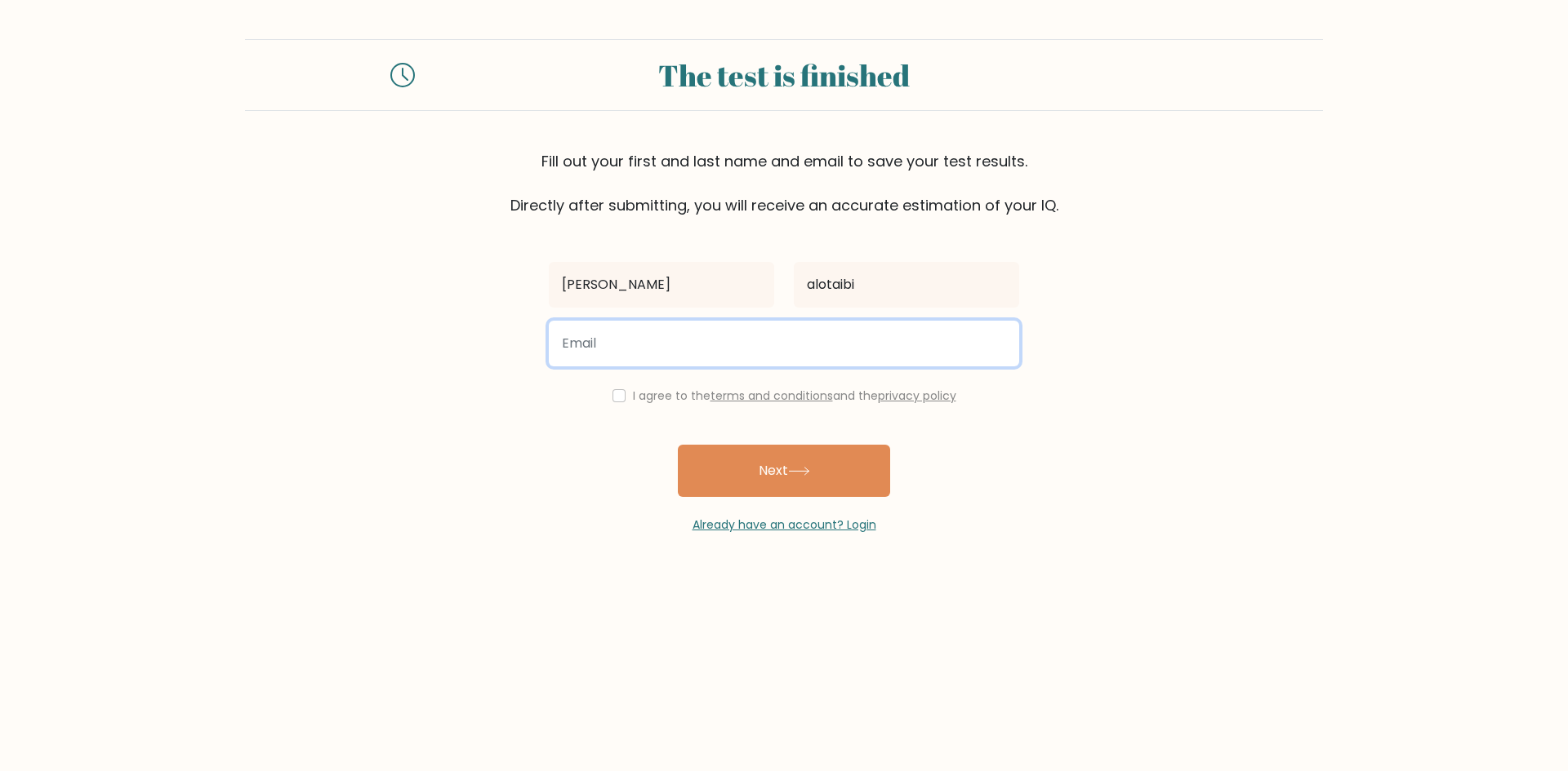
click at [666, 342] on input "email" at bounding box center [784, 343] width 471 height 46
type input "mdalruwais@gmail.com"
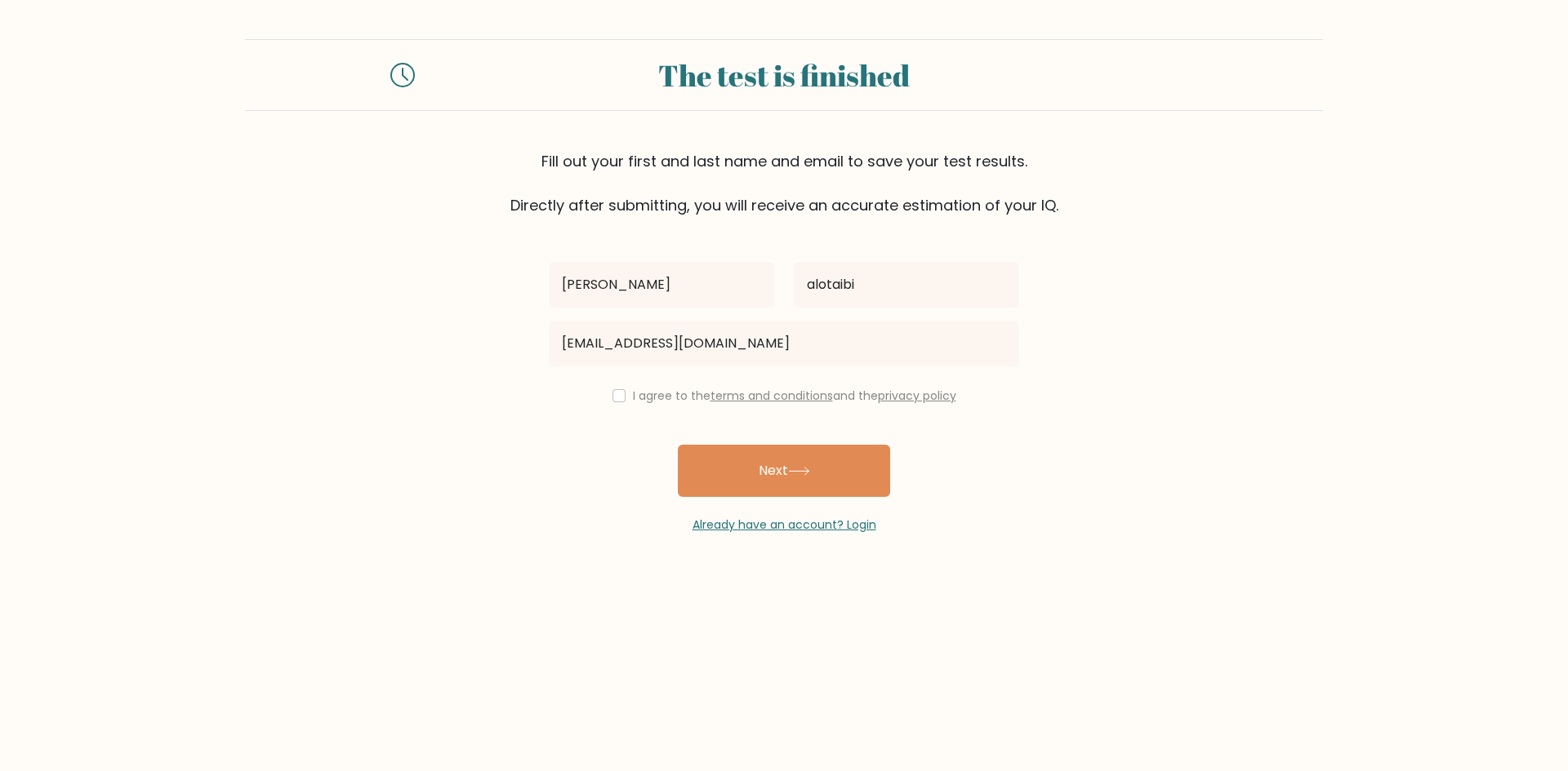
click at [817, 506] on div "Already have an account? Login" at bounding box center [784, 516] width 471 height 37
click at [820, 484] on button "Next" at bounding box center [783, 470] width 212 height 52
click at [617, 393] on input "checkbox" at bounding box center [619, 396] width 13 height 13
checkbox input "true"
click at [738, 469] on button "Next" at bounding box center [783, 470] width 212 height 52
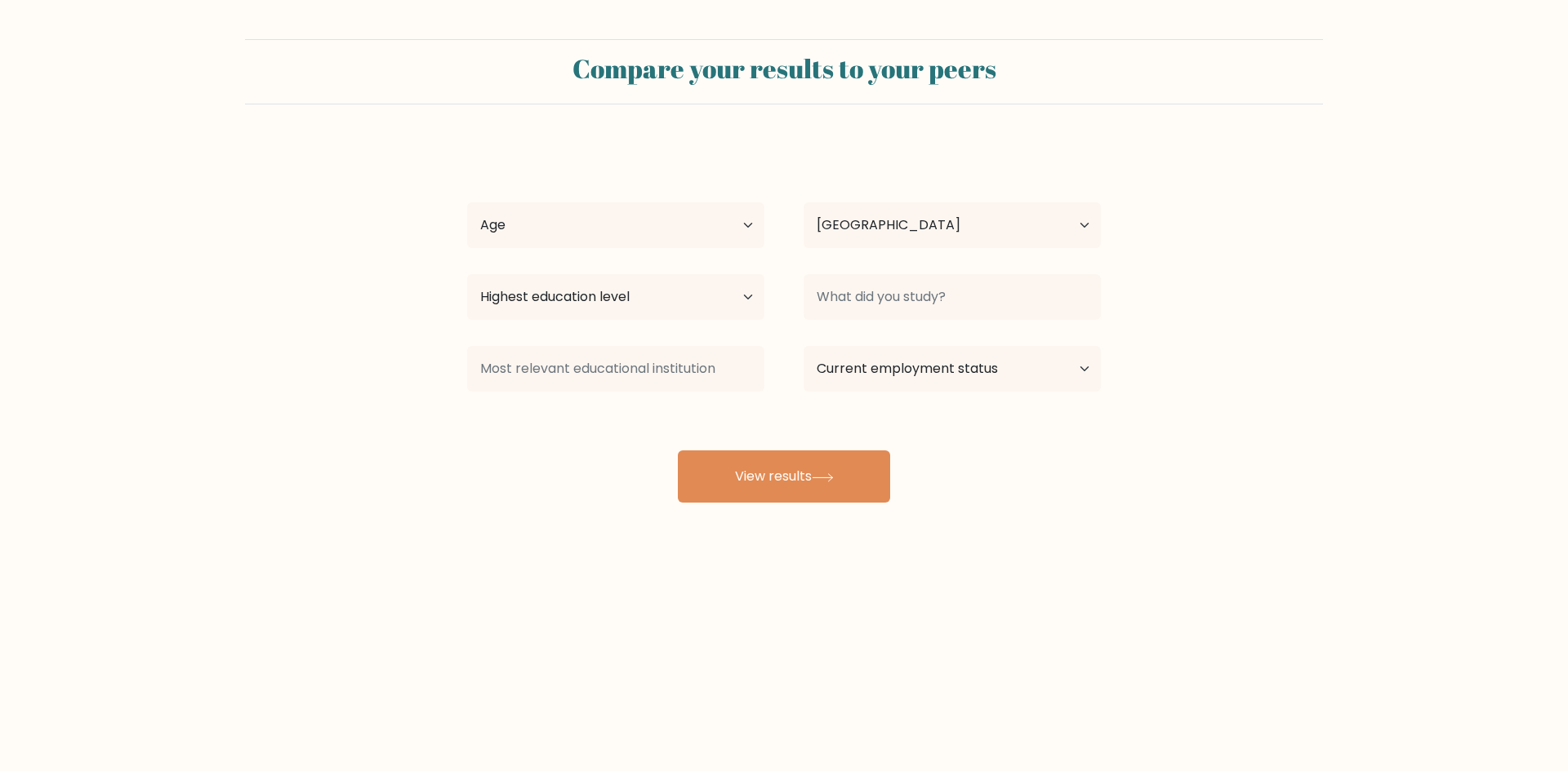
select select "SA"
click at [708, 214] on select "Age Under 18 years old 18-24 years old 25-34 years old 35-44 years old 45-54 ye…" at bounding box center [616, 225] width 297 height 46
select select "25_34"
click at [467, 203] on select "Age Under 18 years old 18-24 years old 25-34 years old 35-44 years old 45-54 ye…" at bounding box center [616, 225] width 297 height 46
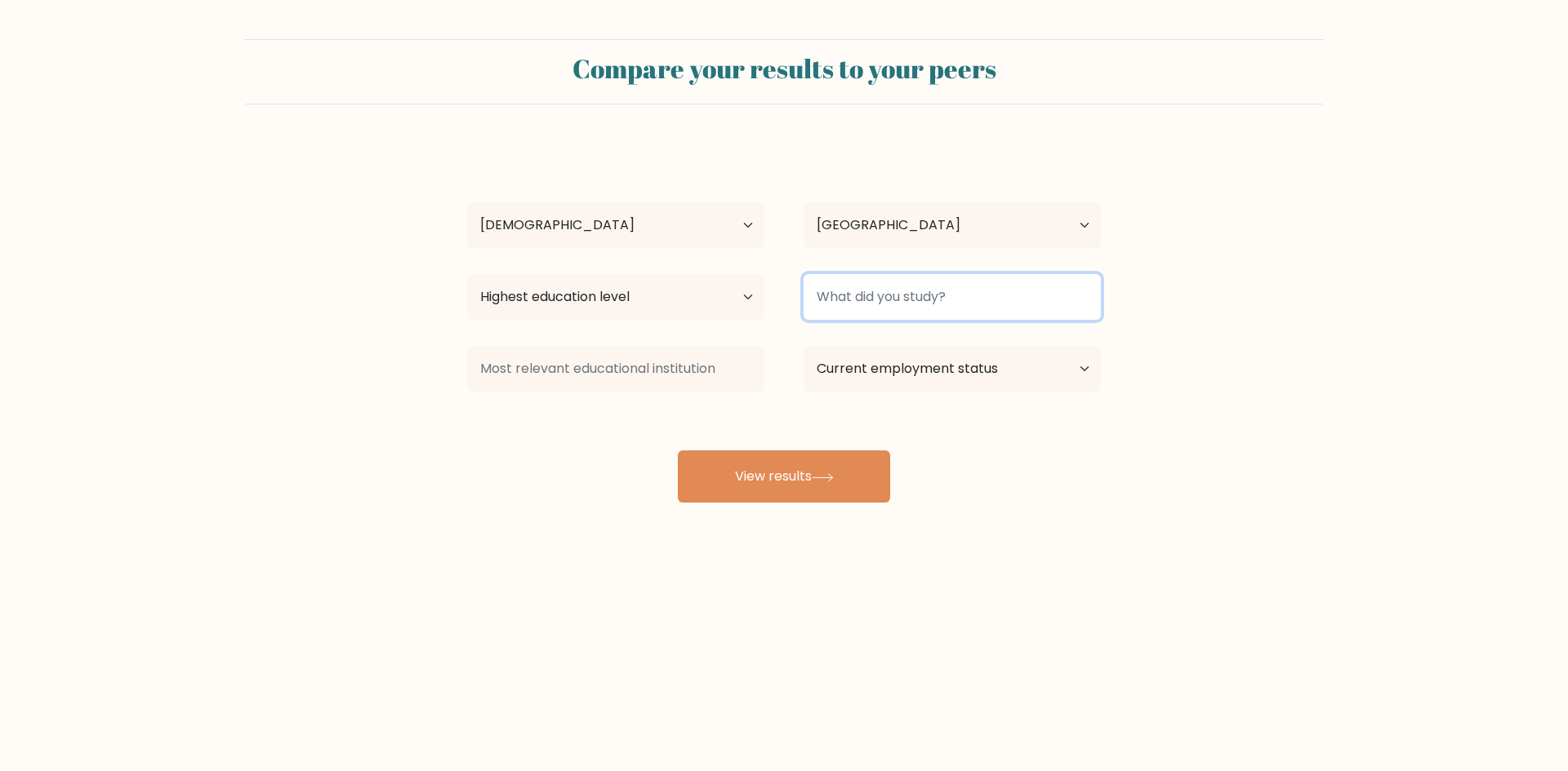
click at [836, 308] on input at bounding box center [952, 297] width 297 height 46
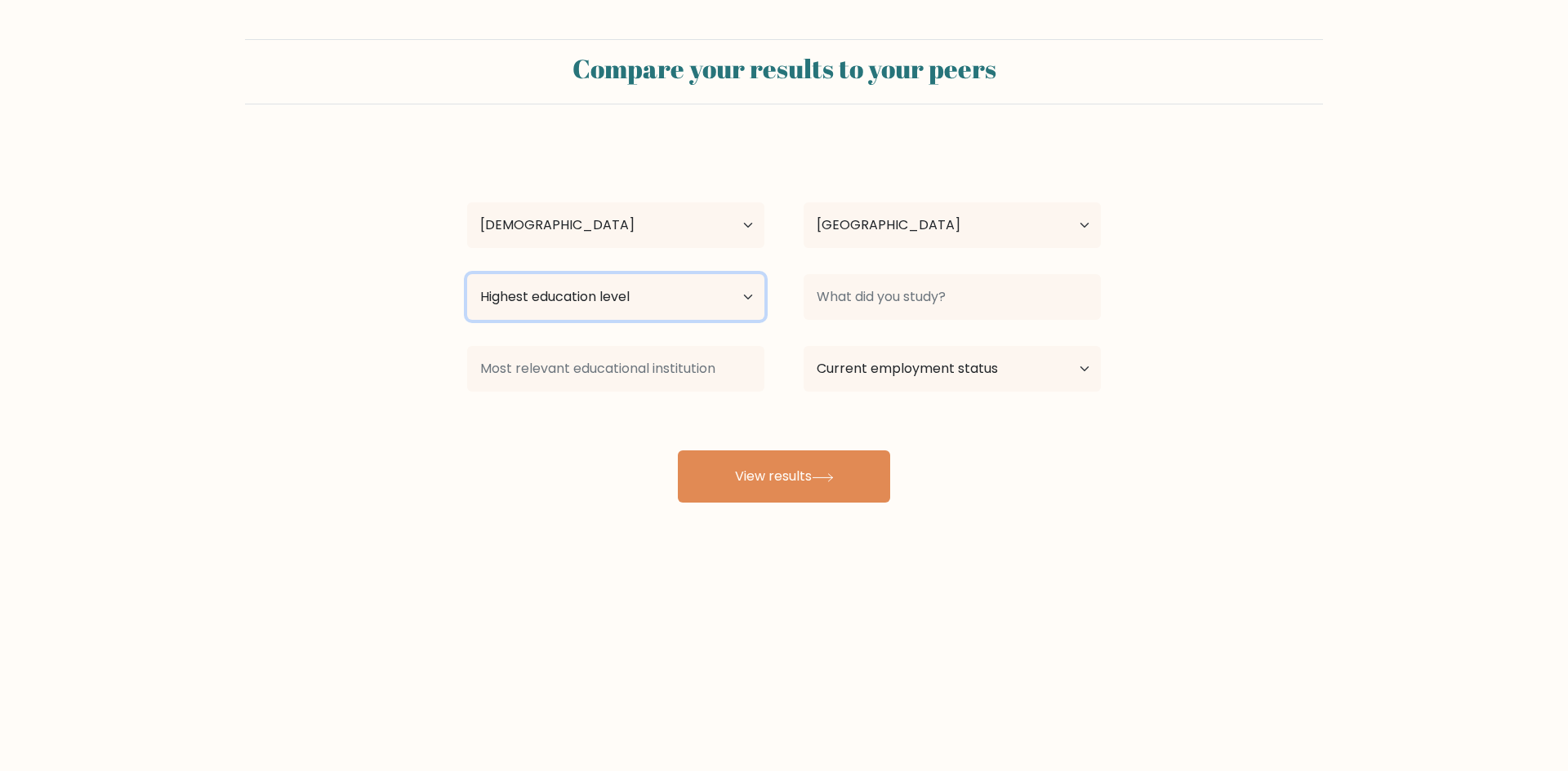
click at [699, 308] on select "Highest education level No schooling Primary Lower Secondary Upper Secondary Oc…" at bounding box center [616, 297] width 297 height 46
select select "bachelors_degree"
click at [467, 275] on select "Highest education level No schooling Primary Lower Secondary Upper Secondary Oc…" at bounding box center [616, 297] width 297 height 46
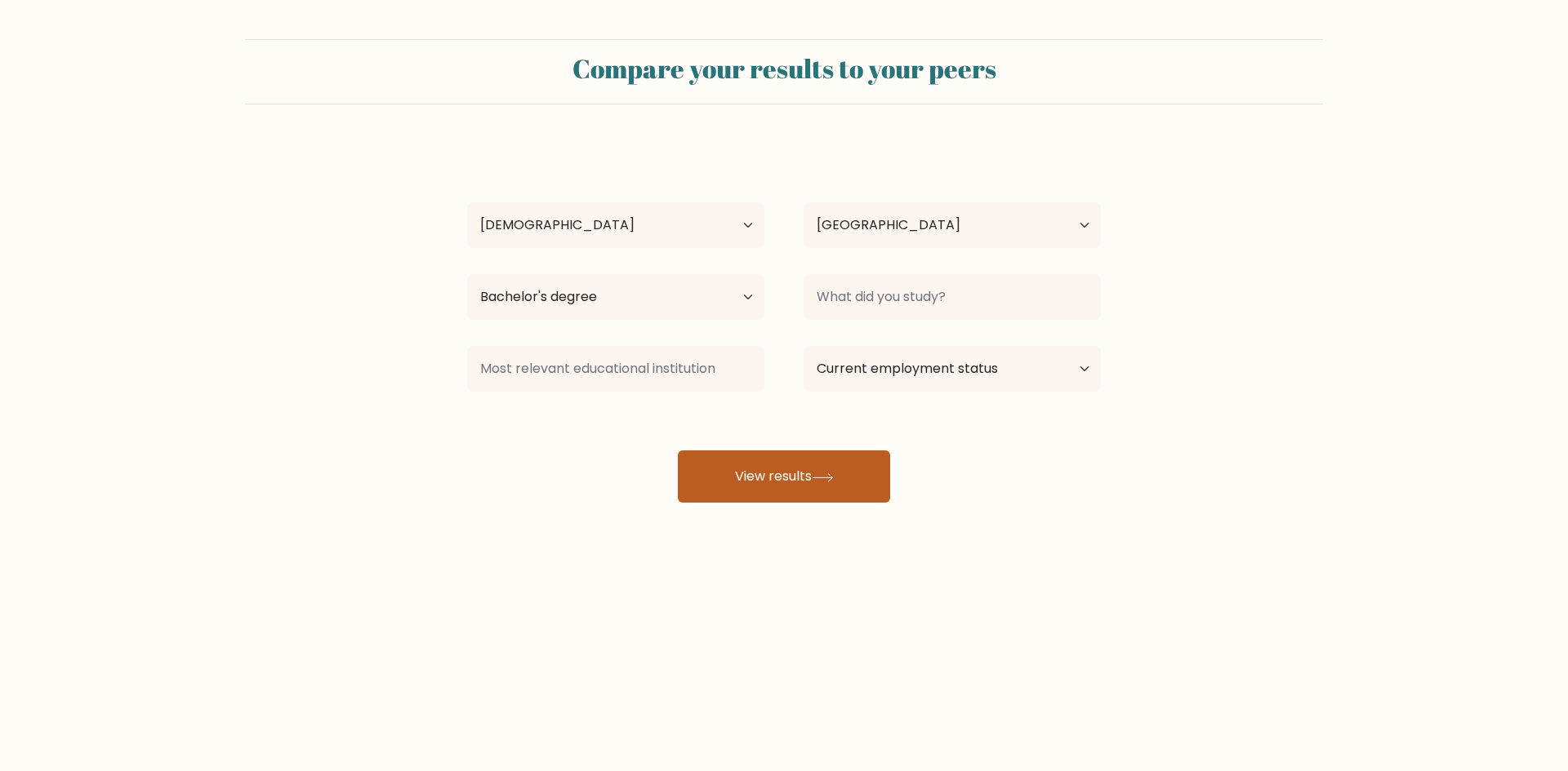
click at [770, 482] on button "View results" at bounding box center [783, 476] width 212 height 52
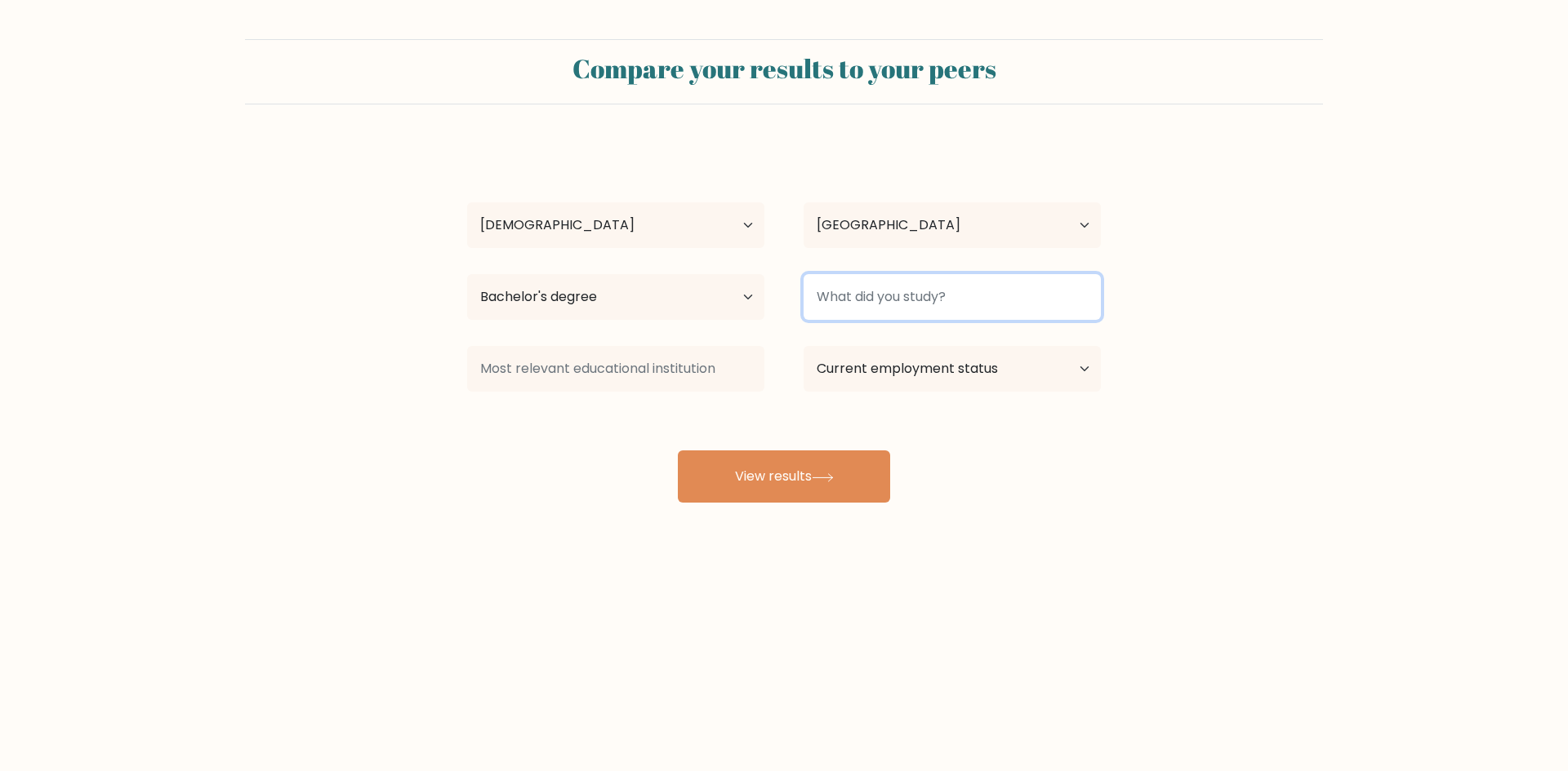
click at [908, 301] on input at bounding box center [952, 297] width 297 height 46
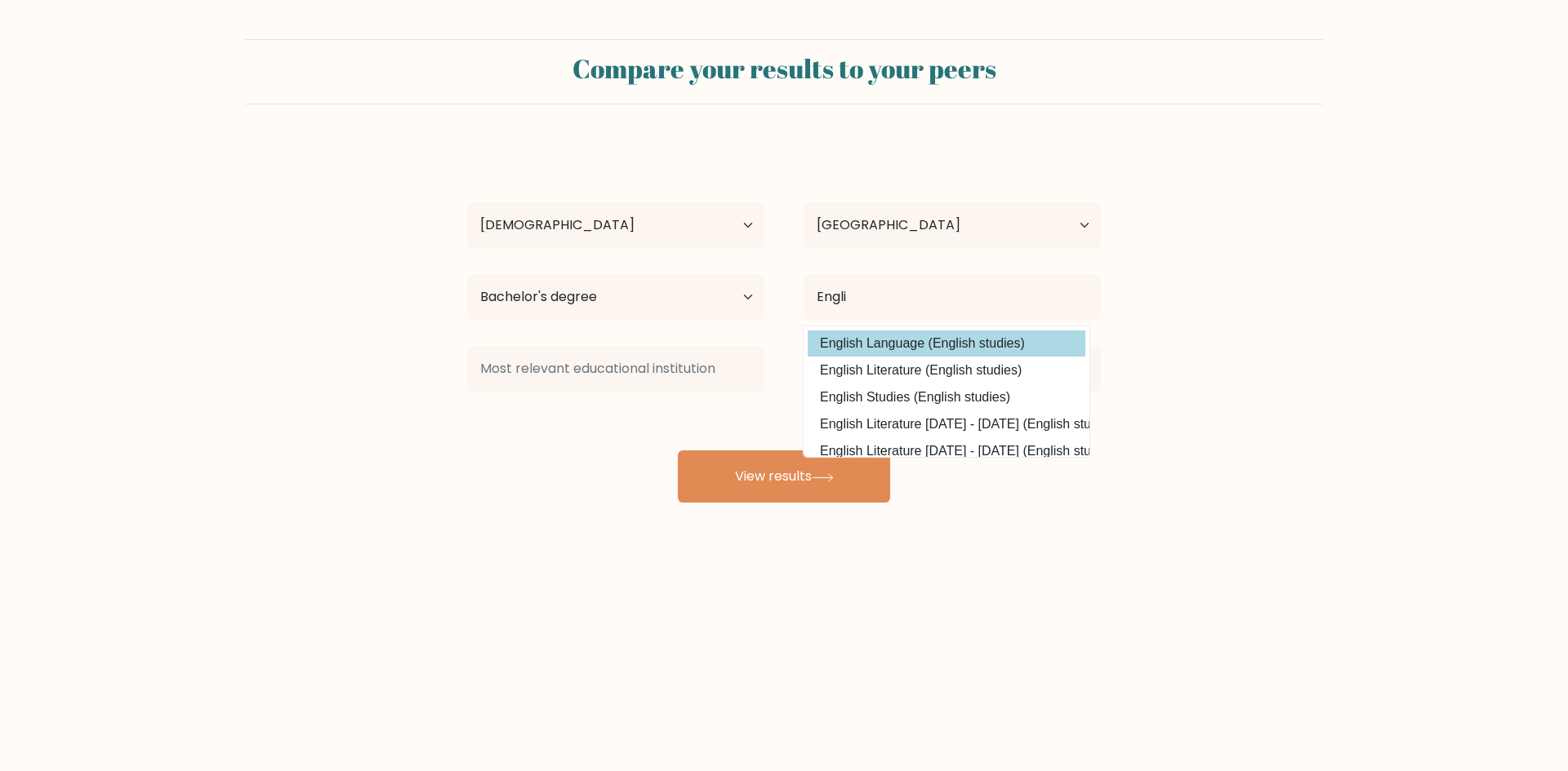
click at [931, 339] on div "mohammed alotaibi Age Under 18 years old 18-24 years old 25-34 years old 35-44 …" at bounding box center [784, 323] width 653 height 359
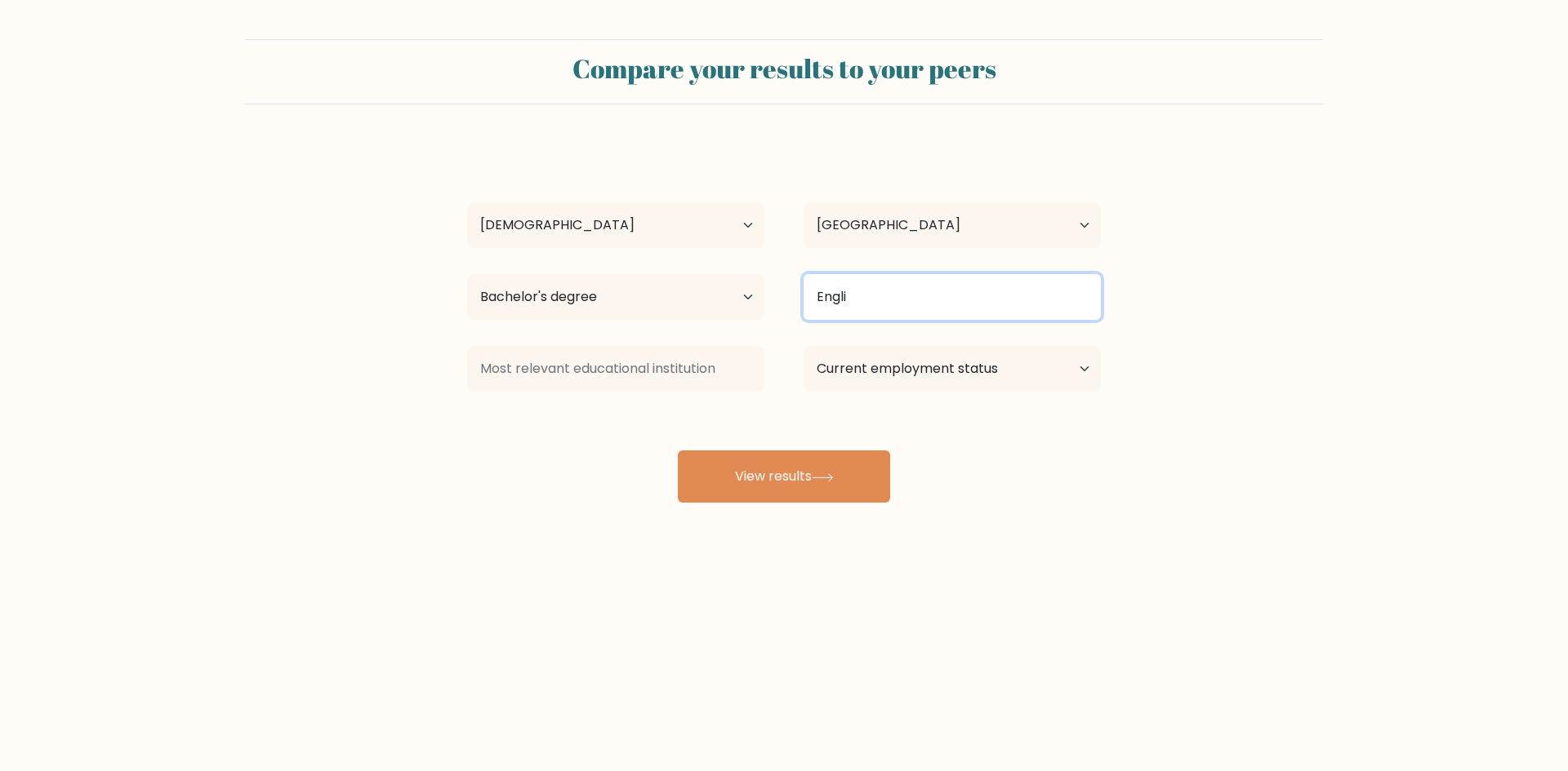
click at [908, 297] on input "Engli" at bounding box center [952, 297] width 297 height 46
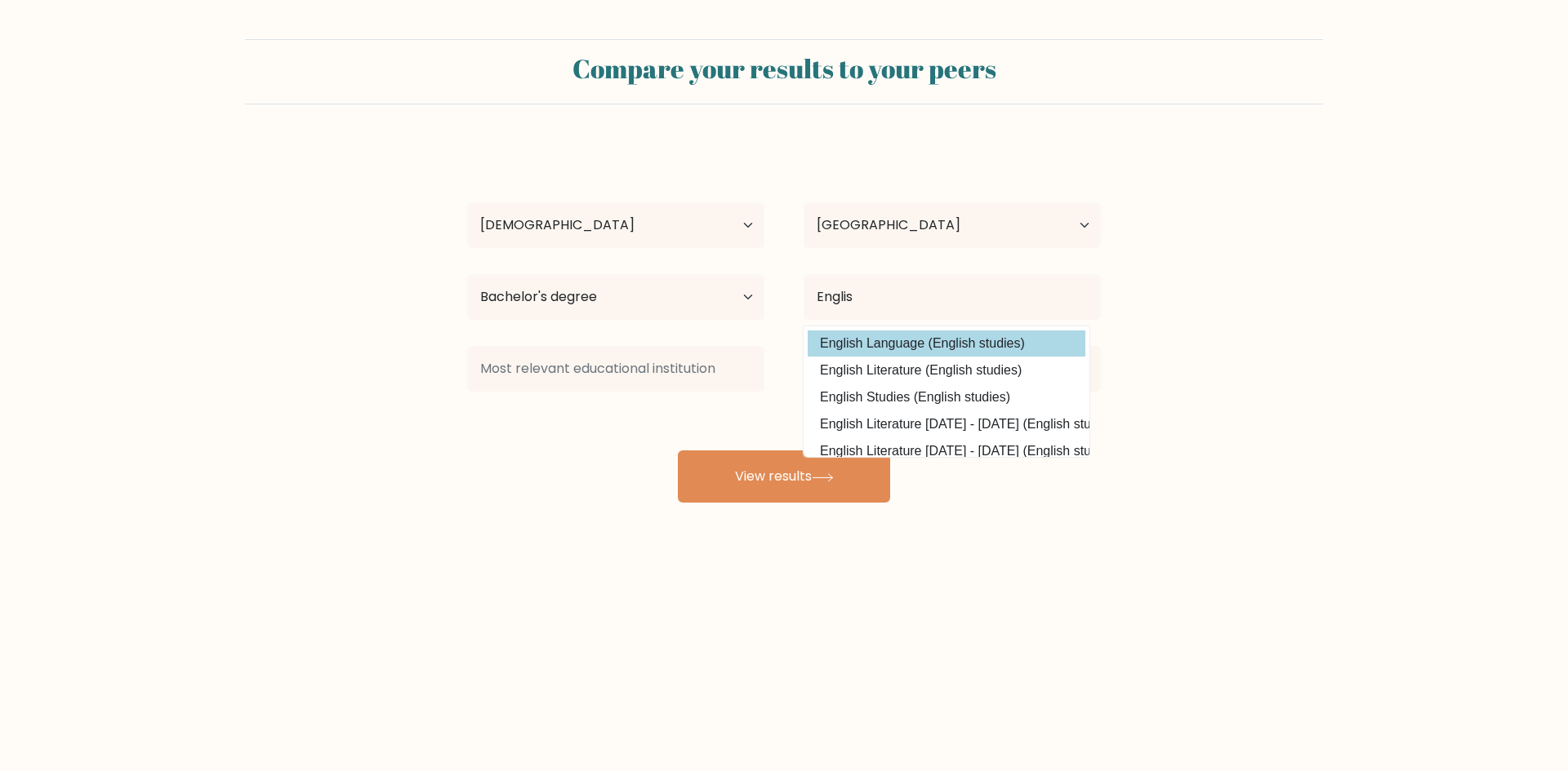
click at [910, 337] on div "mohammed alotaibi Age Under 18 years old 18-24 years old 25-34 years old 35-44 …" at bounding box center [784, 323] width 653 height 359
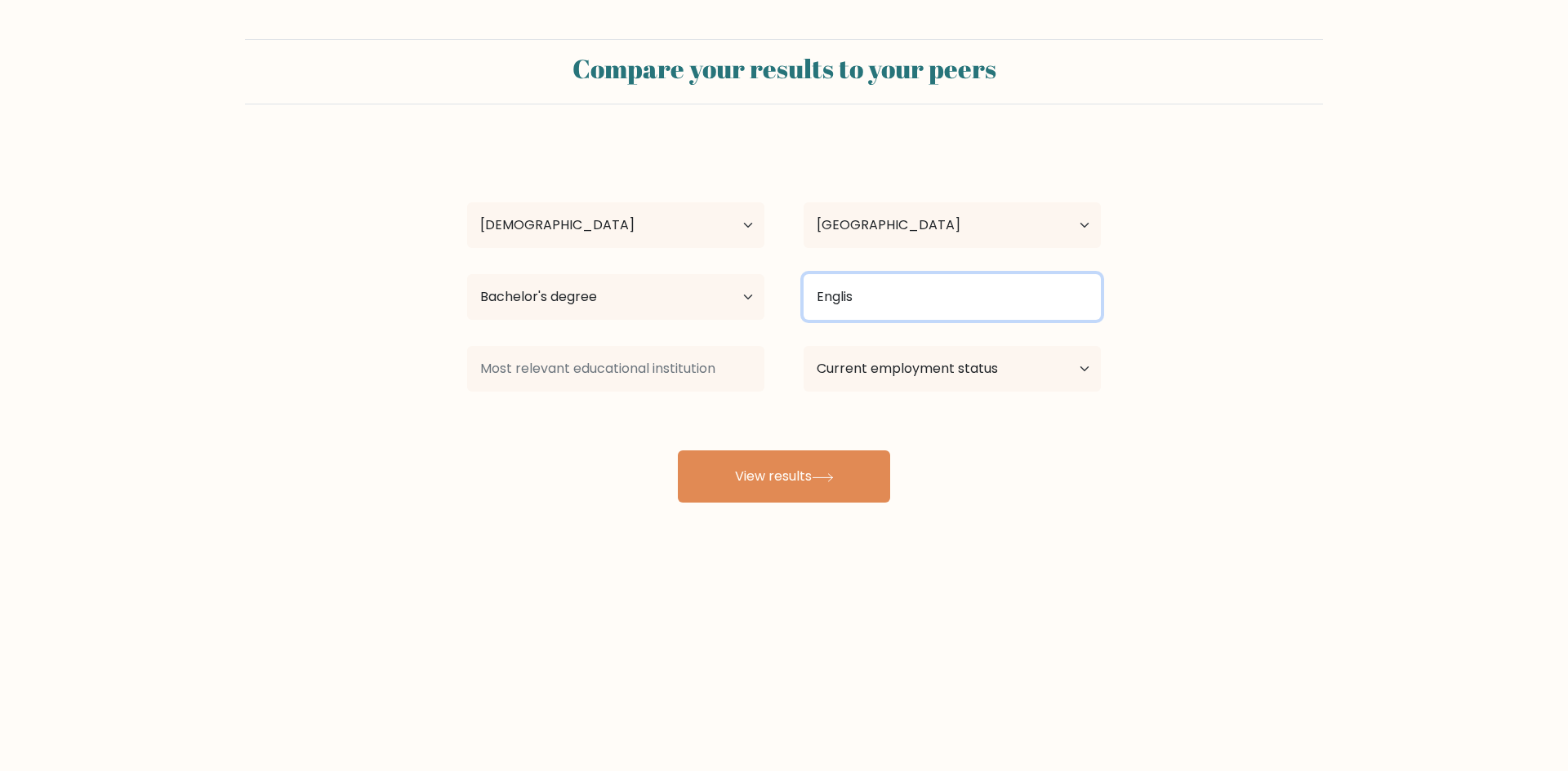
click at [905, 283] on input "Englis" at bounding box center [952, 297] width 297 height 46
click at [901, 294] on input "Englis" at bounding box center [952, 297] width 297 height 46
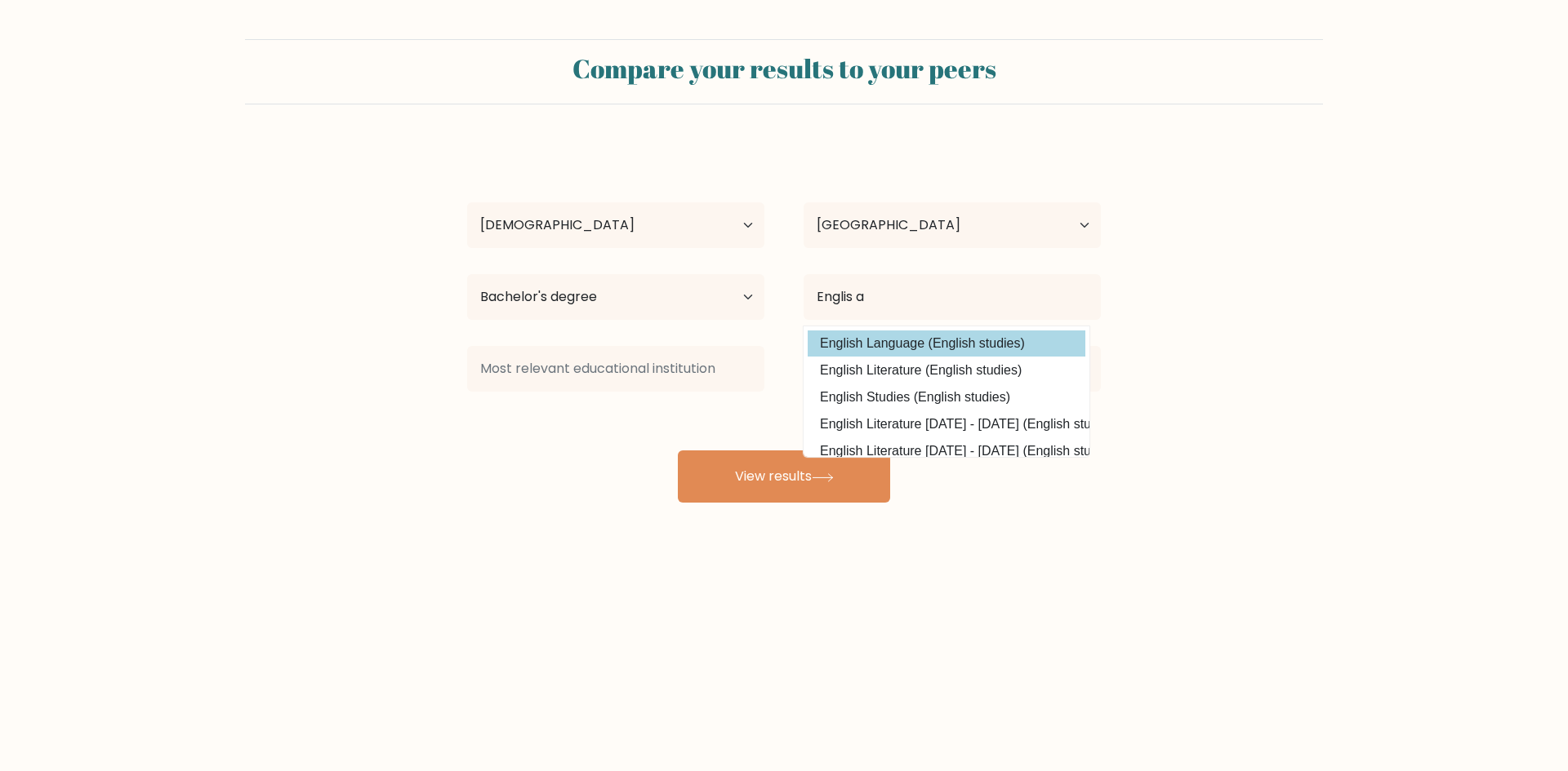
click at [905, 336] on div "mohammed alotaibi Age Under 18 years old 18-24 years old 25-34 years old 35-44 …" at bounding box center [784, 323] width 653 height 359
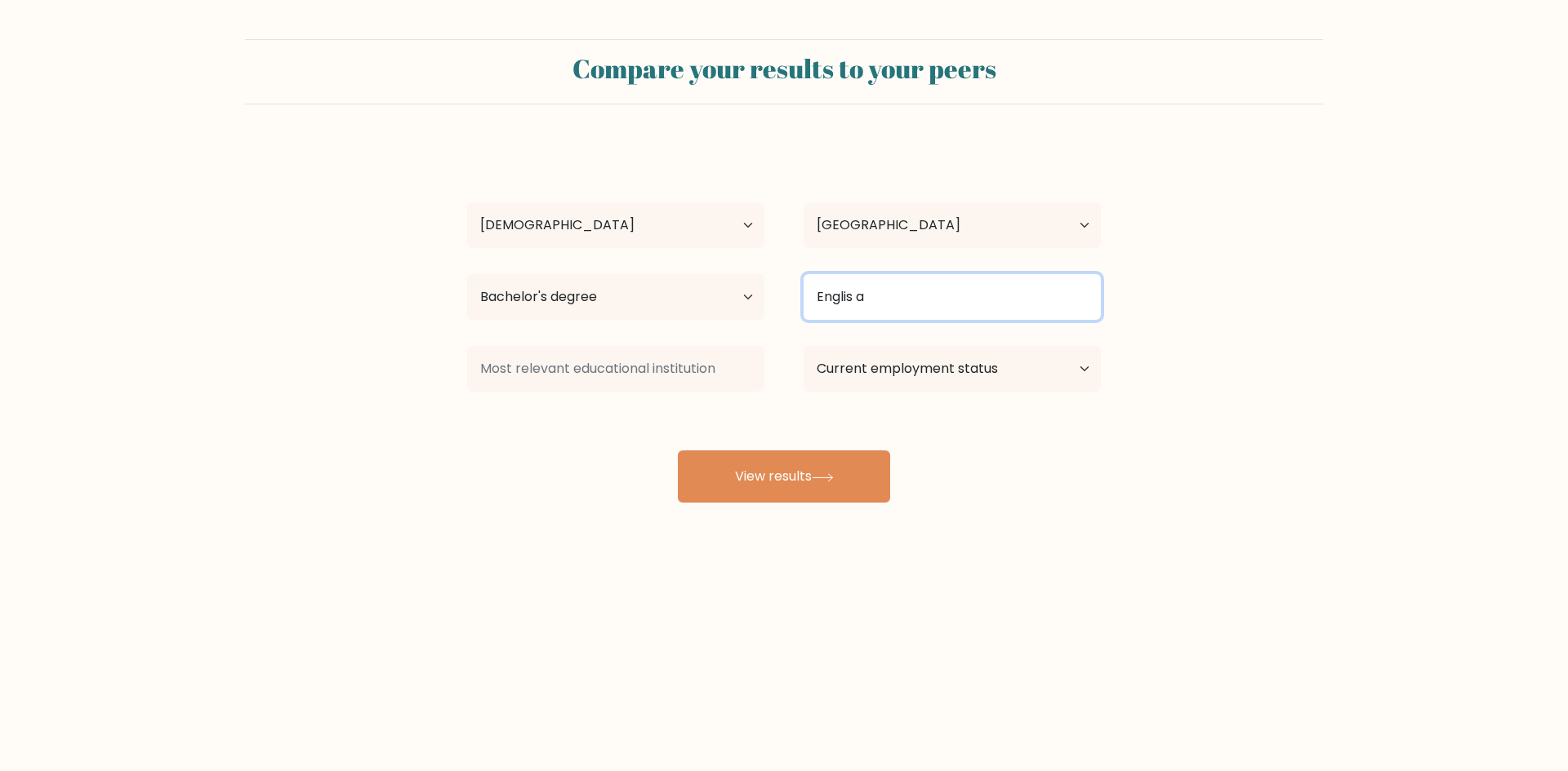
click at [905, 305] on input "Englis a" at bounding box center [952, 297] width 297 height 46
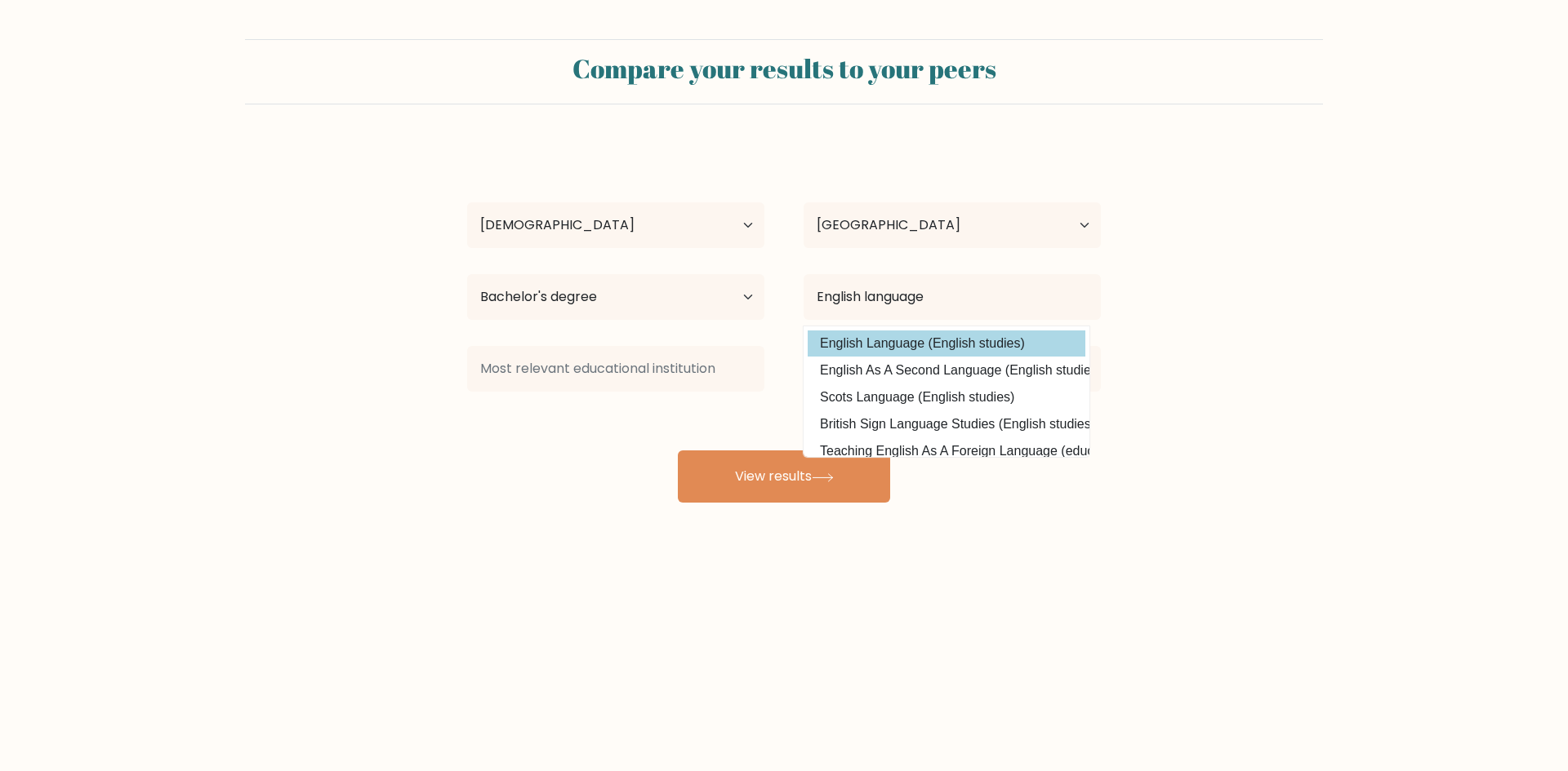
click at [926, 341] on option "English Language (English studies)" at bounding box center [946, 343] width 277 height 26
type input "English Language"
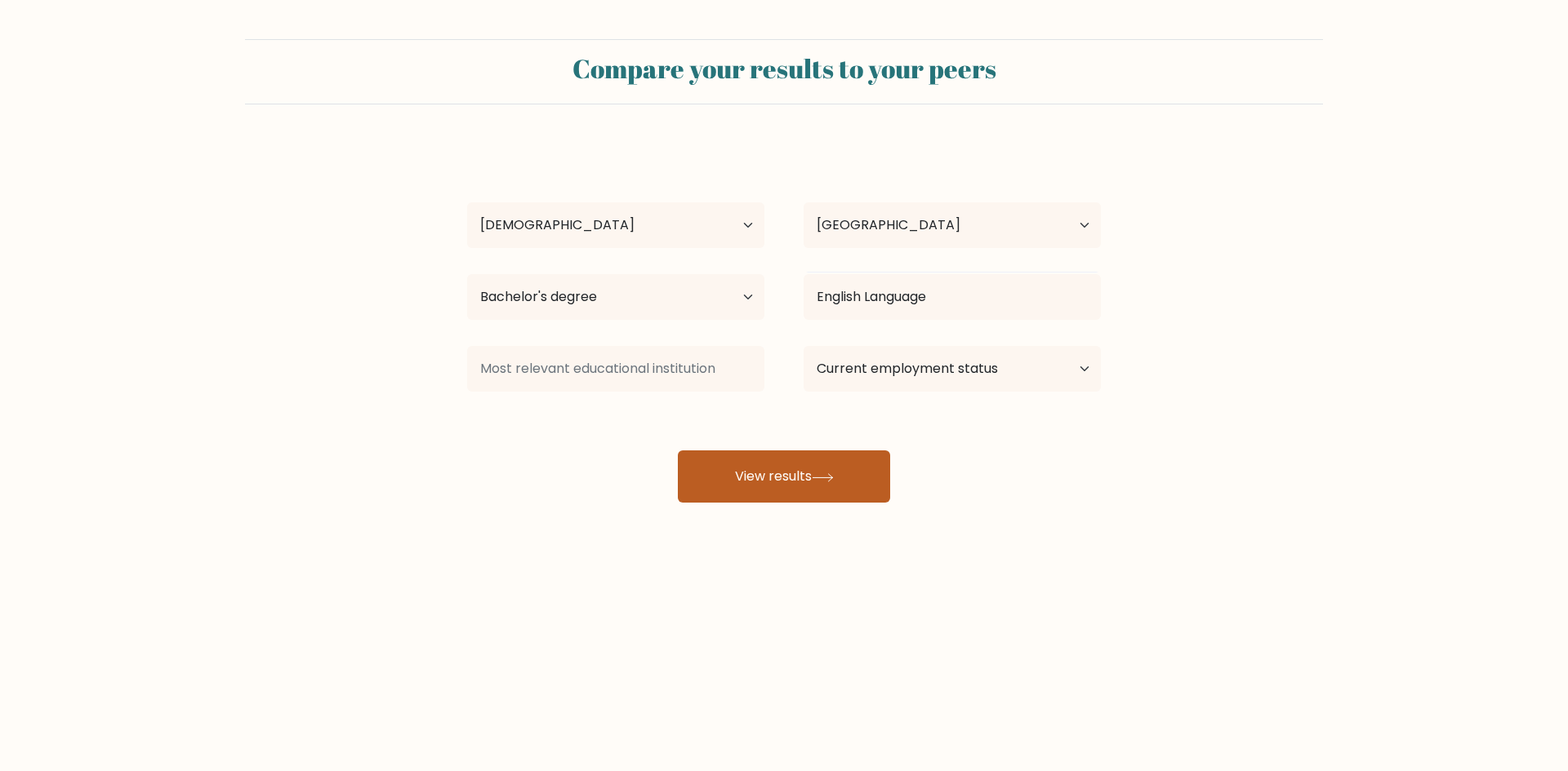
click at [851, 471] on button "View results" at bounding box center [783, 476] width 212 height 52
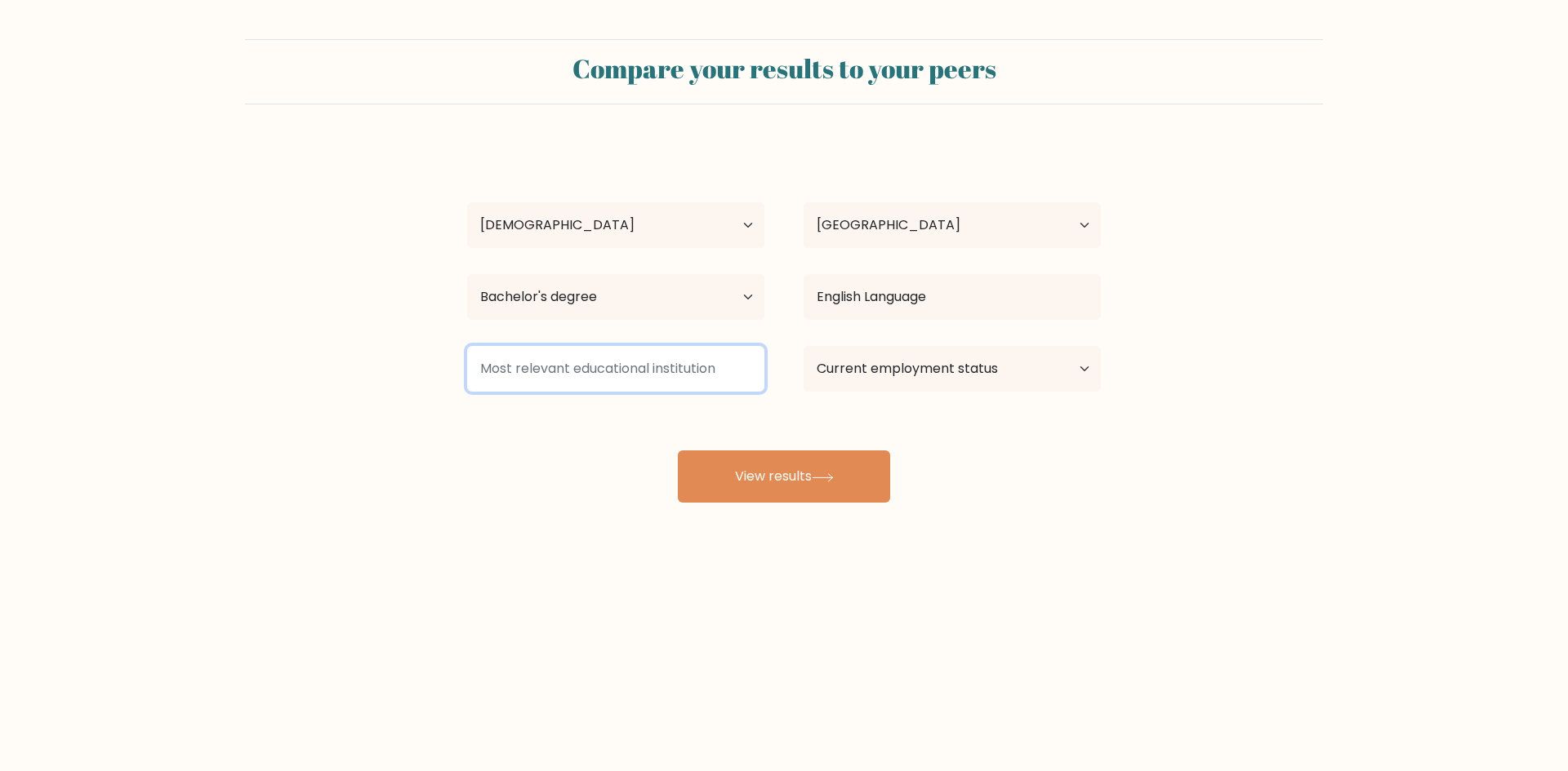
click at [730, 380] on input at bounding box center [616, 368] width 297 height 46
click at [730, 406] on div "mohammed alotaibi Age Under 18 years old 18-24 years old 25-34 years old 35-44 …" at bounding box center [784, 323] width 653 height 359
click at [713, 380] on input at bounding box center [616, 368] width 297 height 46
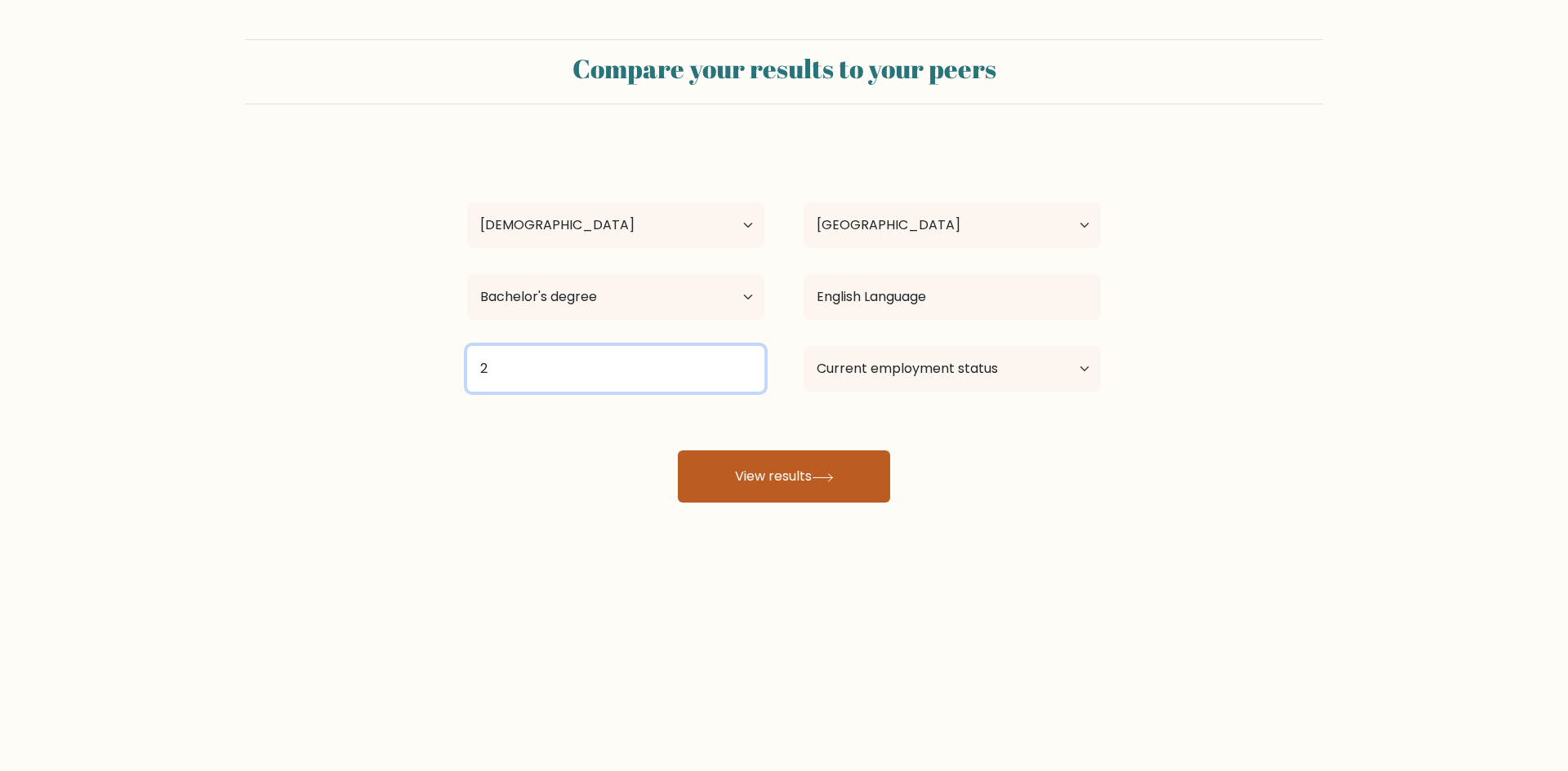
type input "2"
click at [746, 478] on button "View results" at bounding box center [783, 476] width 212 height 52
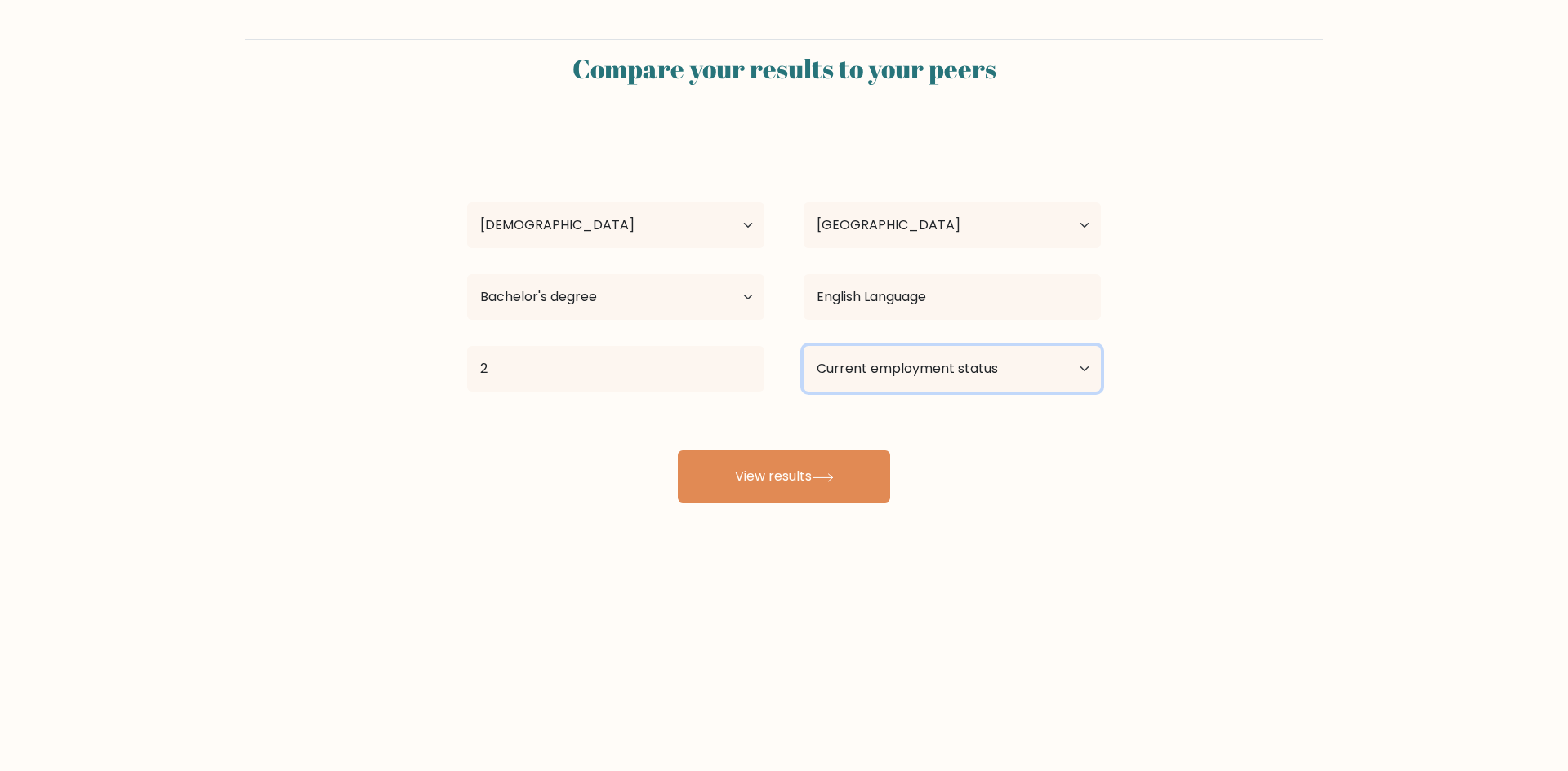
click at [824, 350] on select "Current employment status Employed Student Retired Other / prefer not to answer" at bounding box center [952, 368] width 297 height 46
click at [803, 346] on select "Current employment status Employed Student Retired Other / prefer not to answer" at bounding box center [952, 368] width 297 height 46
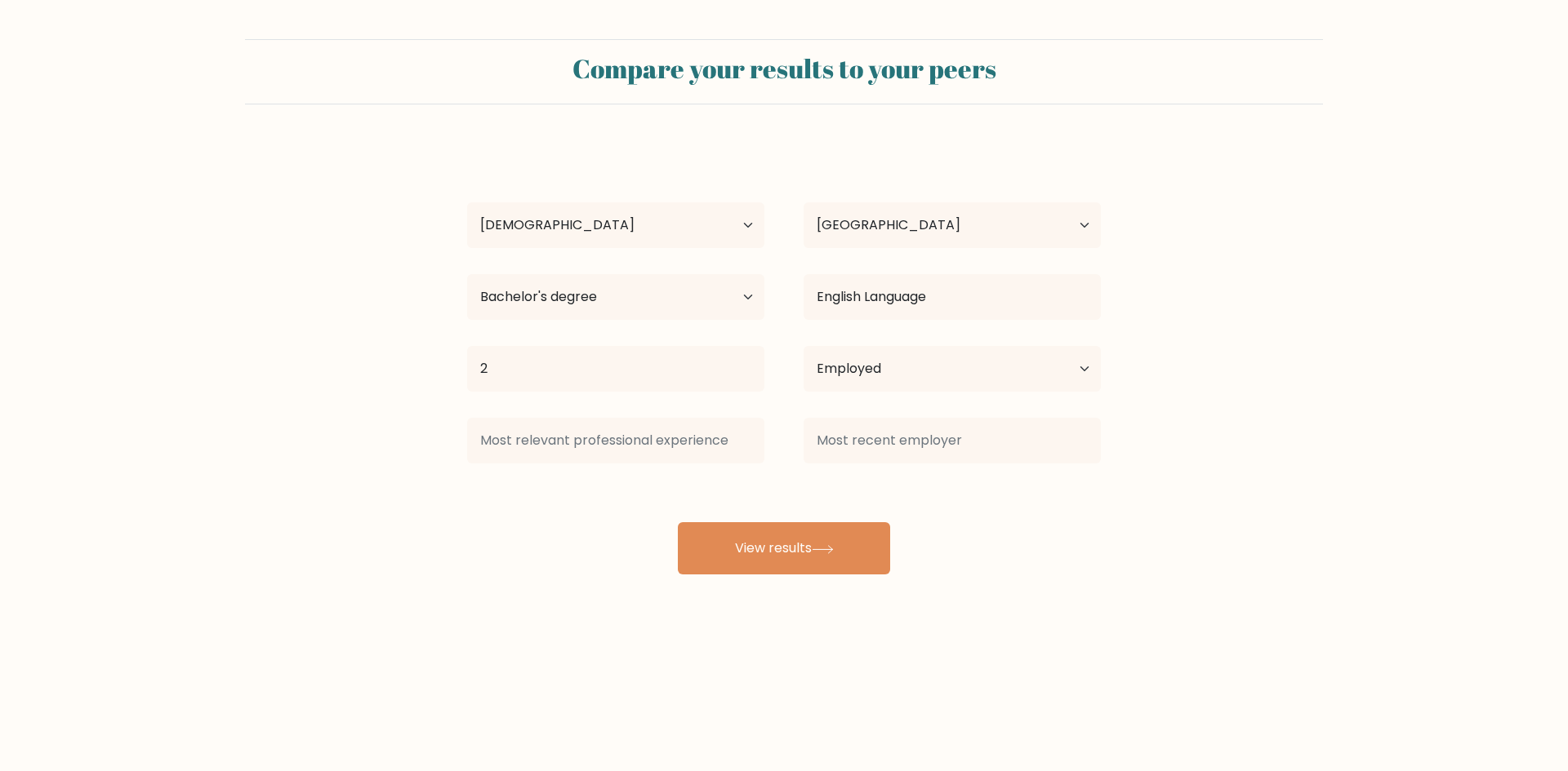
click at [823, 474] on div "mohammed alotaibi Age Under 18 years old 18-24 years old 25-34 years old 35-44 …" at bounding box center [784, 359] width 653 height 431
click at [799, 388] on div "Current employment status Employed Student Retired Other / prefer not to answer" at bounding box center [952, 369] width 337 height 59
drag, startPoint x: 832, startPoint y: 382, endPoint x: 833, endPoint y: 391, distance: 9.1
click at [832, 382] on select "Current employment status Employed Student Retired Other / prefer not to answer" at bounding box center [952, 368] width 297 height 46
select select "student"
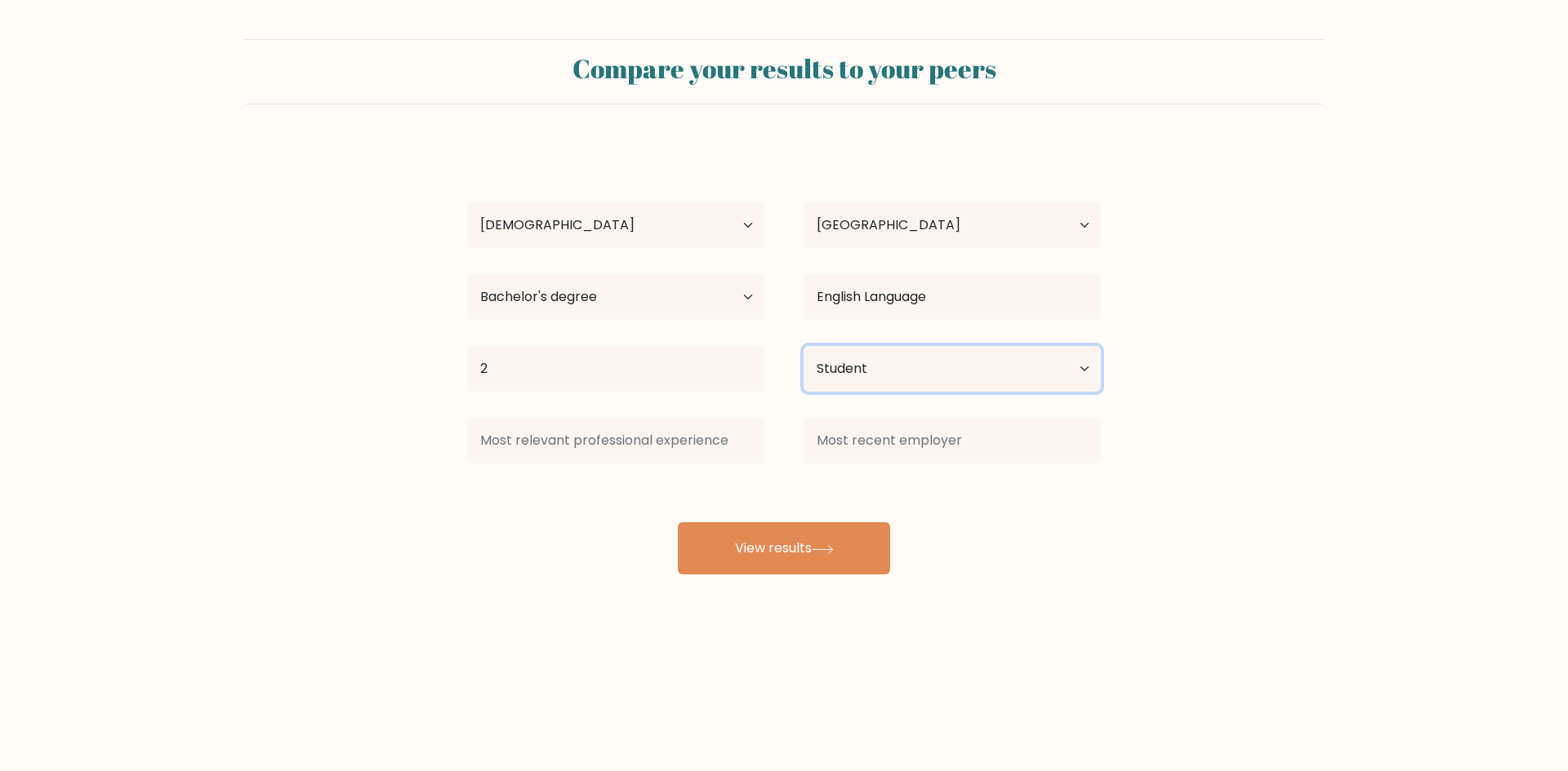
click at [803, 346] on select "Current employment status Employed Student Retired Other / prefer not to answer" at bounding box center [952, 368] width 297 height 46
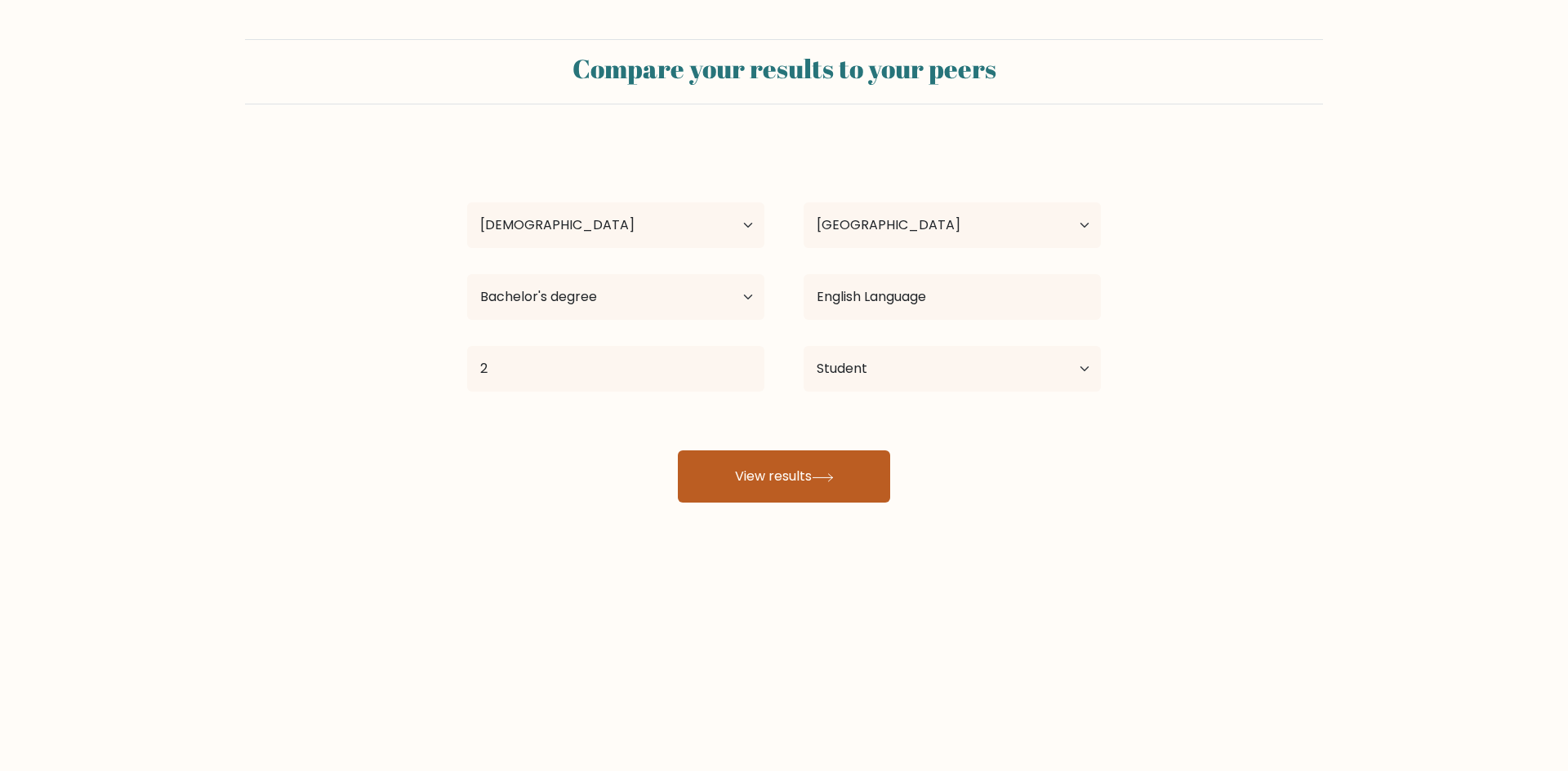
click at [837, 466] on button "View results" at bounding box center [783, 476] width 212 height 52
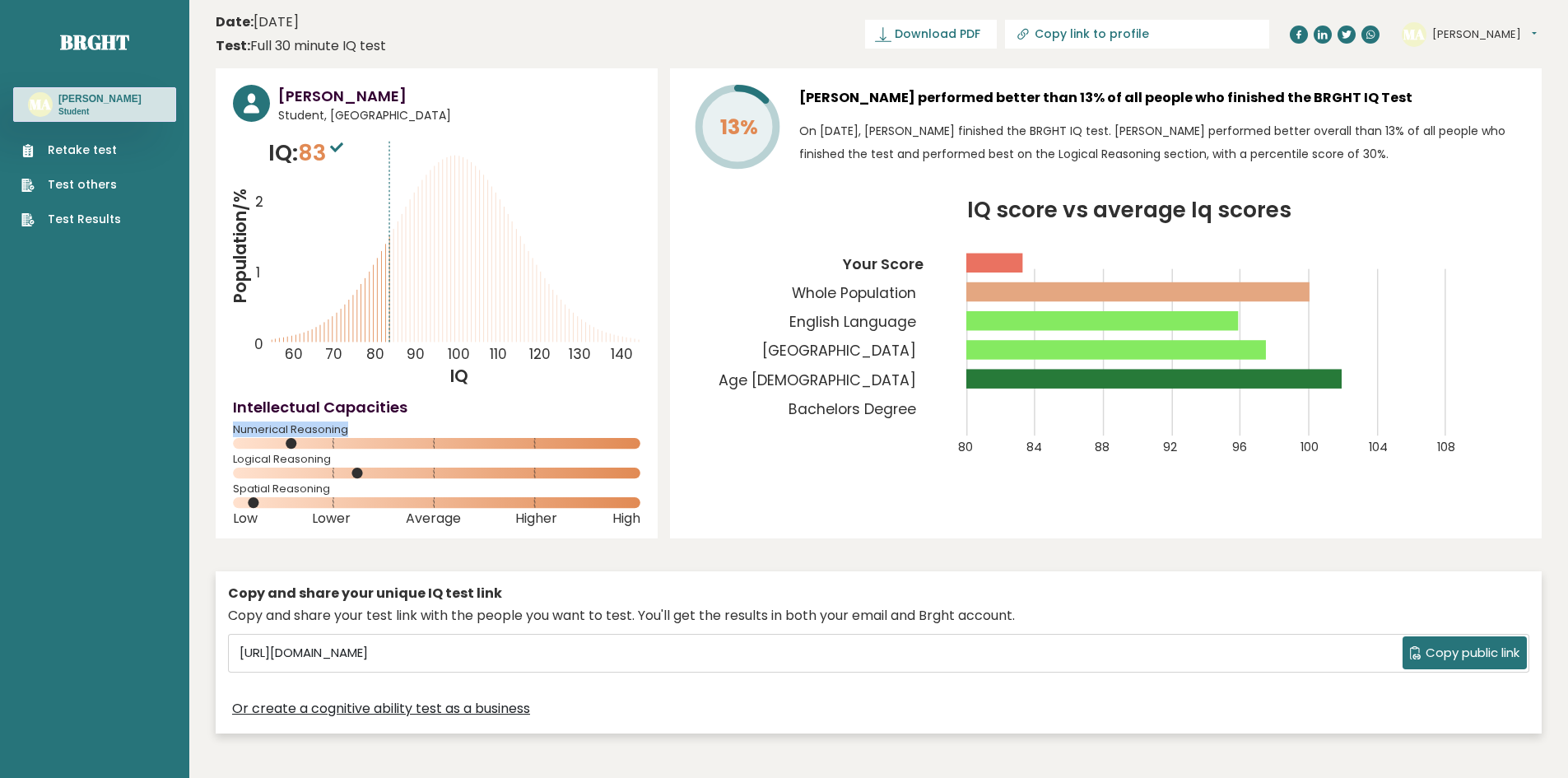
drag, startPoint x: 345, startPoint y: 427, endPoint x: 222, endPoint y: 432, distance: 123.1
click at [222, 432] on div "[PERSON_NAME] Student, [GEOGRAPHIC_DATA] IQ: 83 Population/% IQ 0 1 2 60 70 80 …" at bounding box center [437, 303] width 442 height 471
drag, startPoint x: 334, startPoint y: 461, endPoint x: 224, endPoint y: 460, distance: 110.0
click at [224, 460] on div "[PERSON_NAME] Student, [GEOGRAPHIC_DATA] IQ: 83 Population/% IQ 0 1 2 60 70 80 …" at bounding box center [437, 303] width 442 height 471
click at [312, 498] on icon at bounding box center [437, 503] width 408 height 11
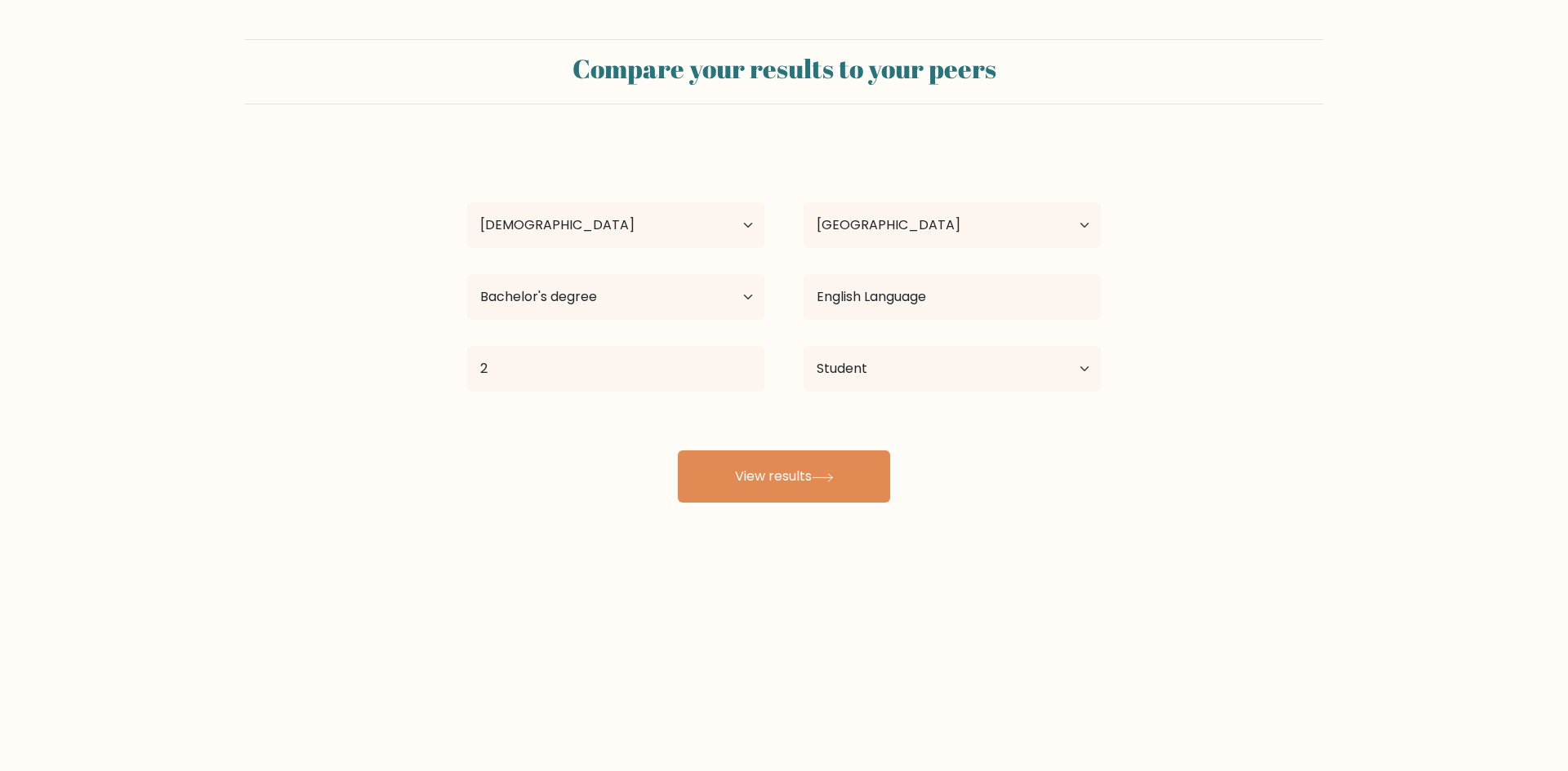
select select "25_34"
select select "SA"
select select "bachelors_degree"
select select "student"
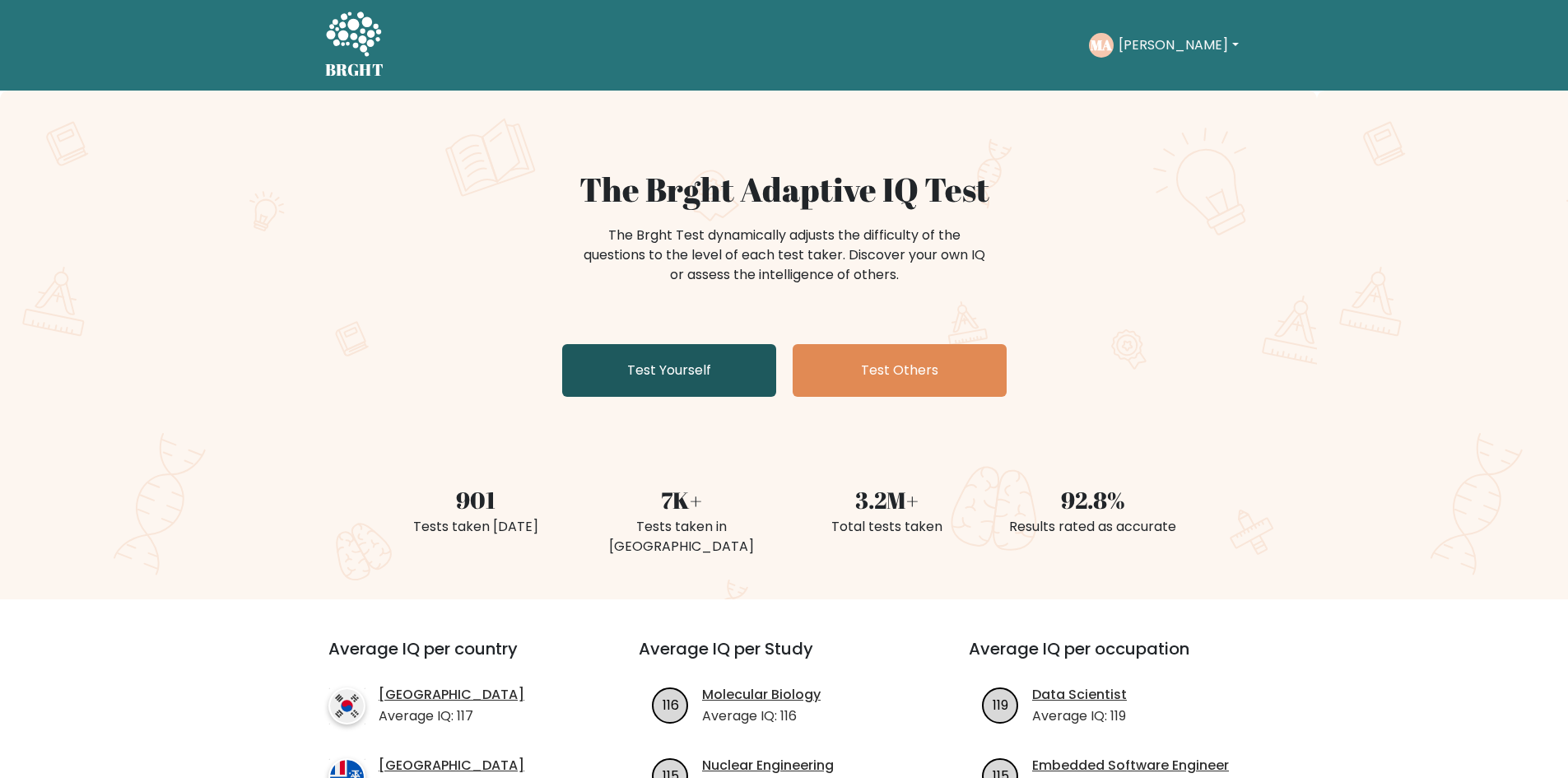
click at [726, 384] on link "Test Yourself" at bounding box center [669, 371] width 214 height 52
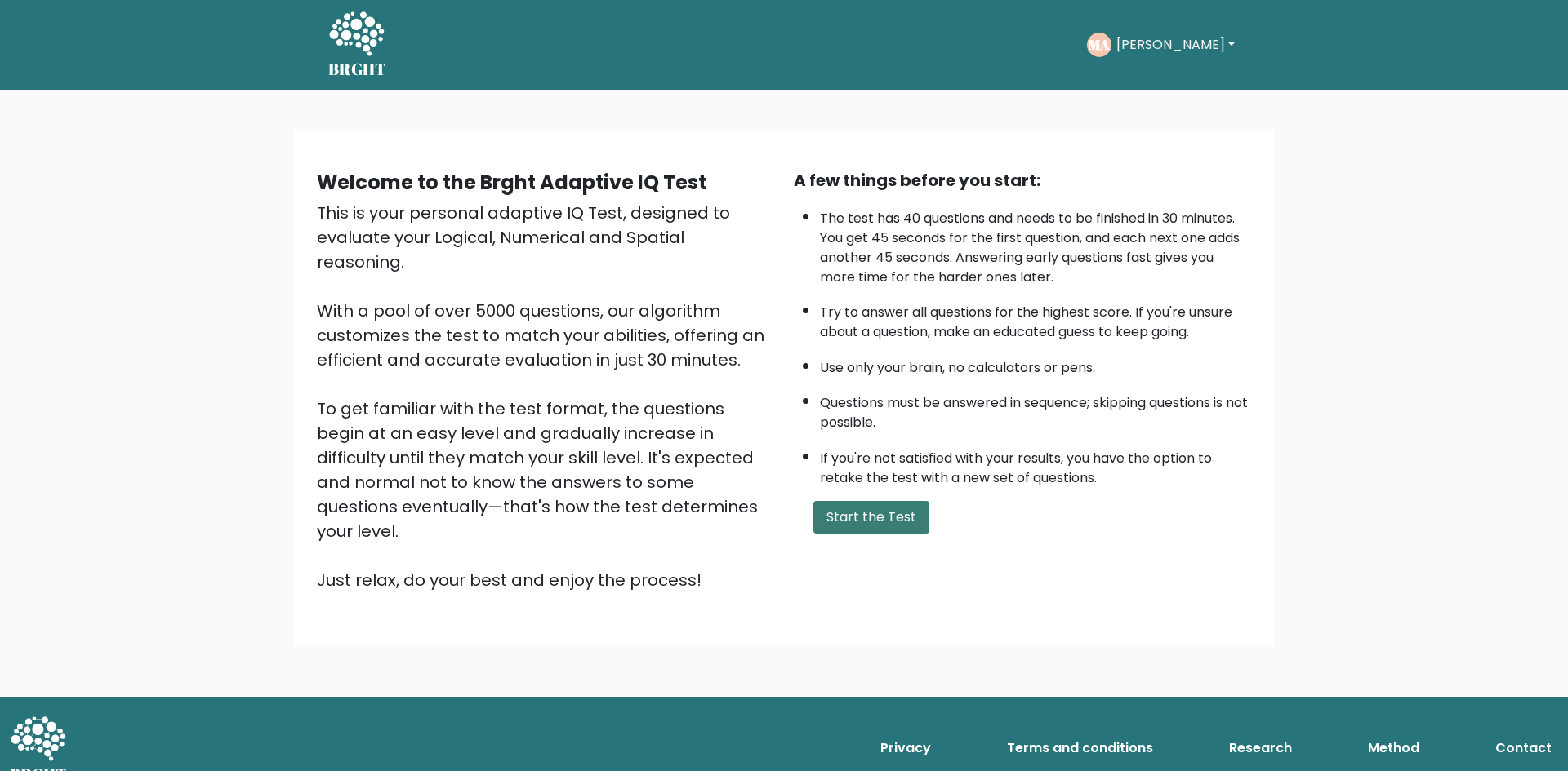
click at [864, 528] on button "Start the Test" at bounding box center [871, 517] width 116 height 33
